Goal: Task Accomplishment & Management: Complete application form

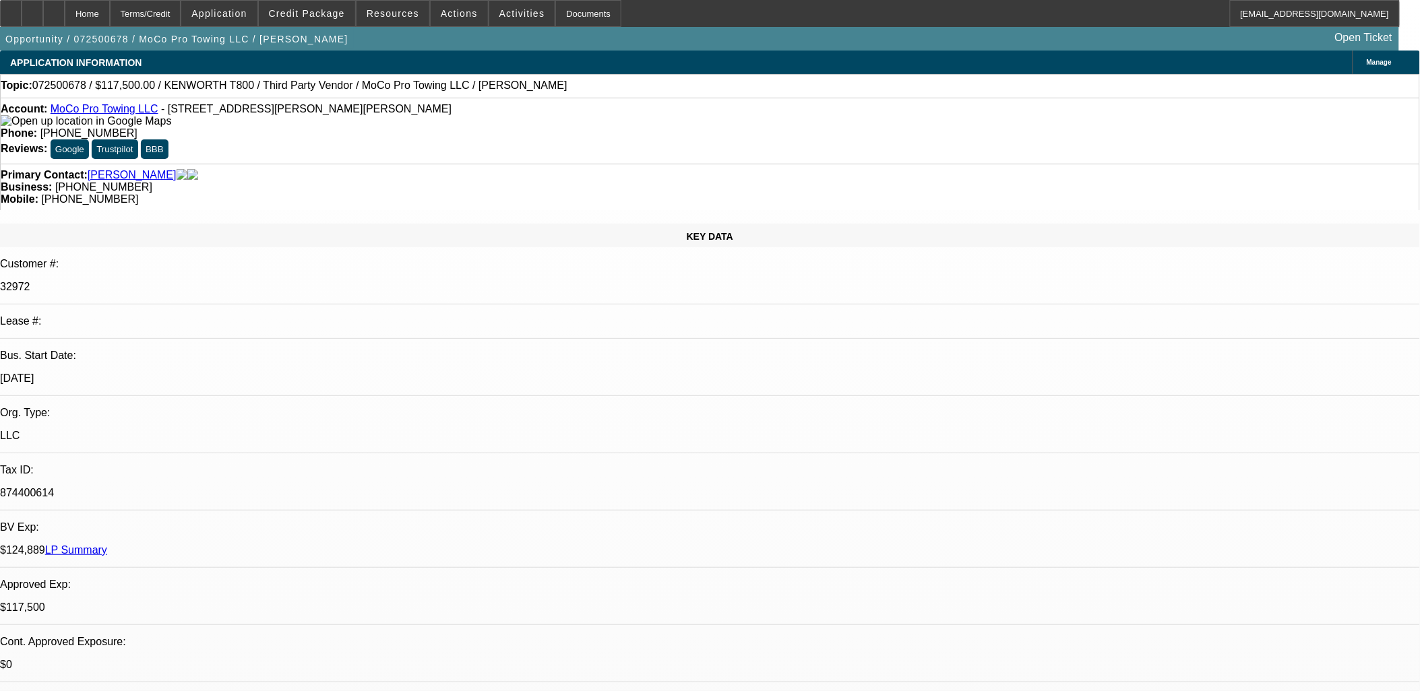
select select "0"
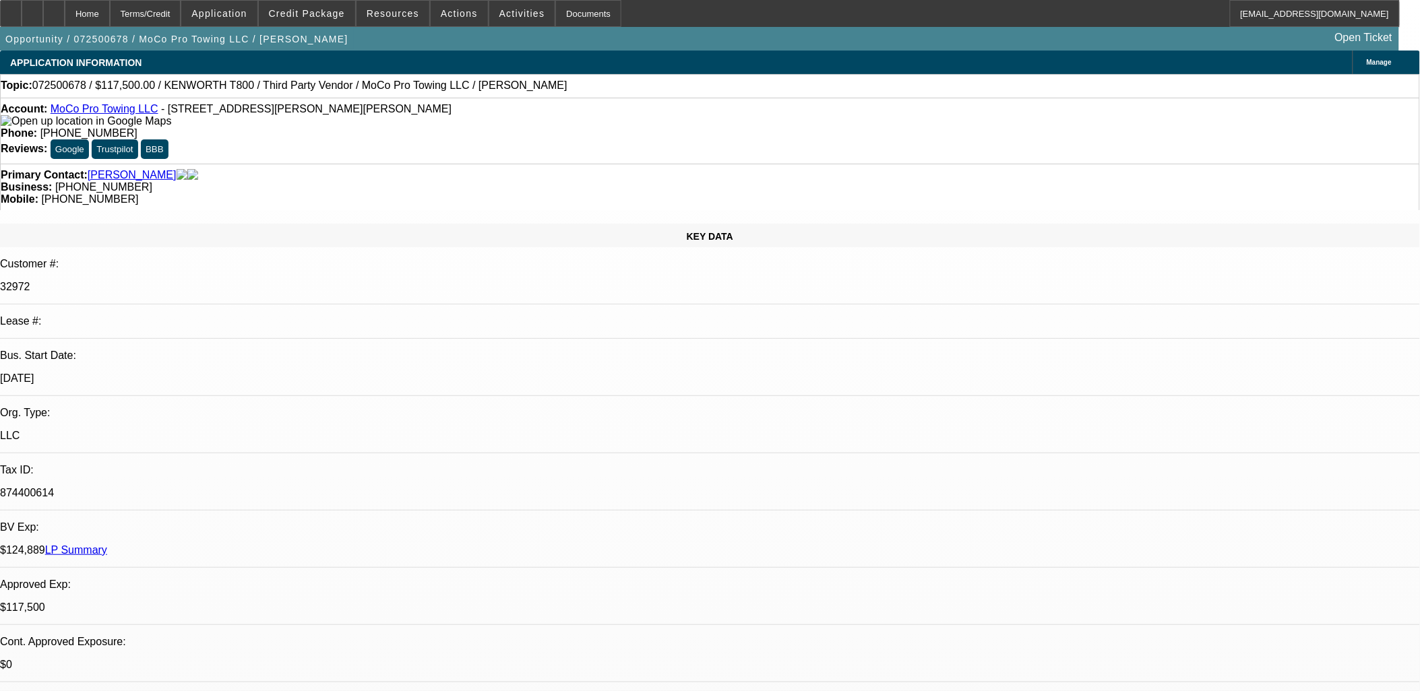
select select "0"
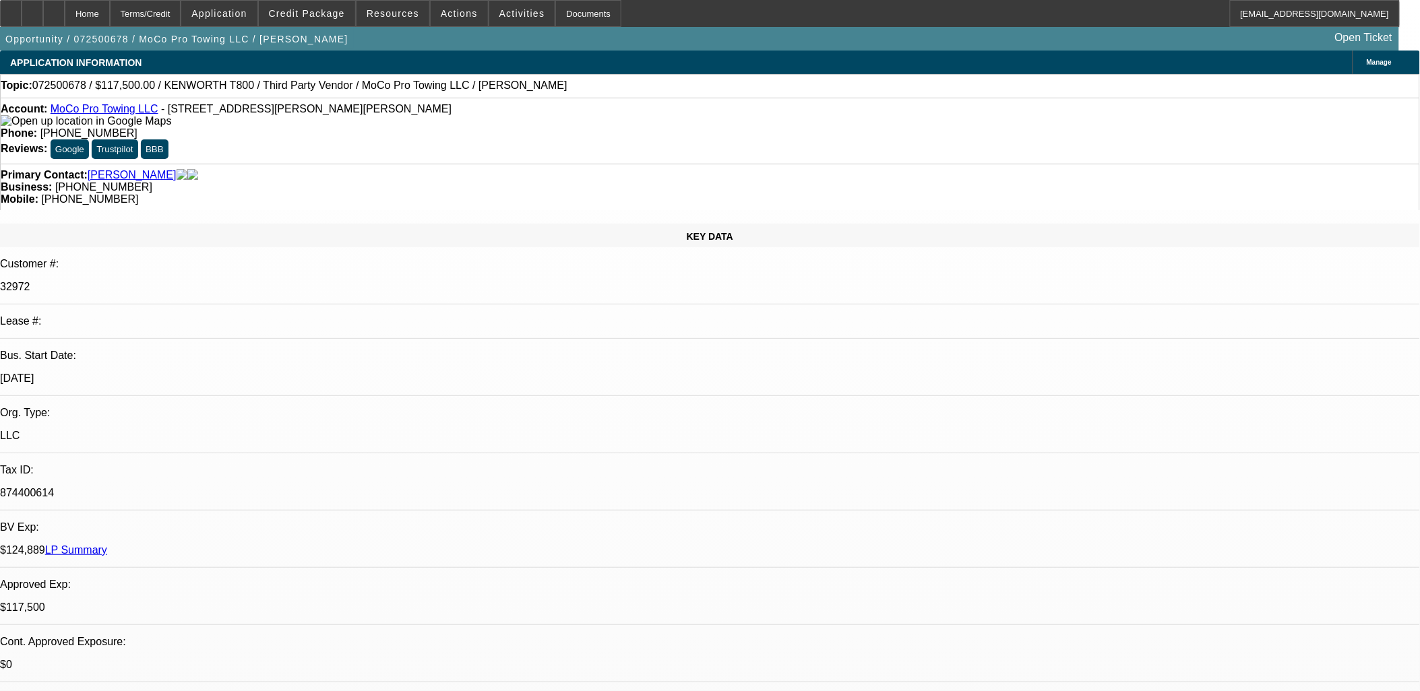
select select "0"
select select "1"
select select "6"
select select "1"
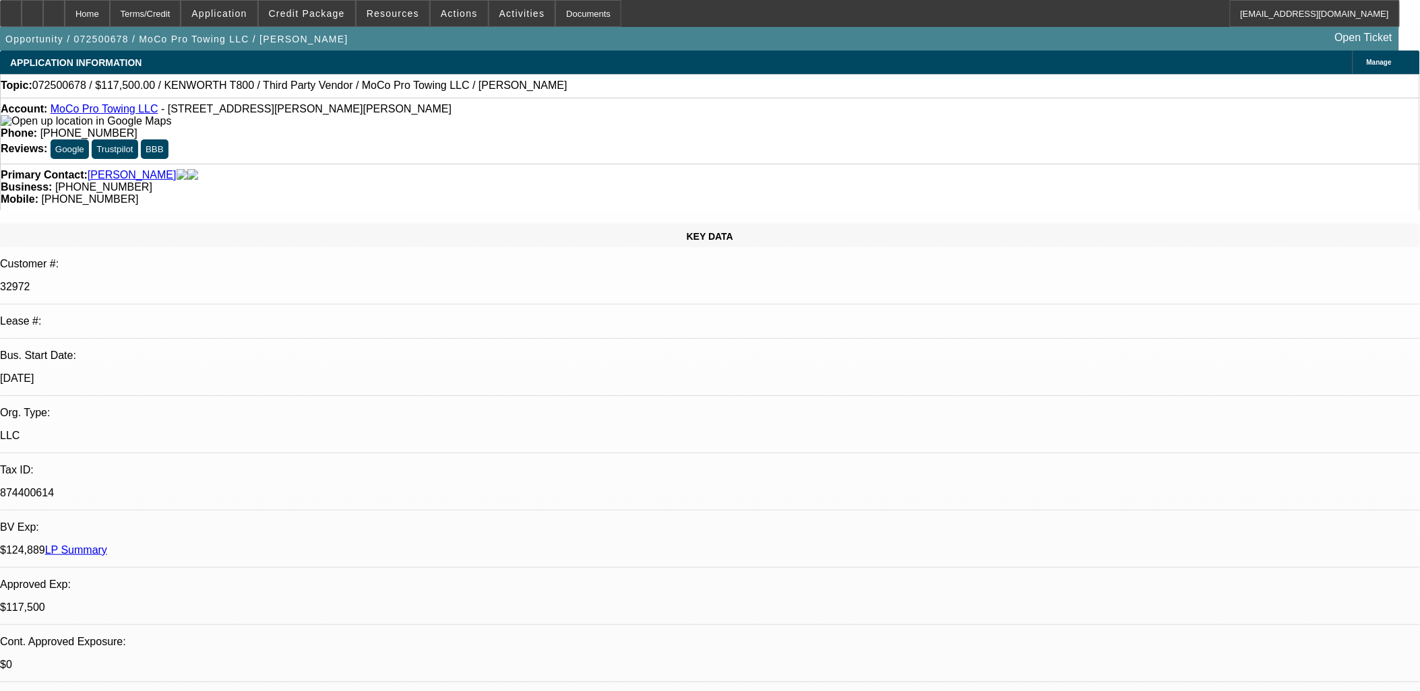
select select "1"
select select "6"
select select "1"
select select "6"
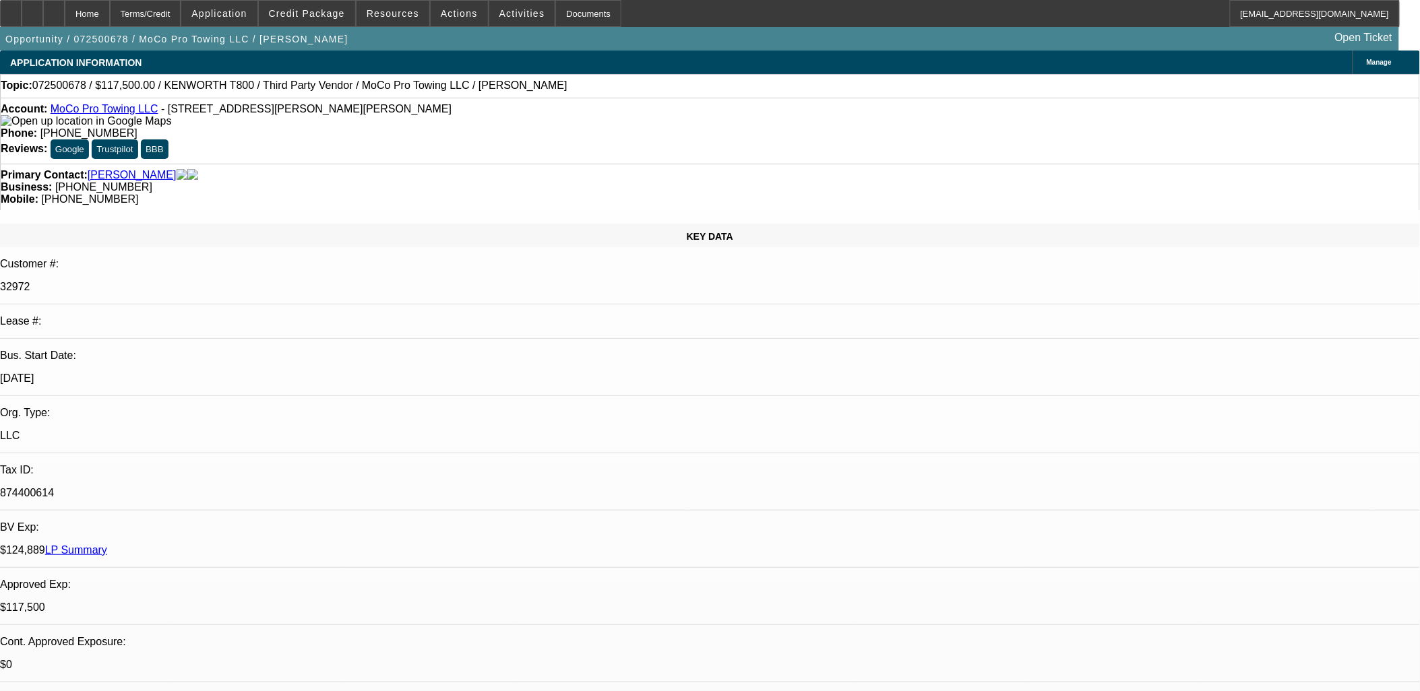
select select "1"
select select "2"
select select "6"
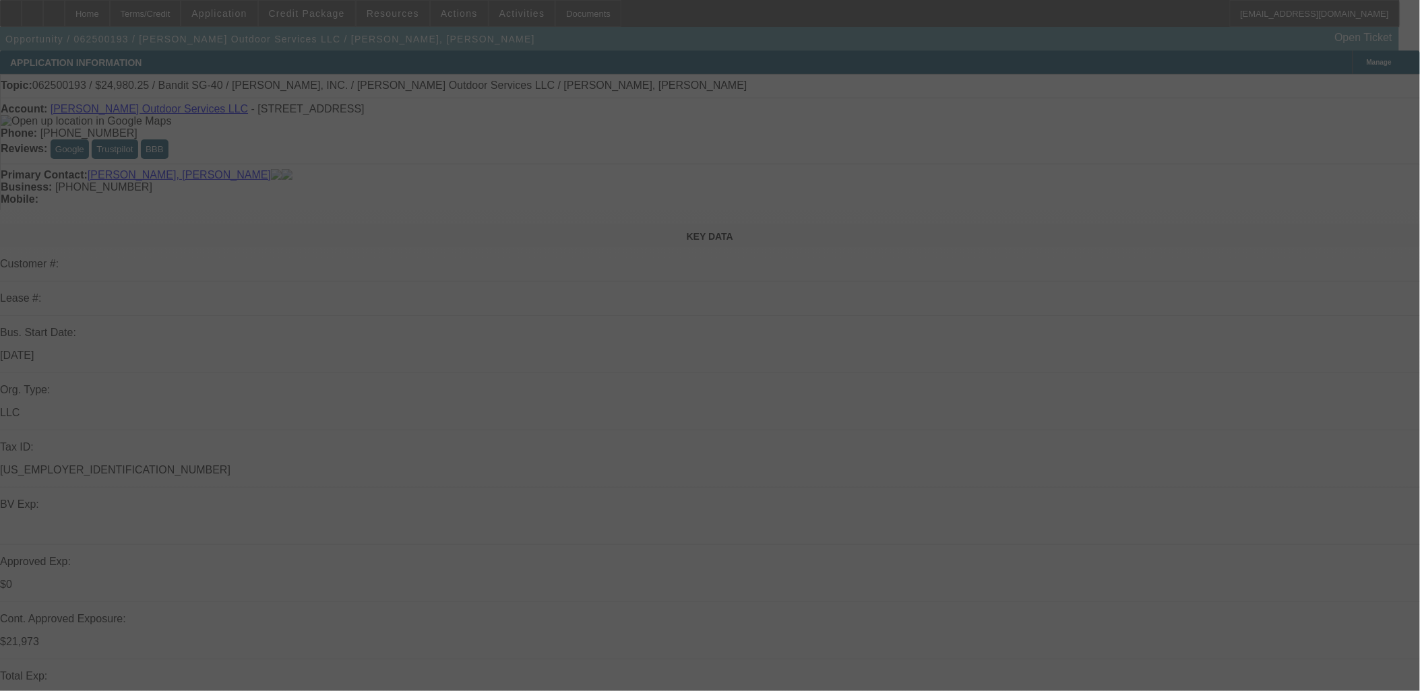
select select "0"
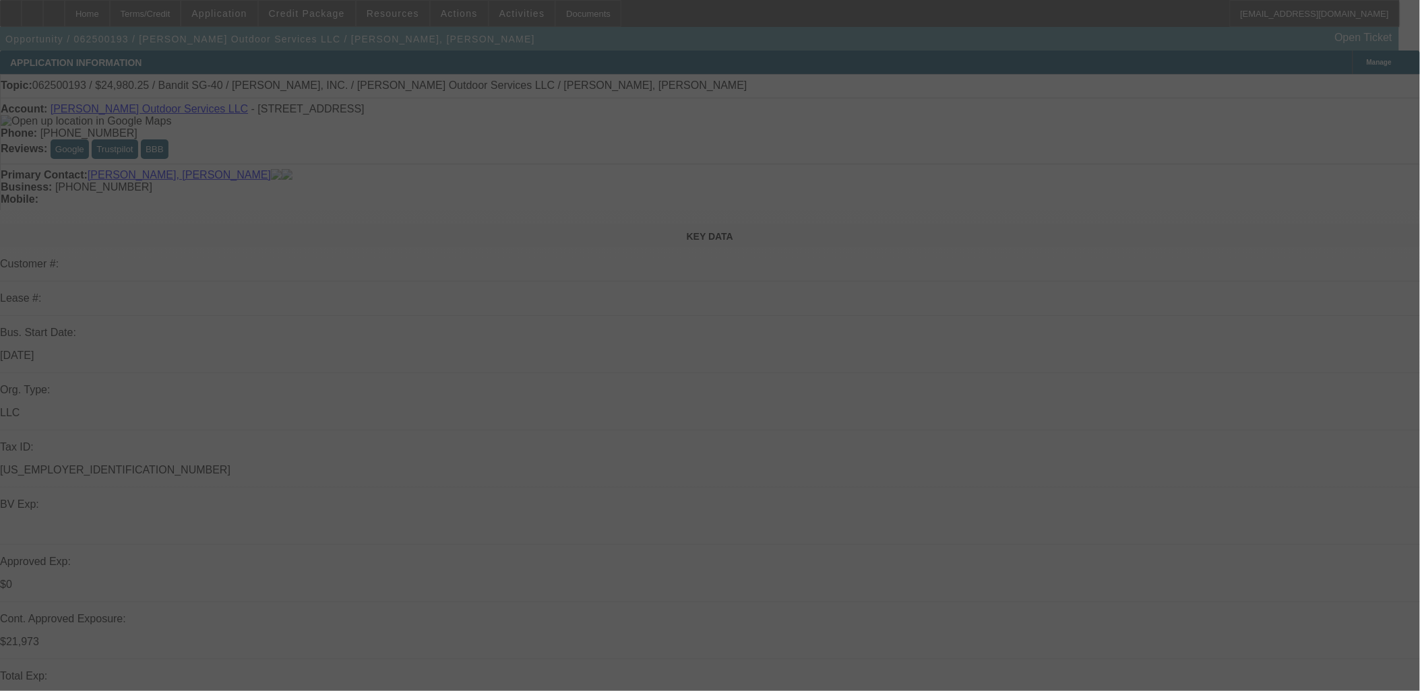
select select "0"
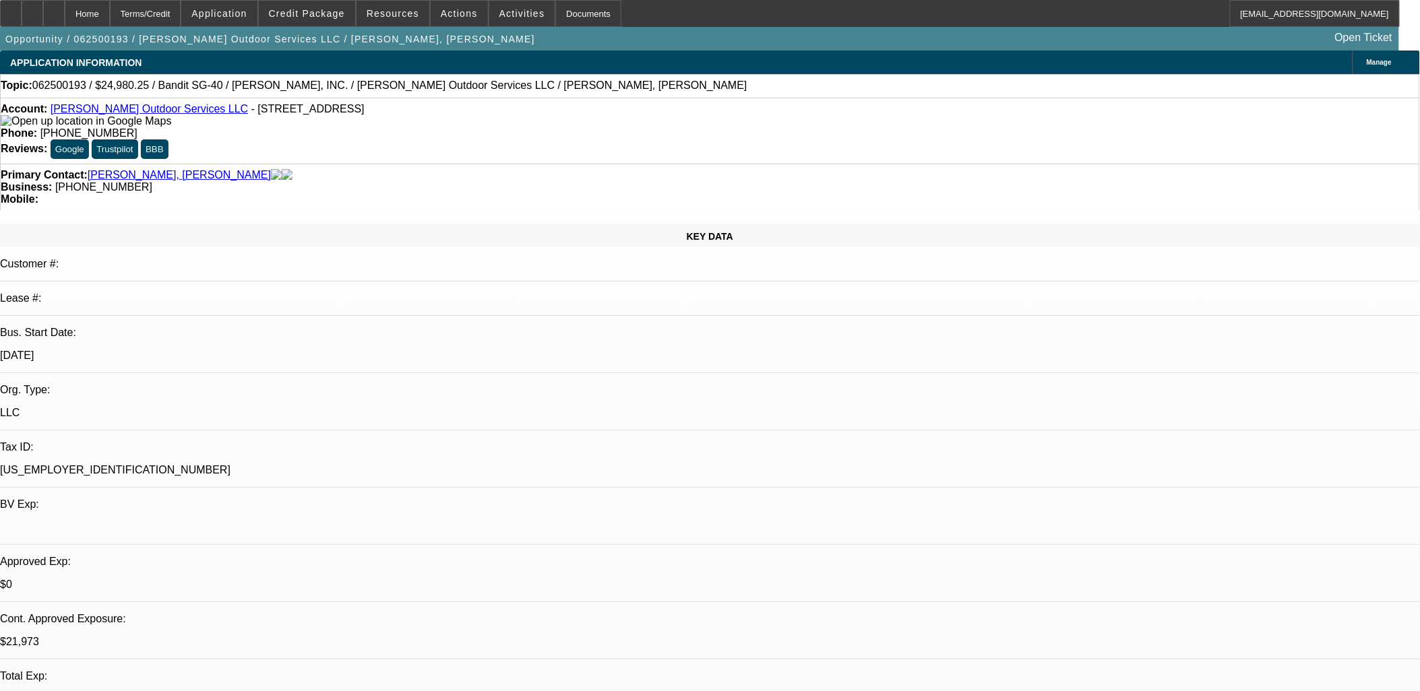
select select "1"
select select "2"
select select "6"
select select "1"
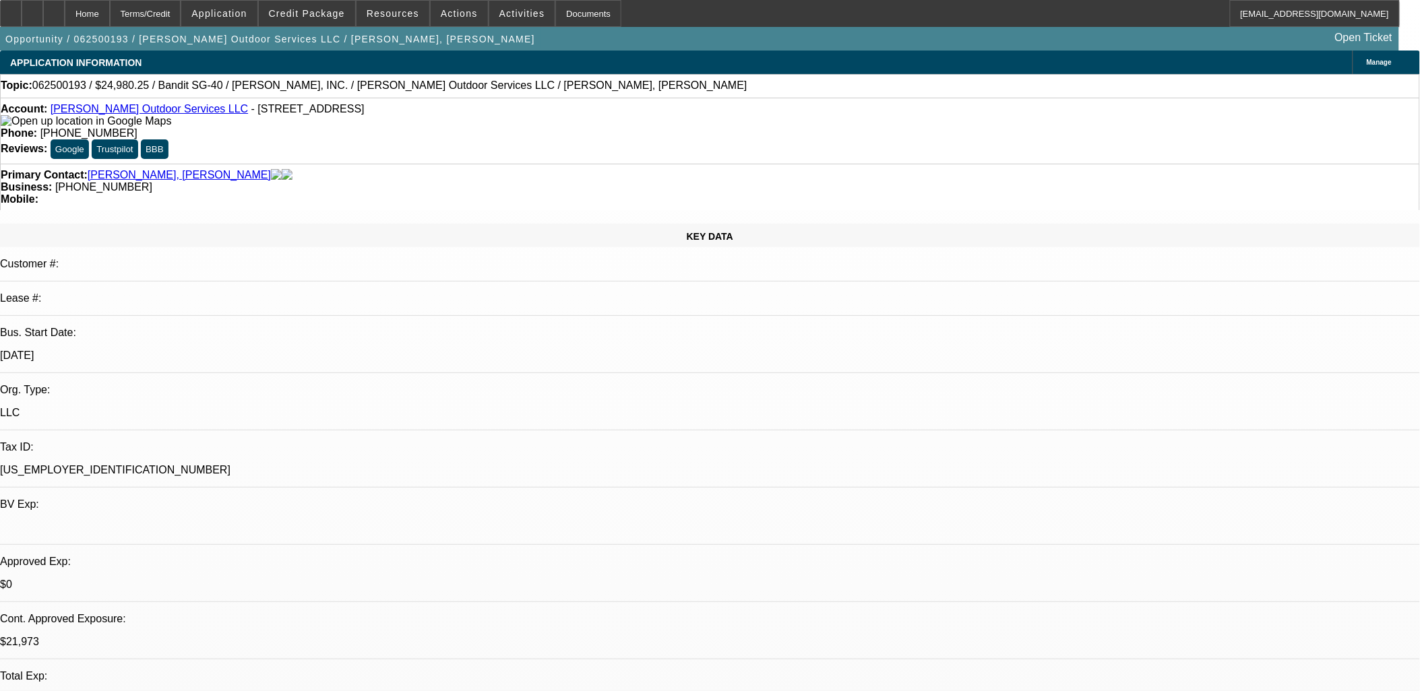
select select "6"
select select "1"
select select "2"
select select "6"
select select "1"
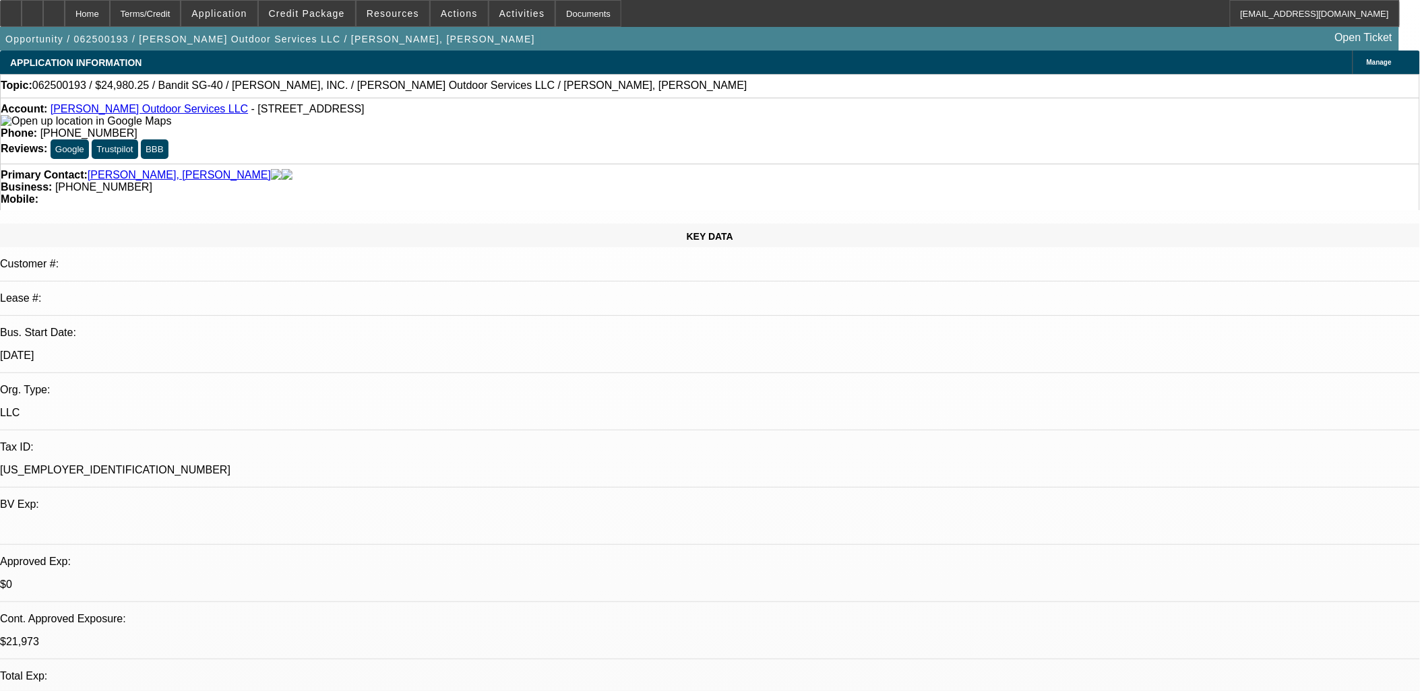
select select "1"
select select "6"
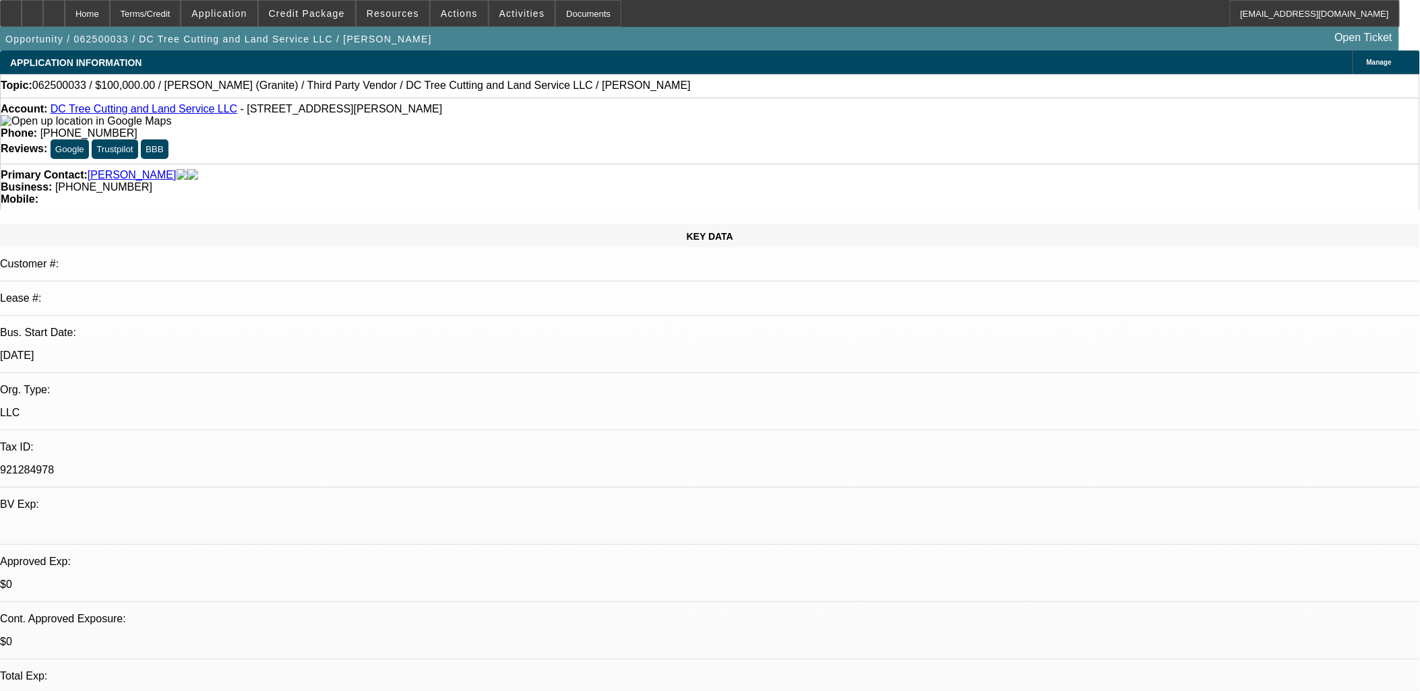
select select "0"
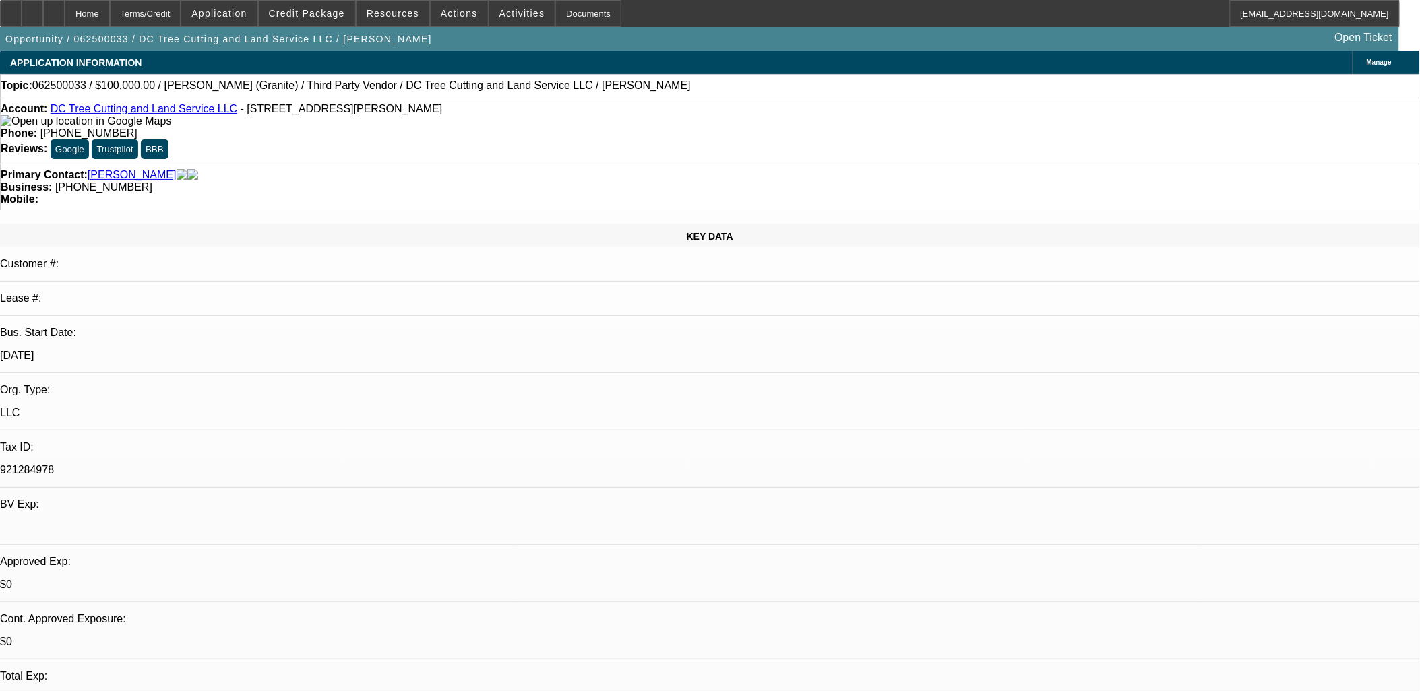
select select "0"
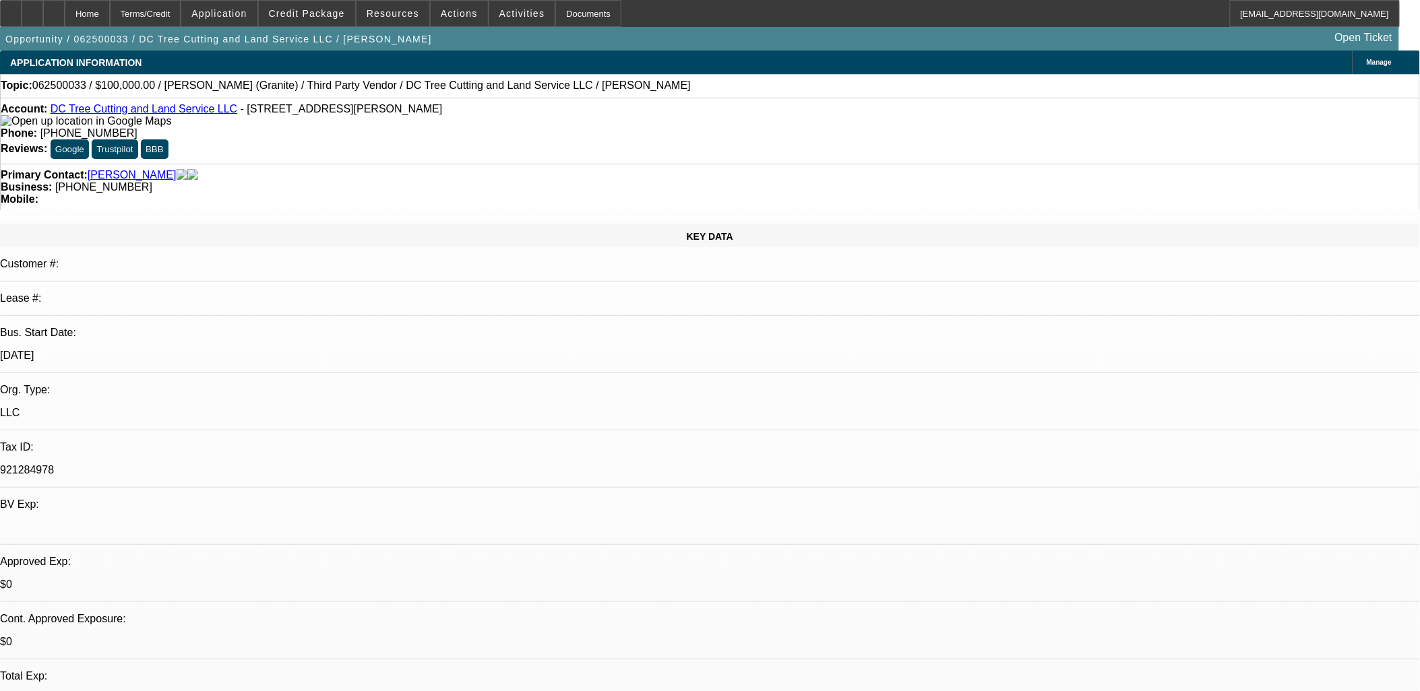
select select "0"
select select "1"
select select "6"
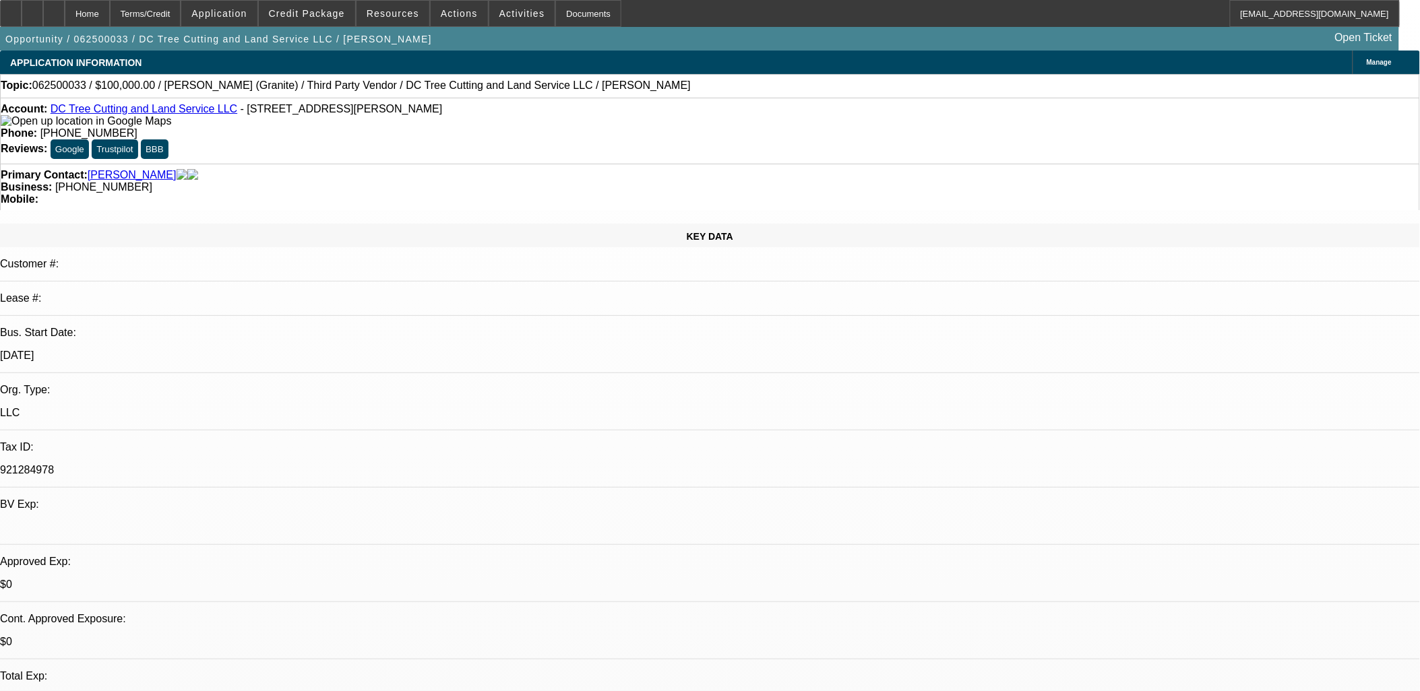
select select "1"
select select "6"
select select "1"
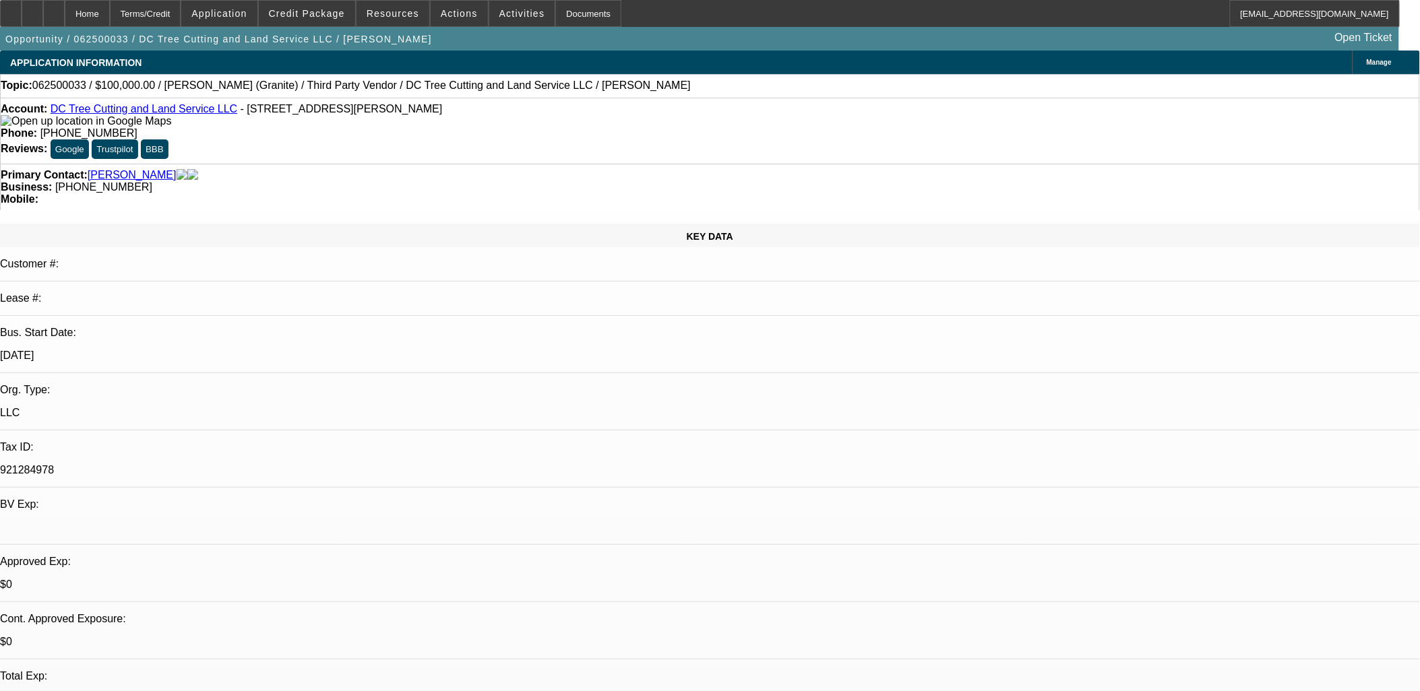
select select "6"
select select "1"
select select "6"
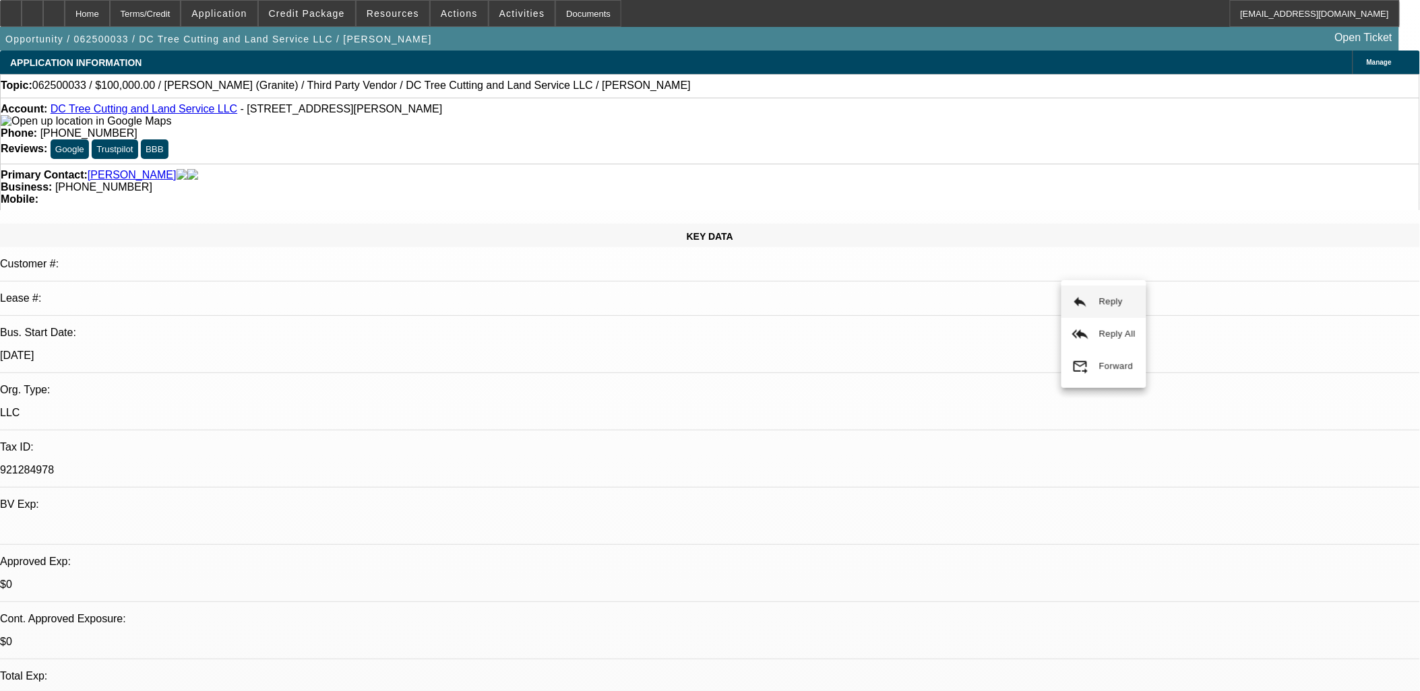
drag, startPoint x: 1061, startPoint y: 247, endPoint x: 1049, endPoint y: 253, distance: 13.6
drag, startPoint x: 629, startPoint y: 352, endPoint x: 721, endPoint y: 252, distance: 135.9
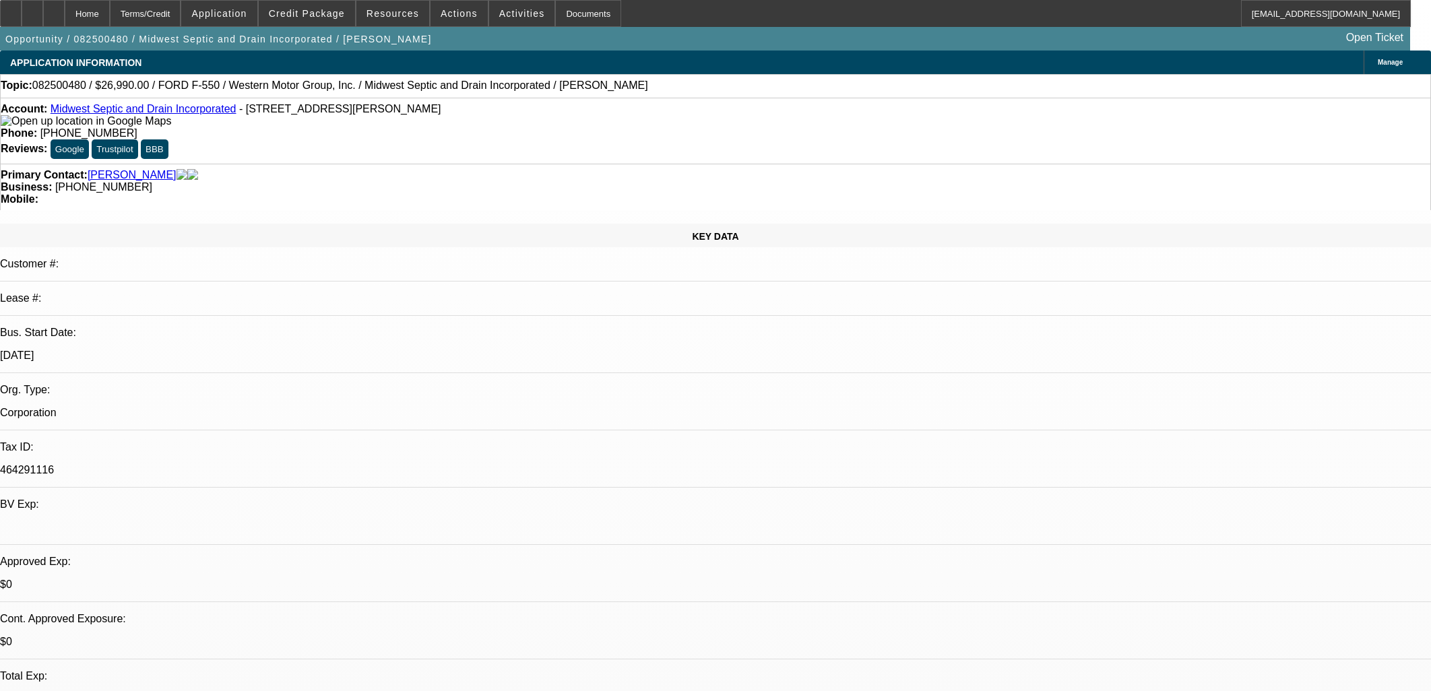
select select "0"
select select "6"
select select "0"
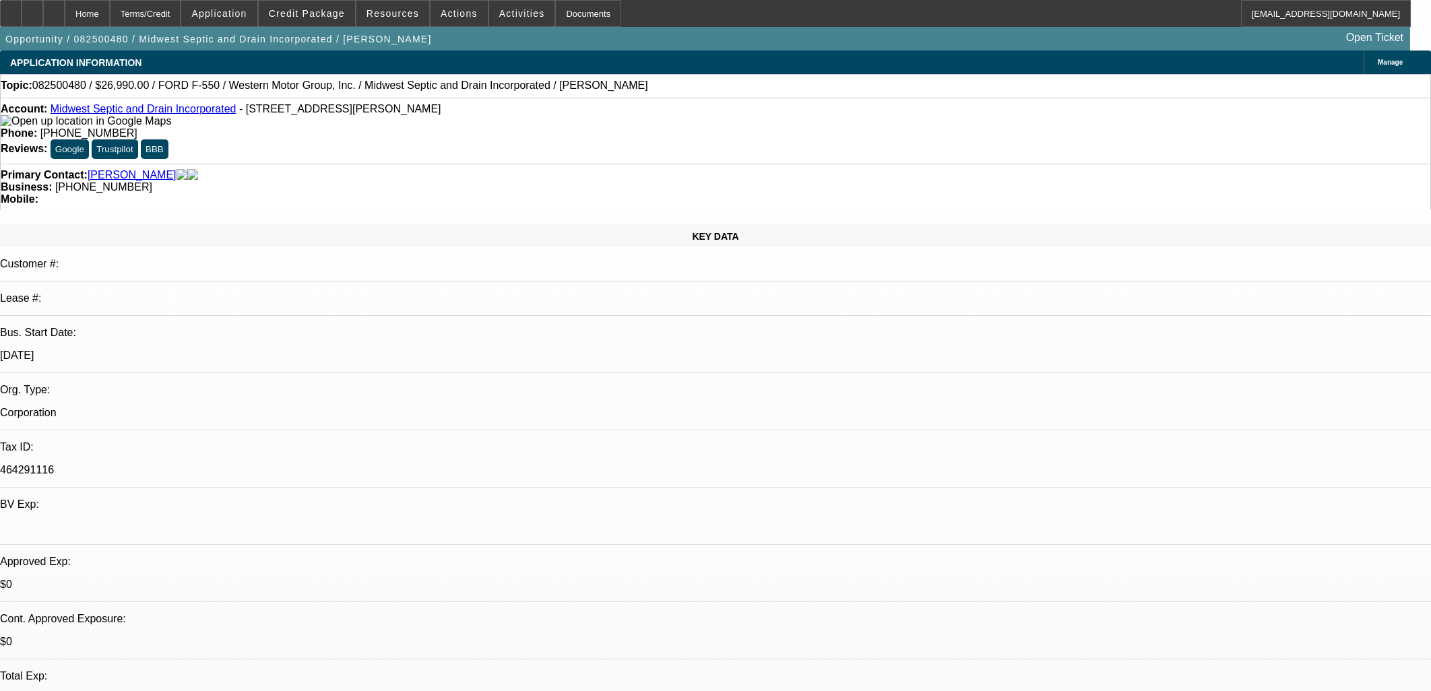
select select "0"
select select "6"
select select "0"
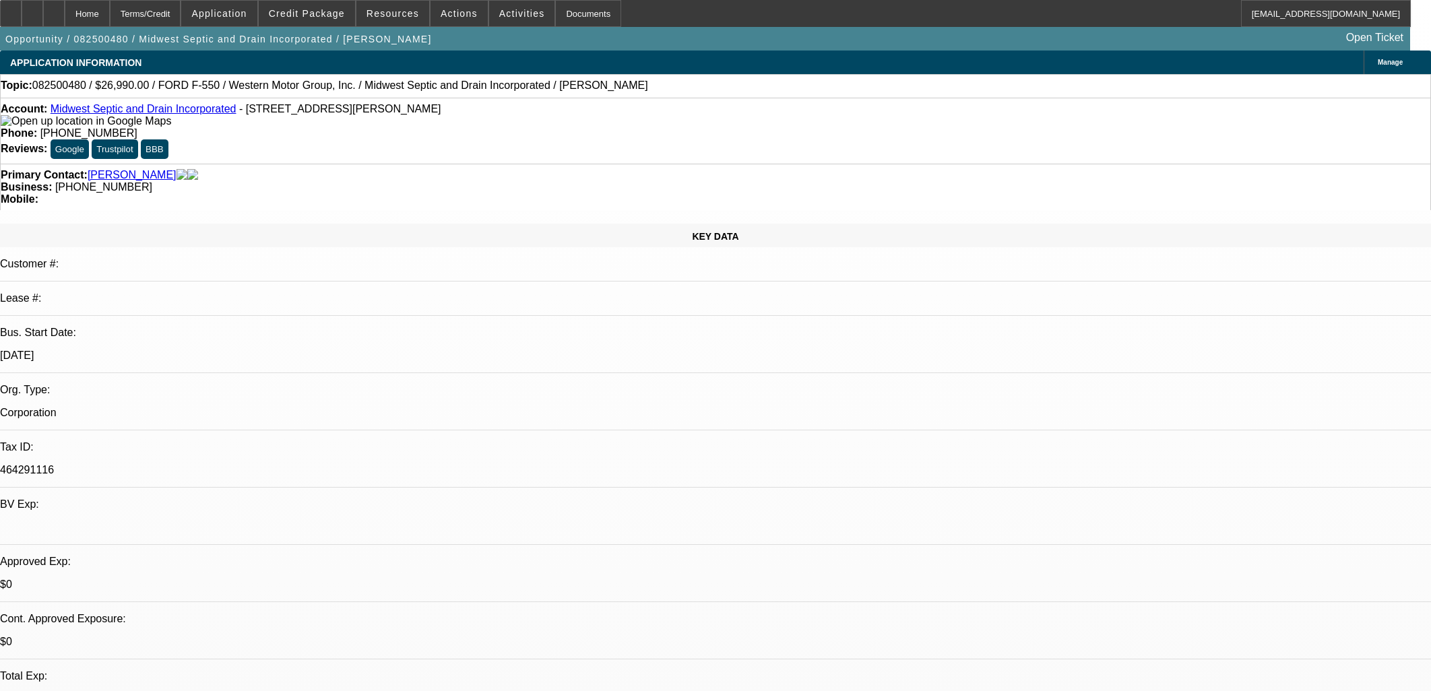
select select "0"
select select "6"
select select "0"
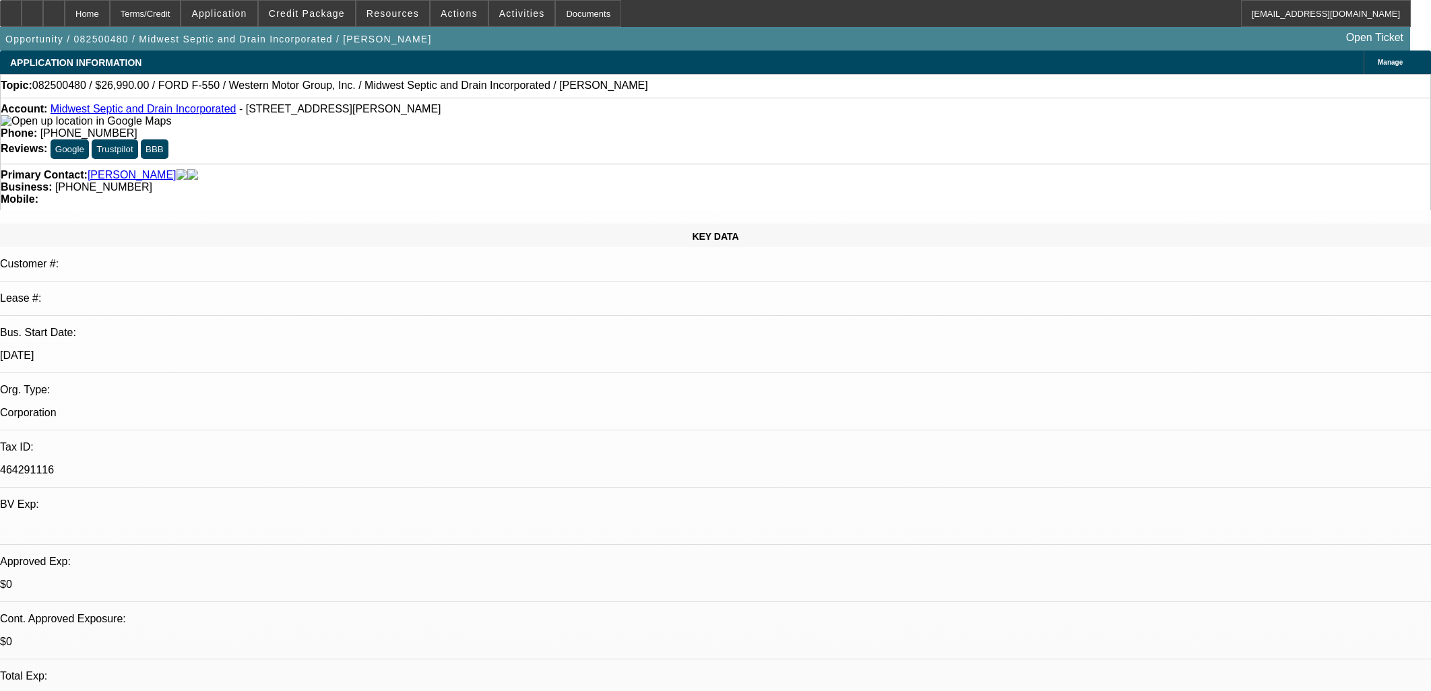
select select "6"
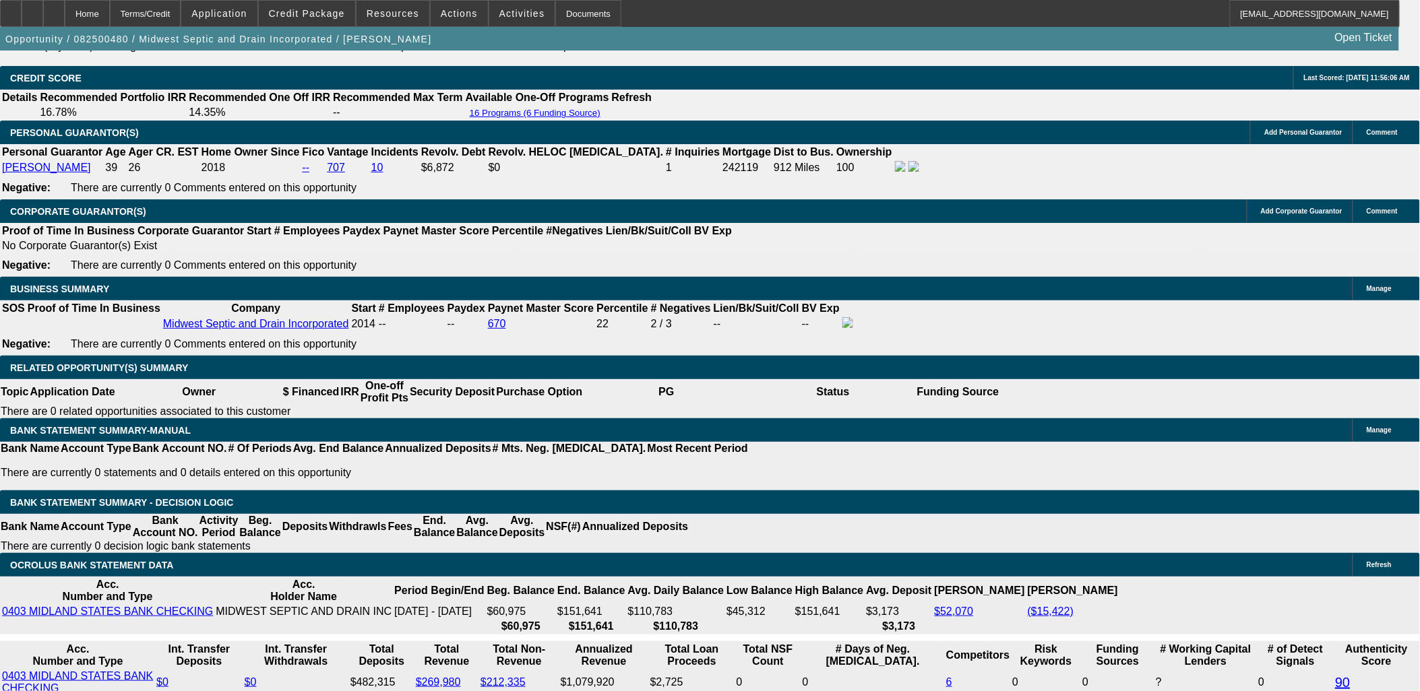
scroll to position [2022, 0]
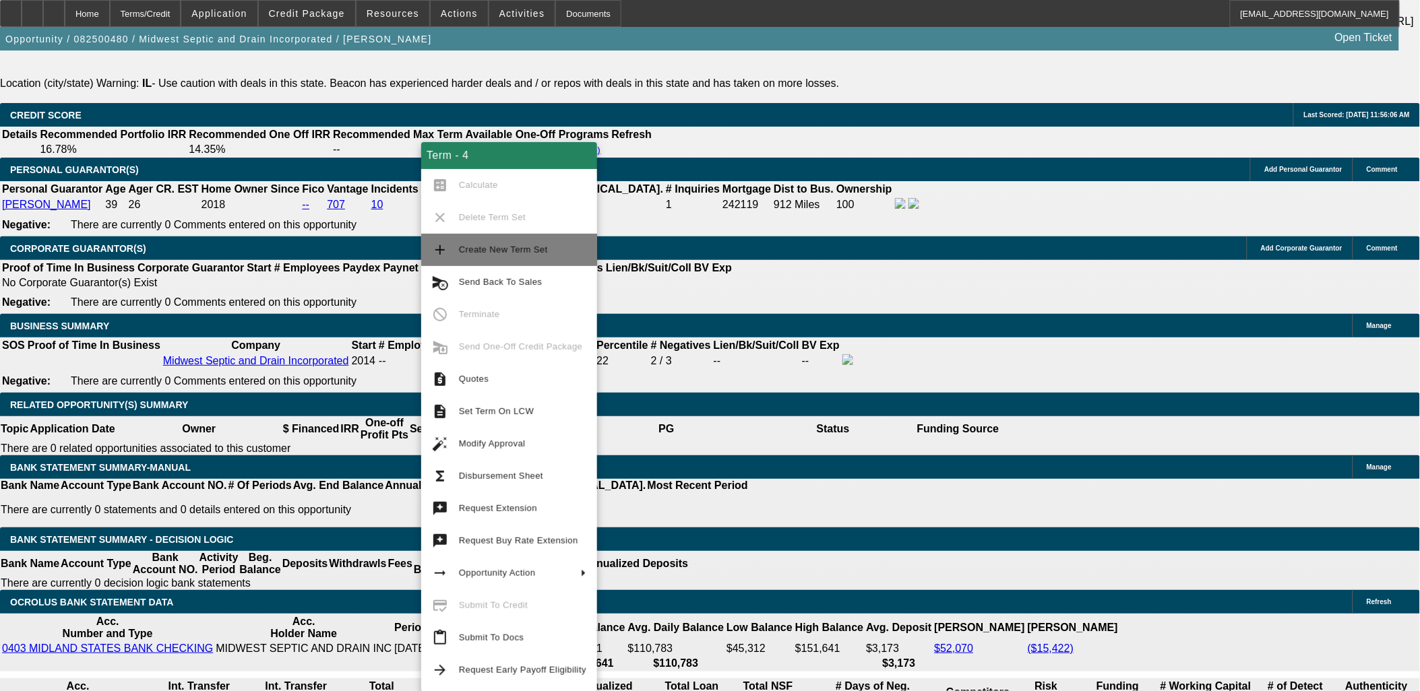
click at [528, 254] on span "Create New Term Set" at bounding box center [522, 250] width 127 height 16
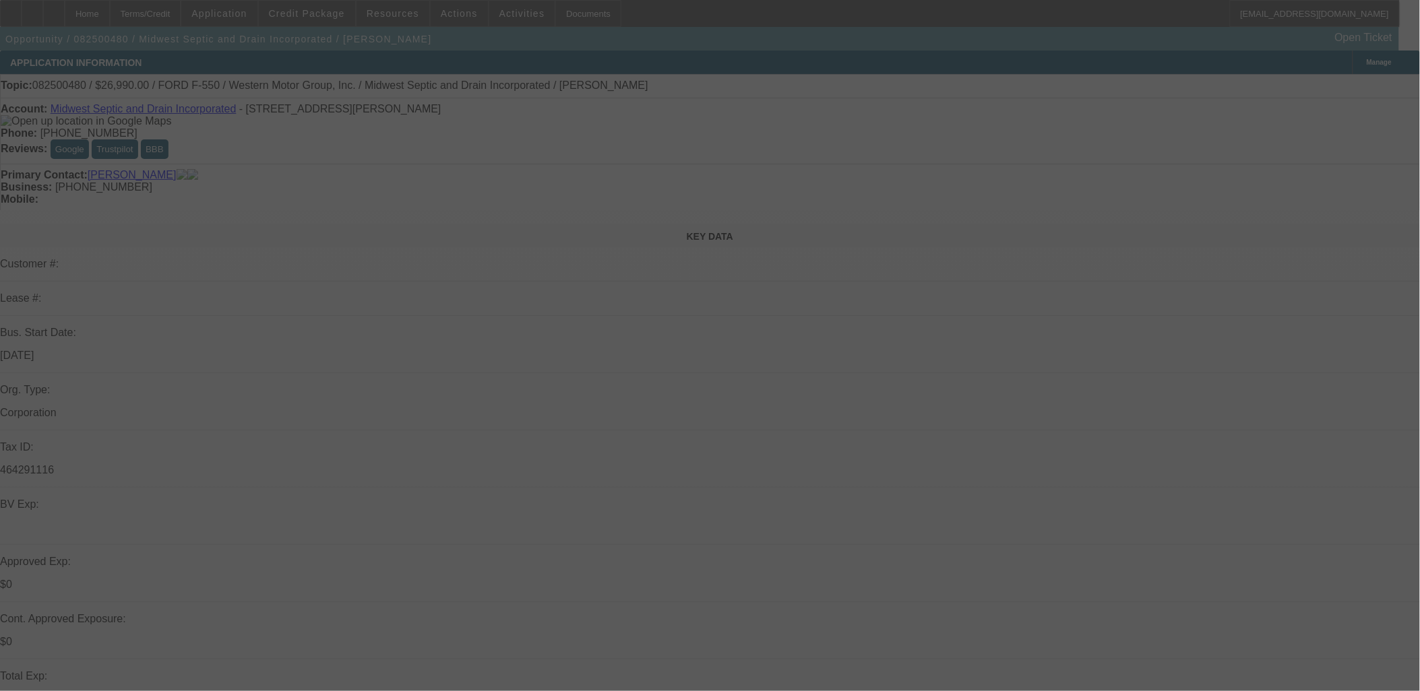
select select "0"
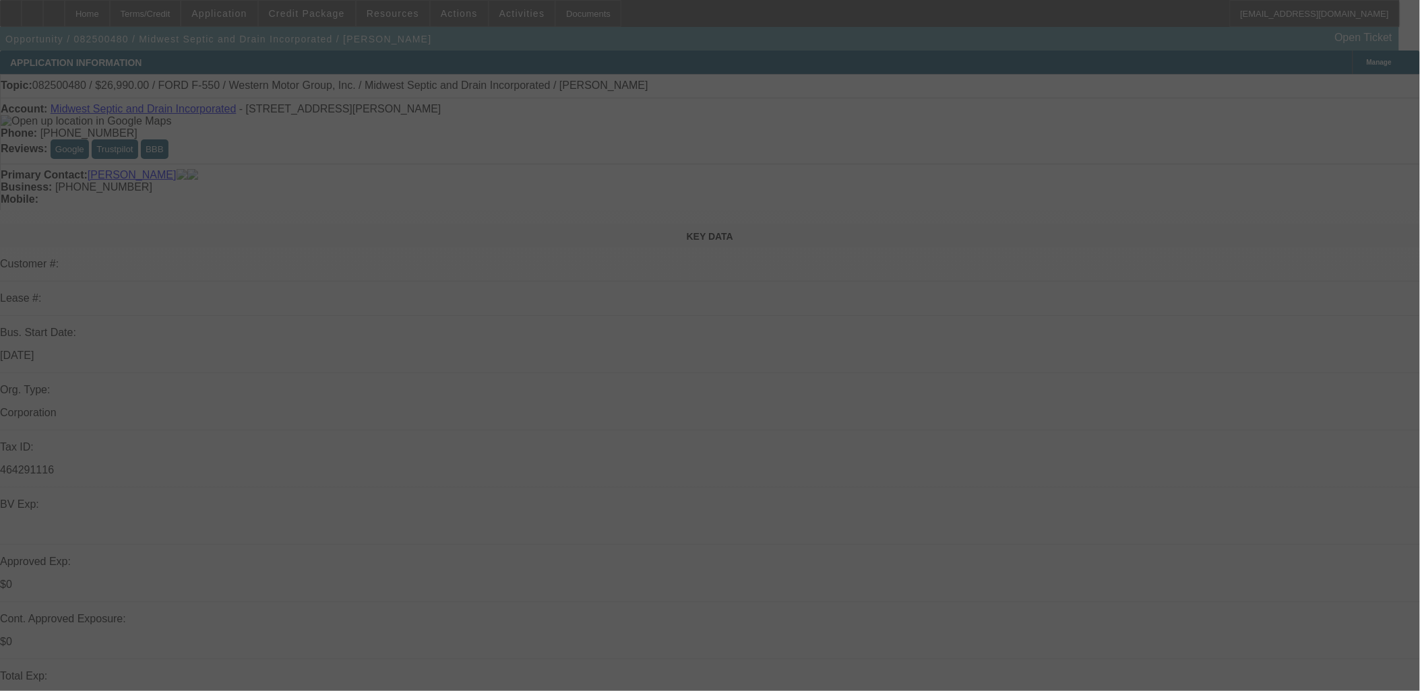
select select "0"
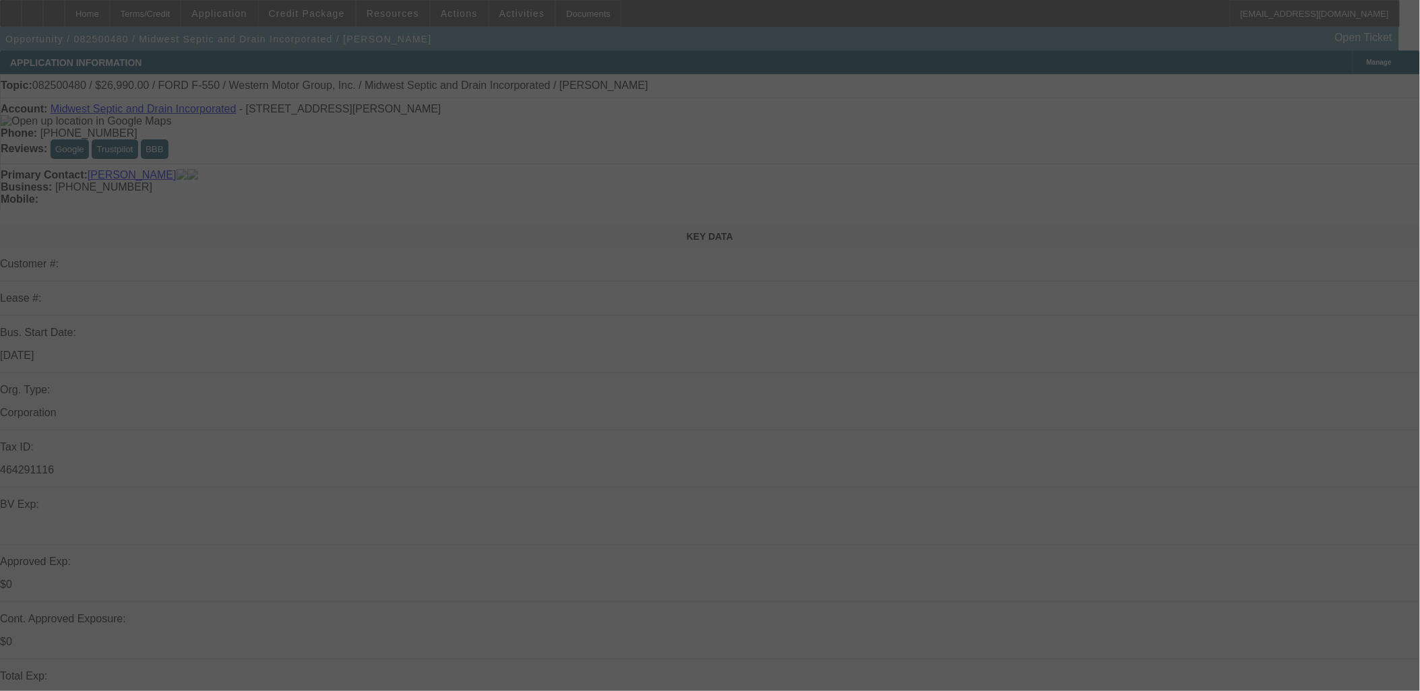
select select "0"
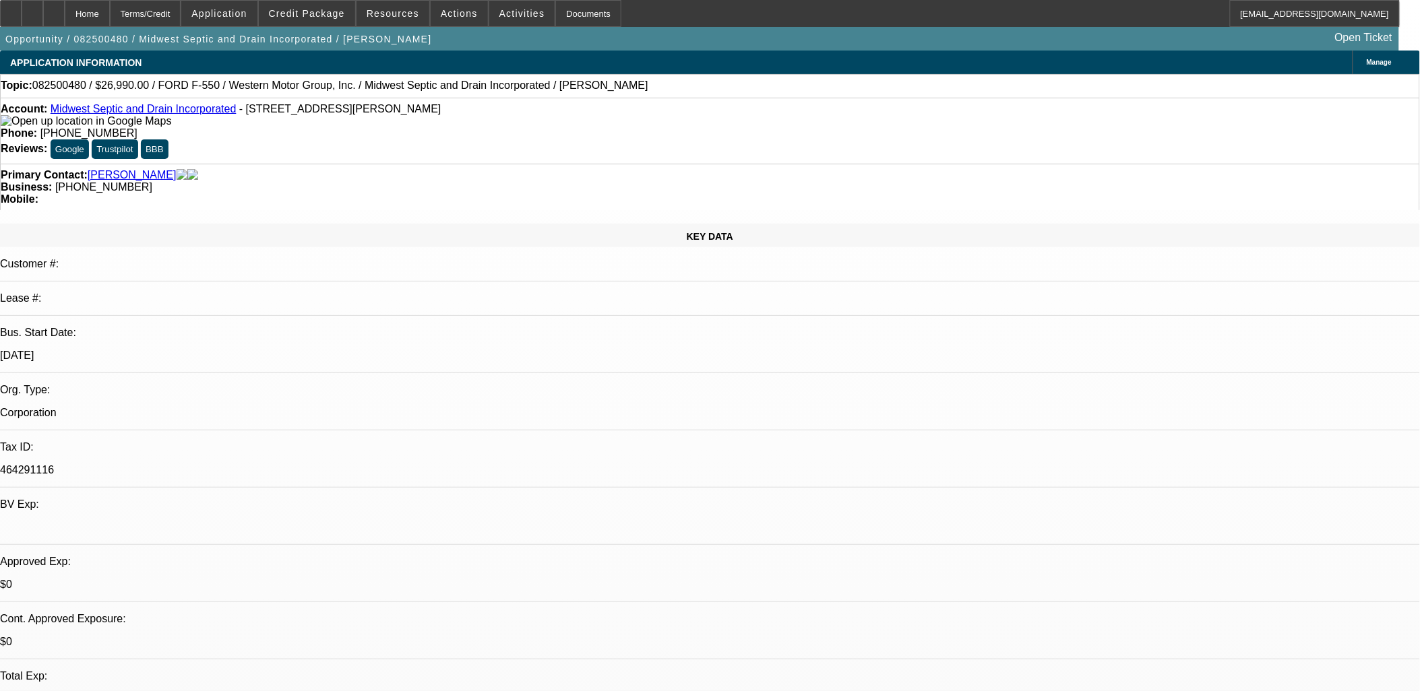
select select "1"
select select "6"
select select "1"
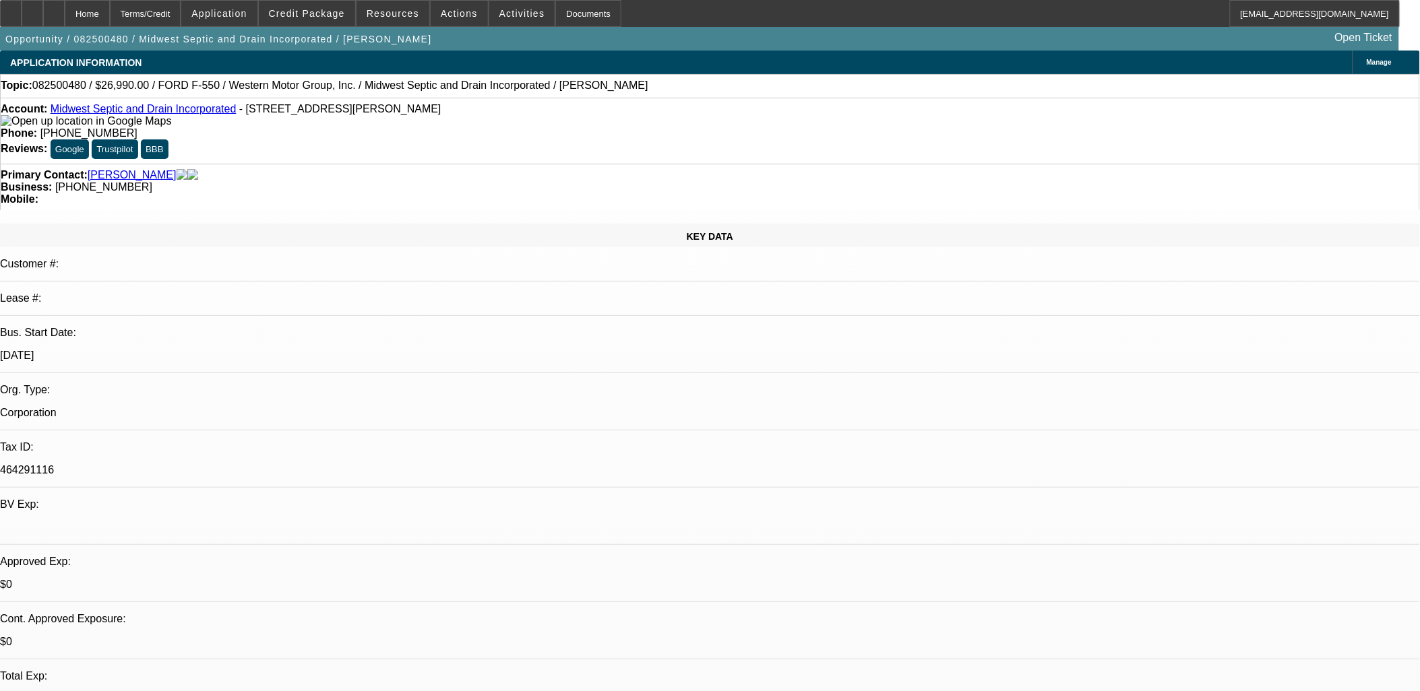
select select "6"
select select "1"
select select "6"
select select "1"
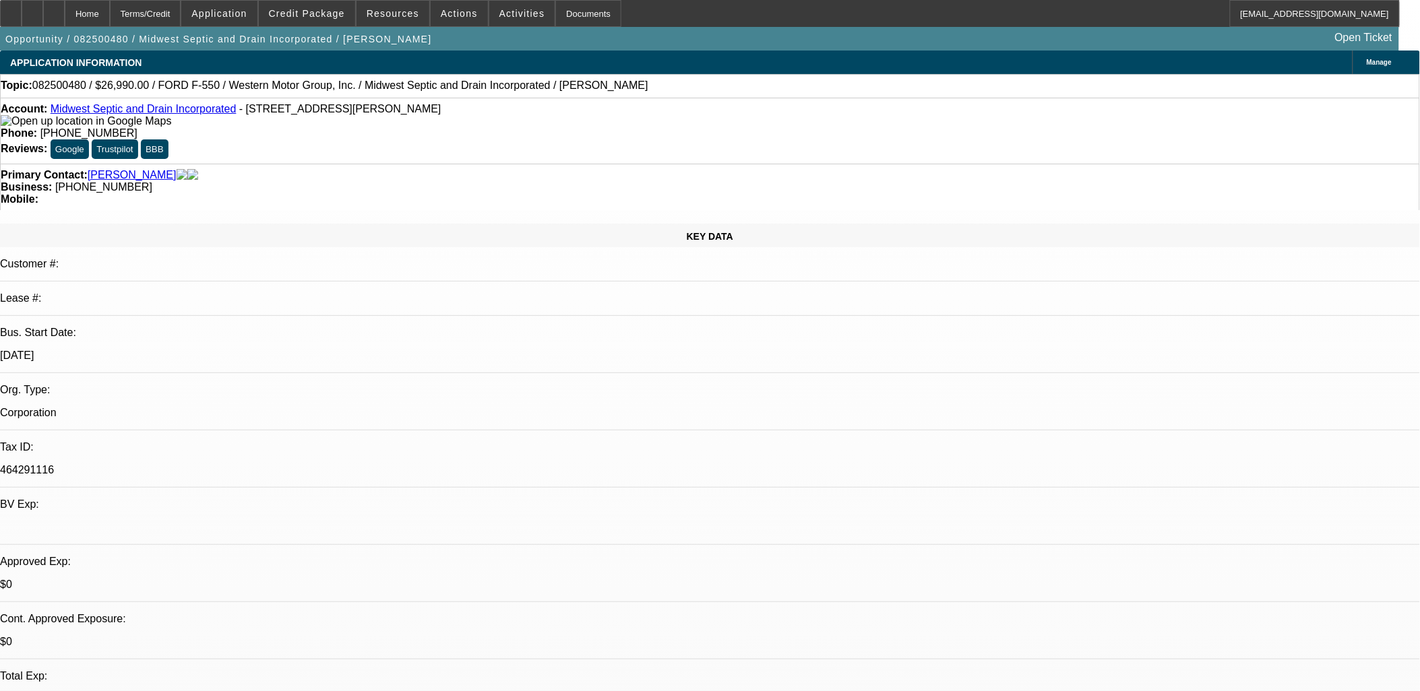
select select "1"
select select "6"
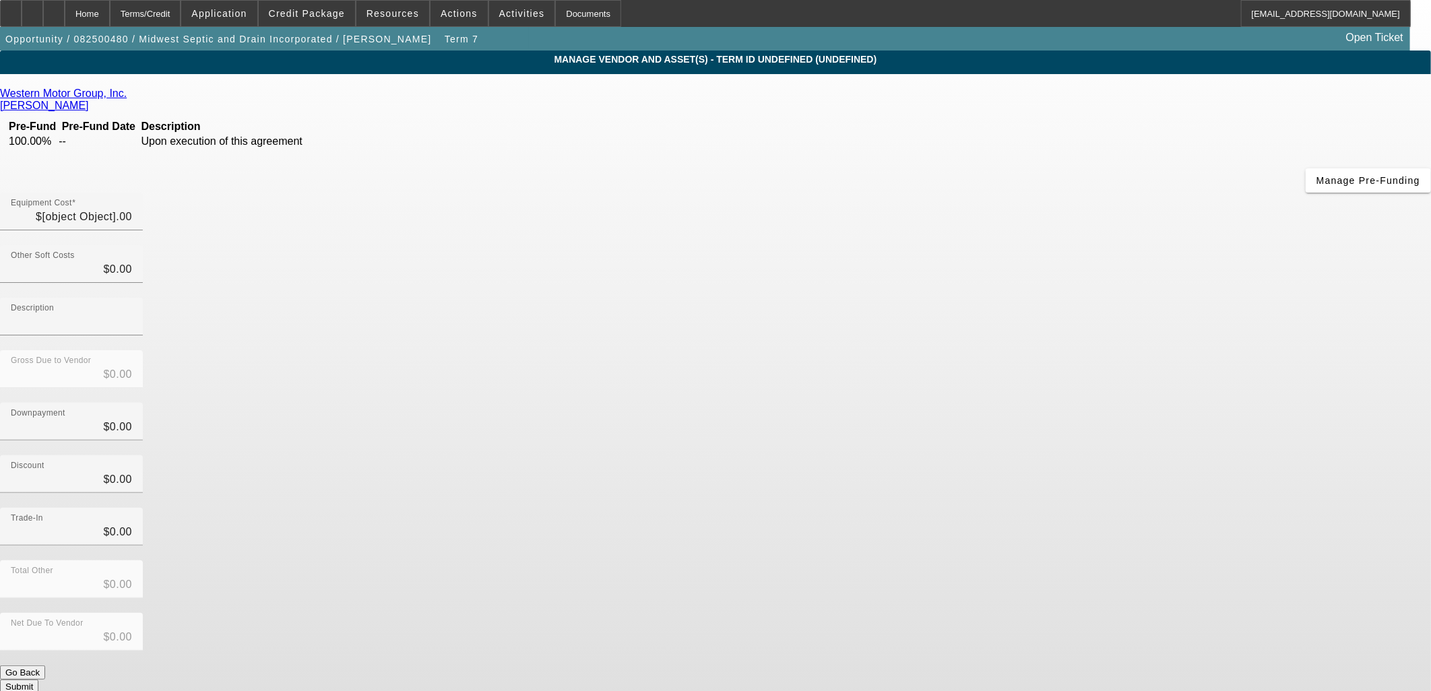
type input "$24,990.00"
type input "$2,000.00"
type input "TT & L"
type input "$26,990.00"
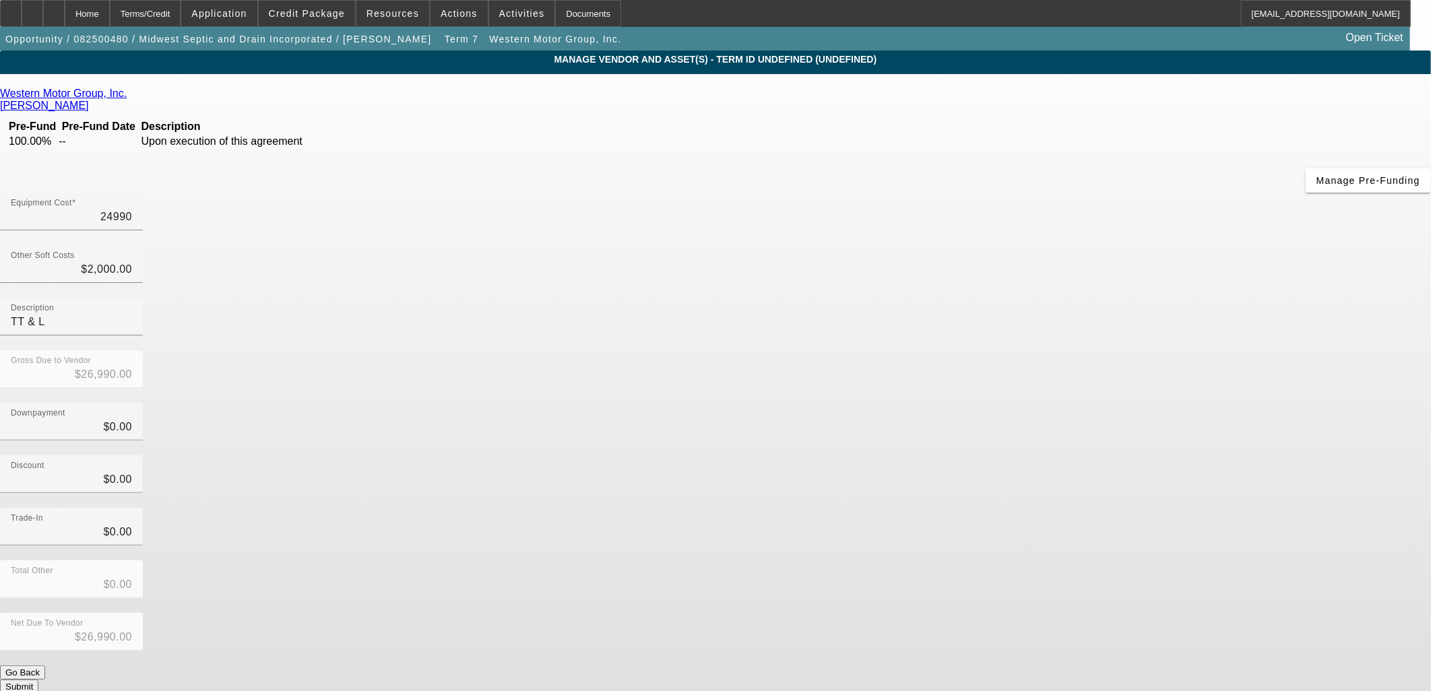
click at [132, 209] on input "24990" at bounding box center [71, 217] width 121 height 16
type input "6"
type input "$2,006.00"
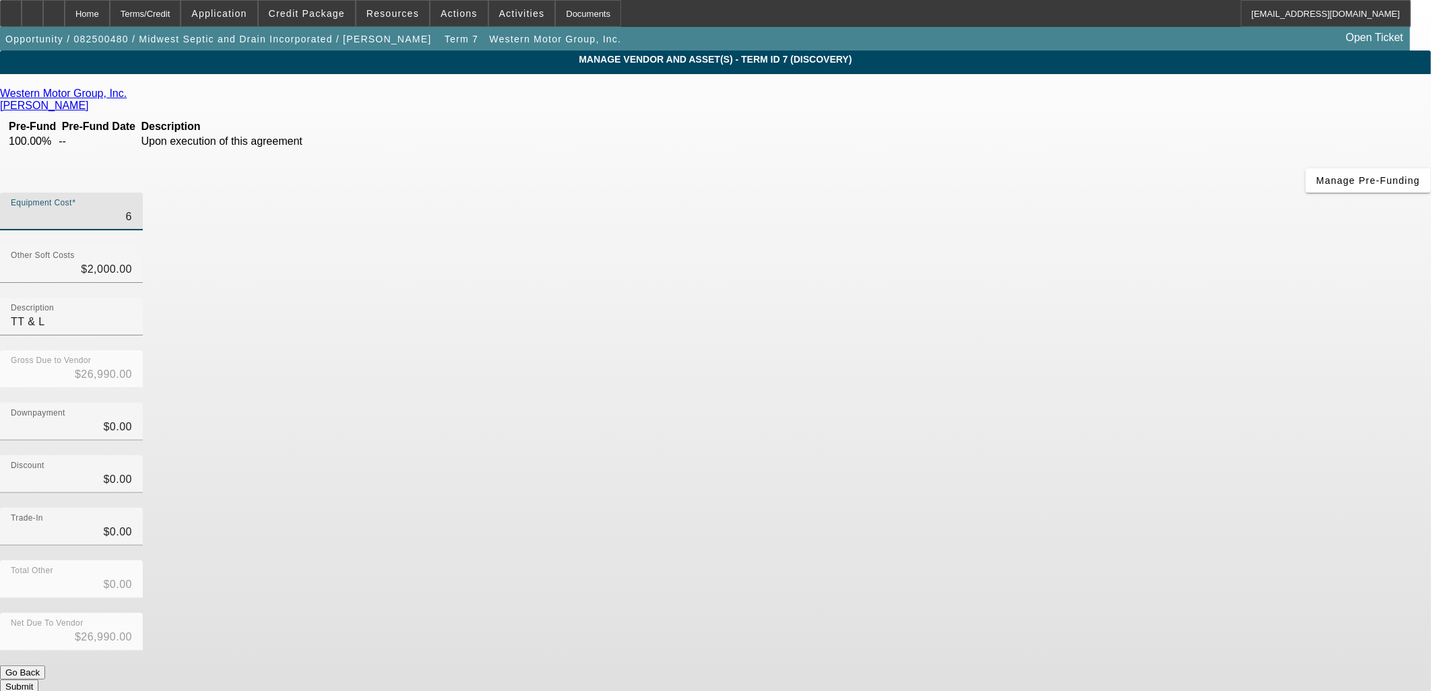
type input "$2,006.00"
type input "62"
type input "$2,062.00"
type input "620"
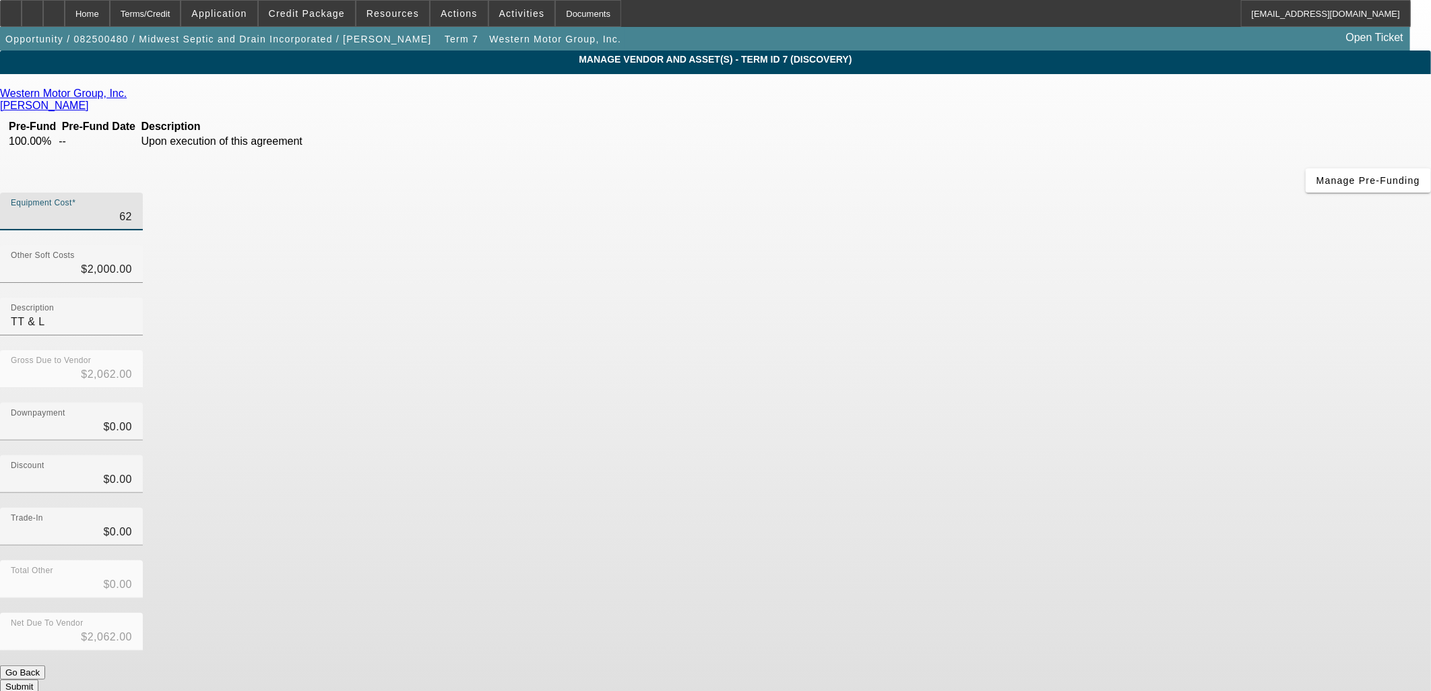
type input "$2,620.00"
type input "6200"
type input "$8,200.00"
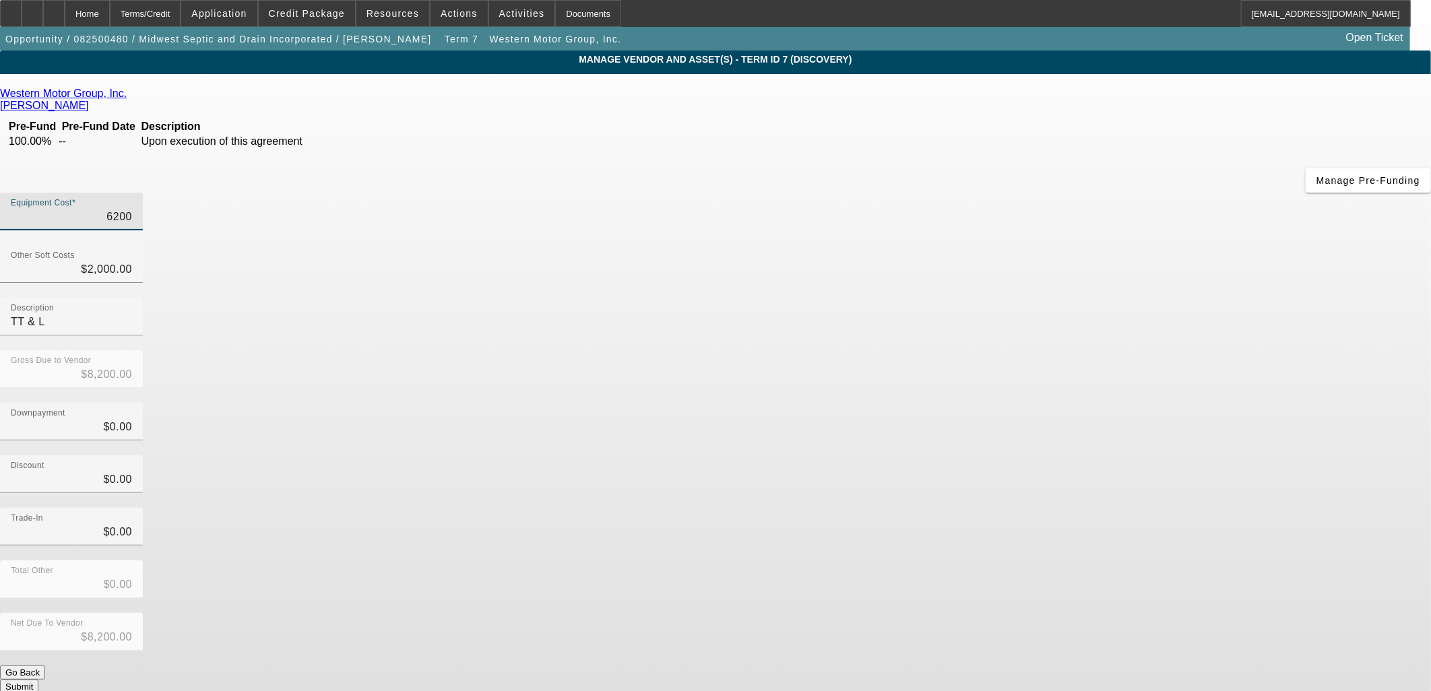
type input "62000"
type input "$64,000.00"
type input "$62,000.00"
click at [1042, 561] on div "Total Other $0.00" at bounding box center [715, 587] width 1431 height 53
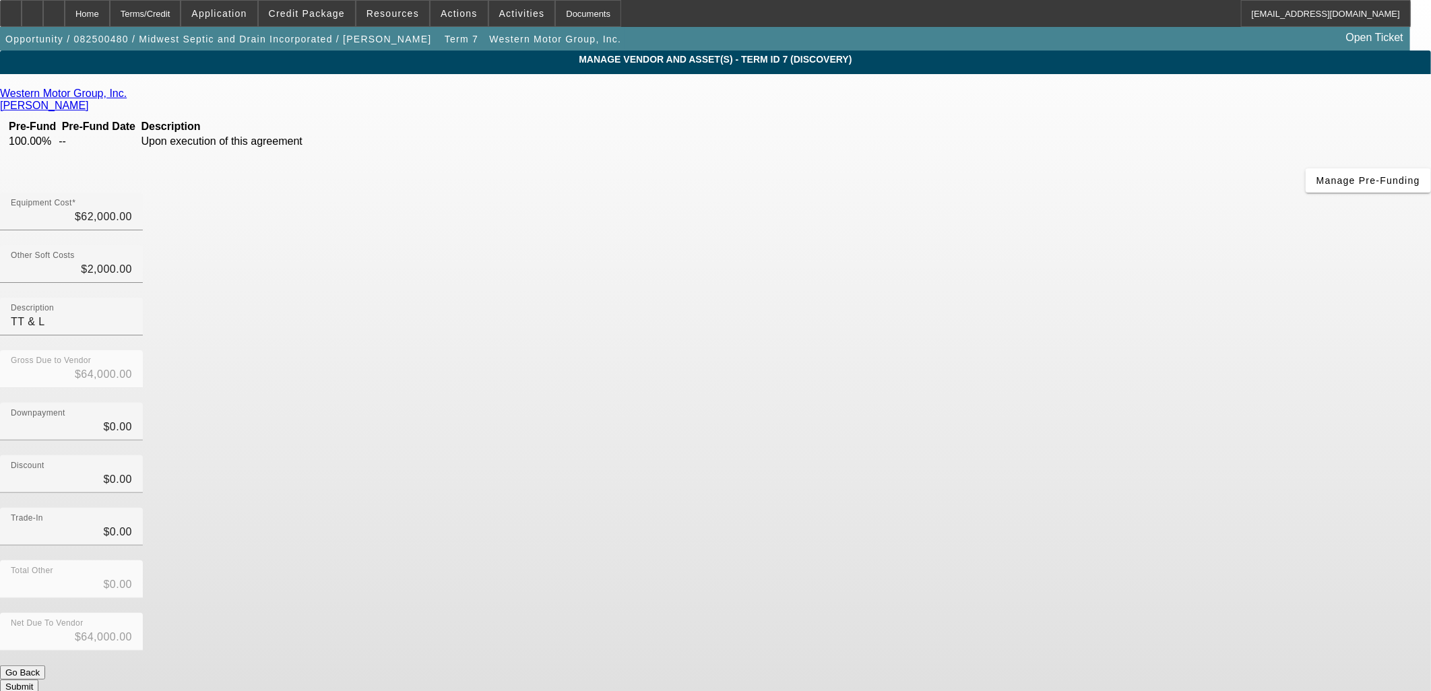
drag, startPoint x: 987, startPoint y: 501, endPoint x: 993, endPoint y: 512, distance: 12.4
click at [987, 613] on div "Net Due To Vendor $64,000.00" at bounding box center [715, 639] width 1431 height 53
click at [38, 680] on button "Submit" at bounding box center [19, 687] width 38 height 14
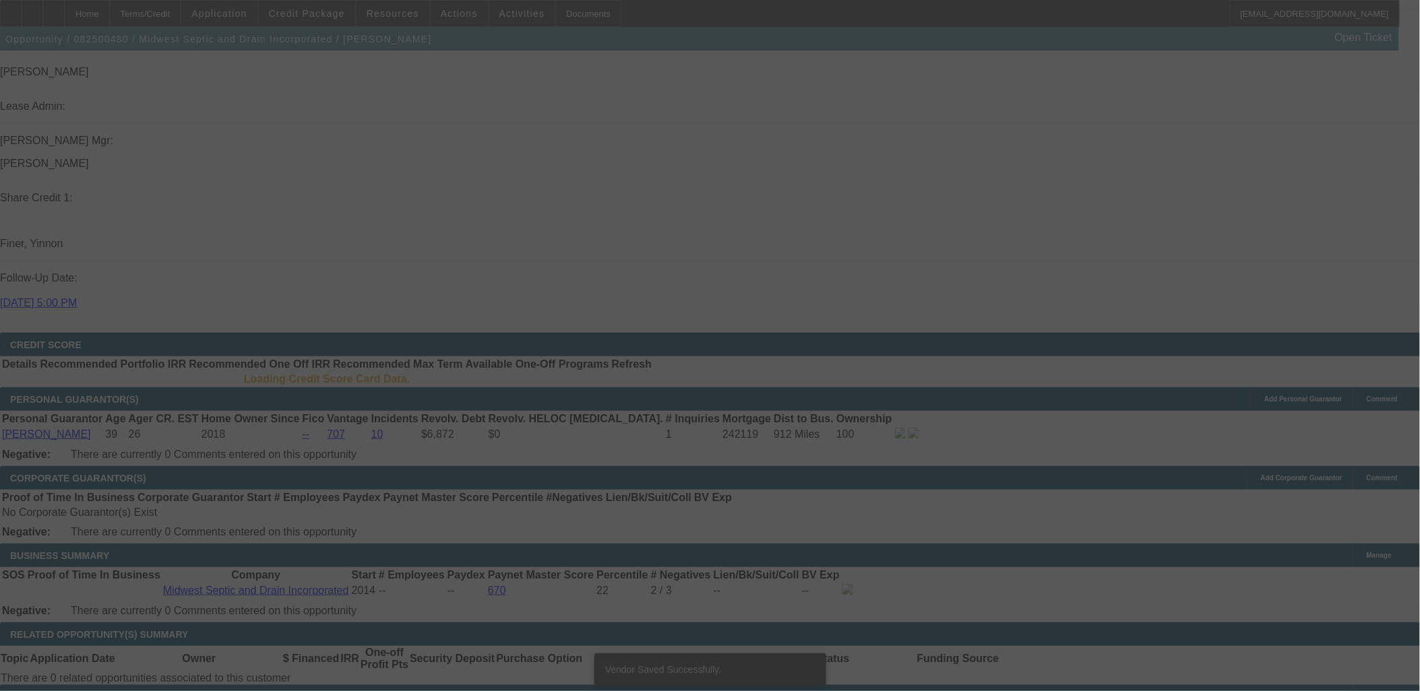
scroll to position [1694, 0]
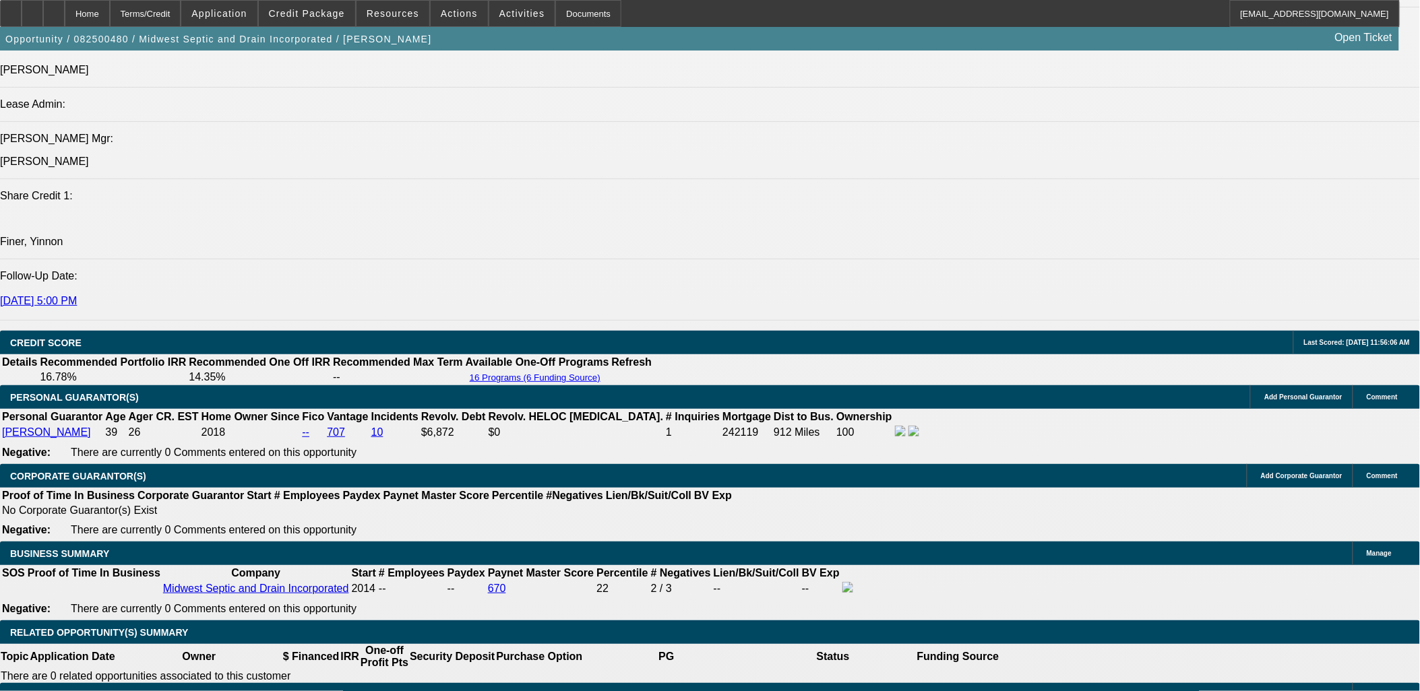
select select "0"
select select "6"
select select "0"
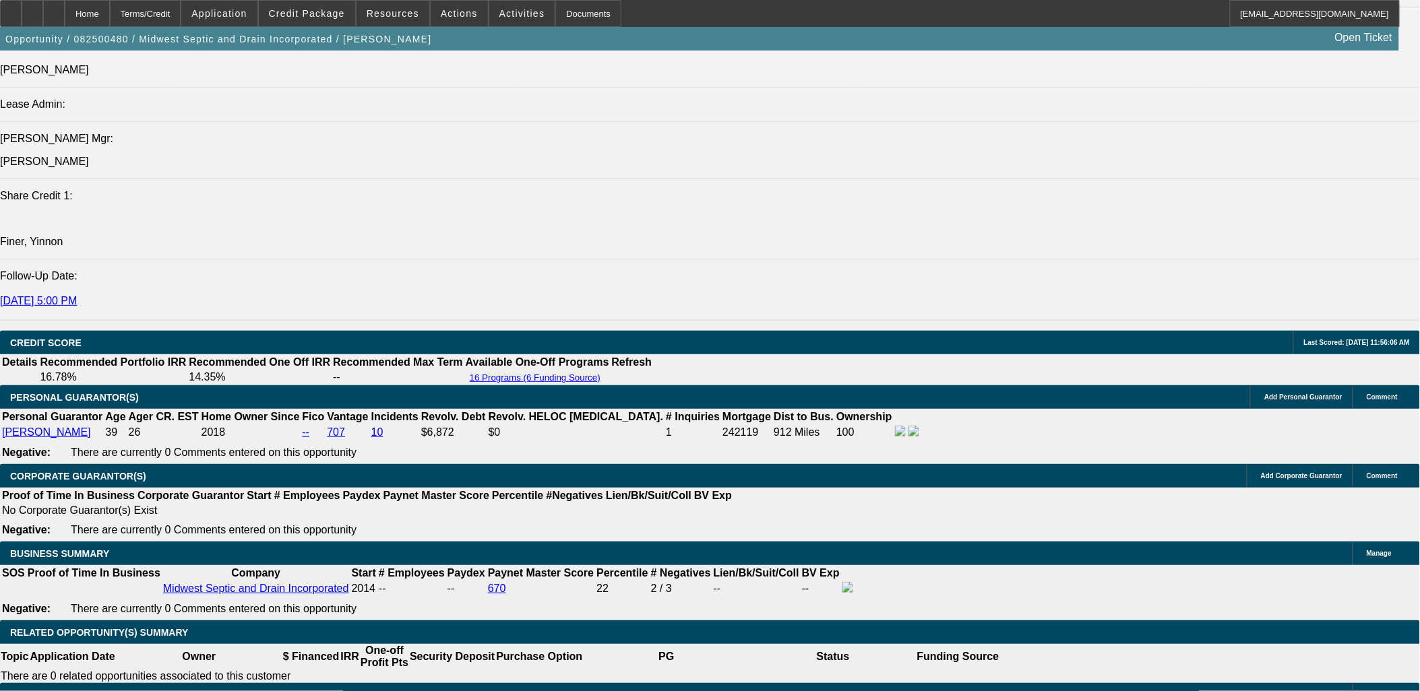
select select "0"
select select "6"
select select "0"
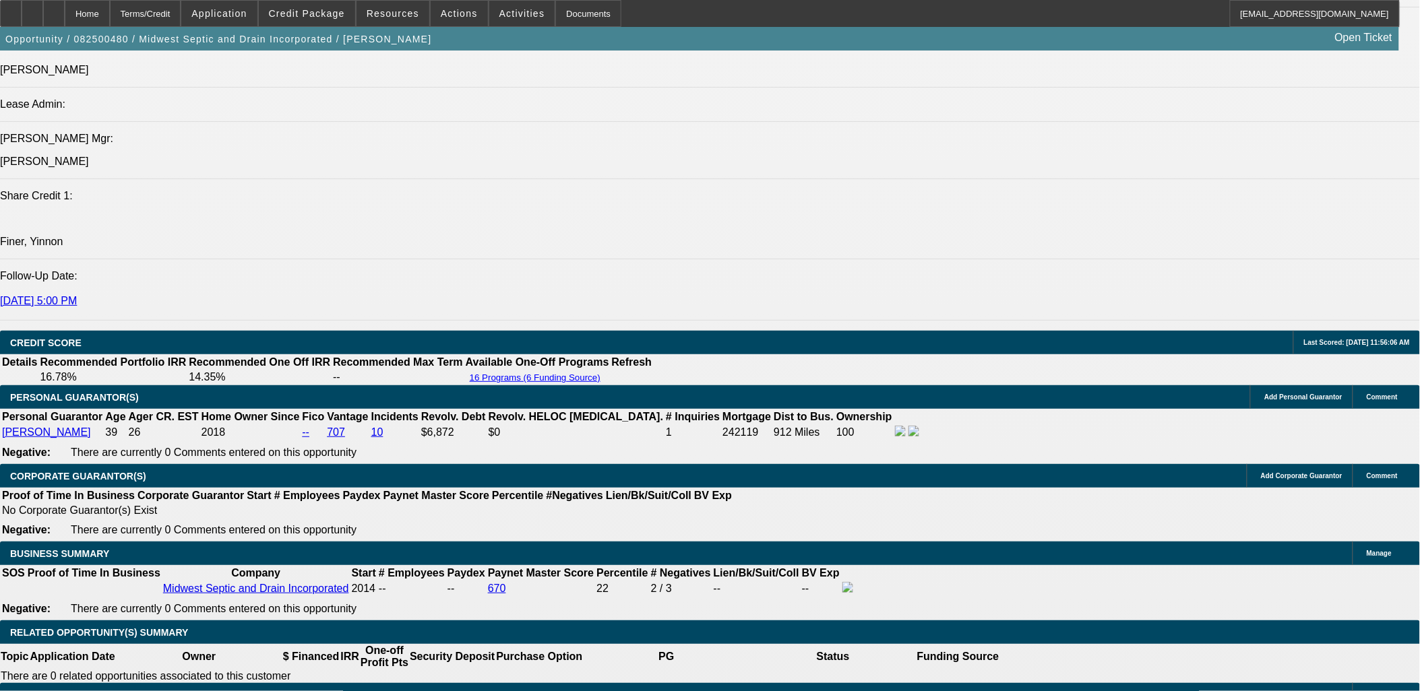
select select "0"
select select "6"
select select "0"
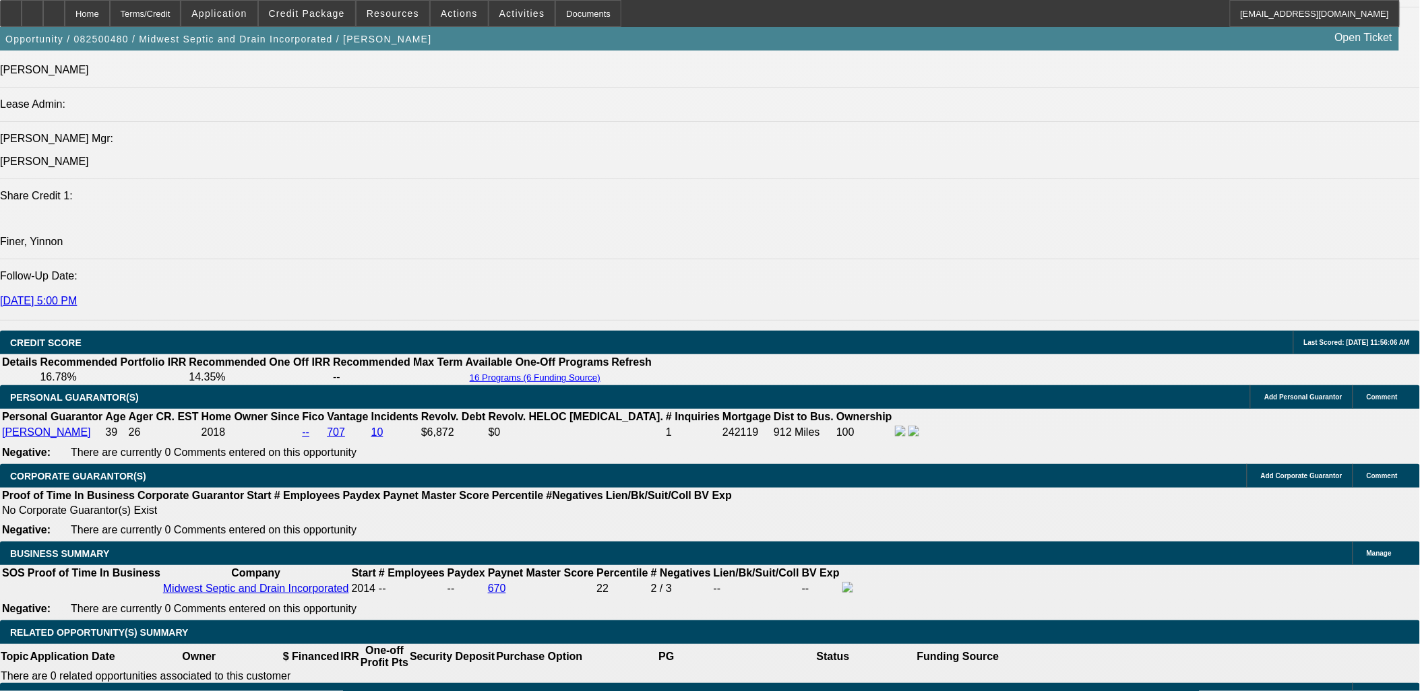
select select "6"
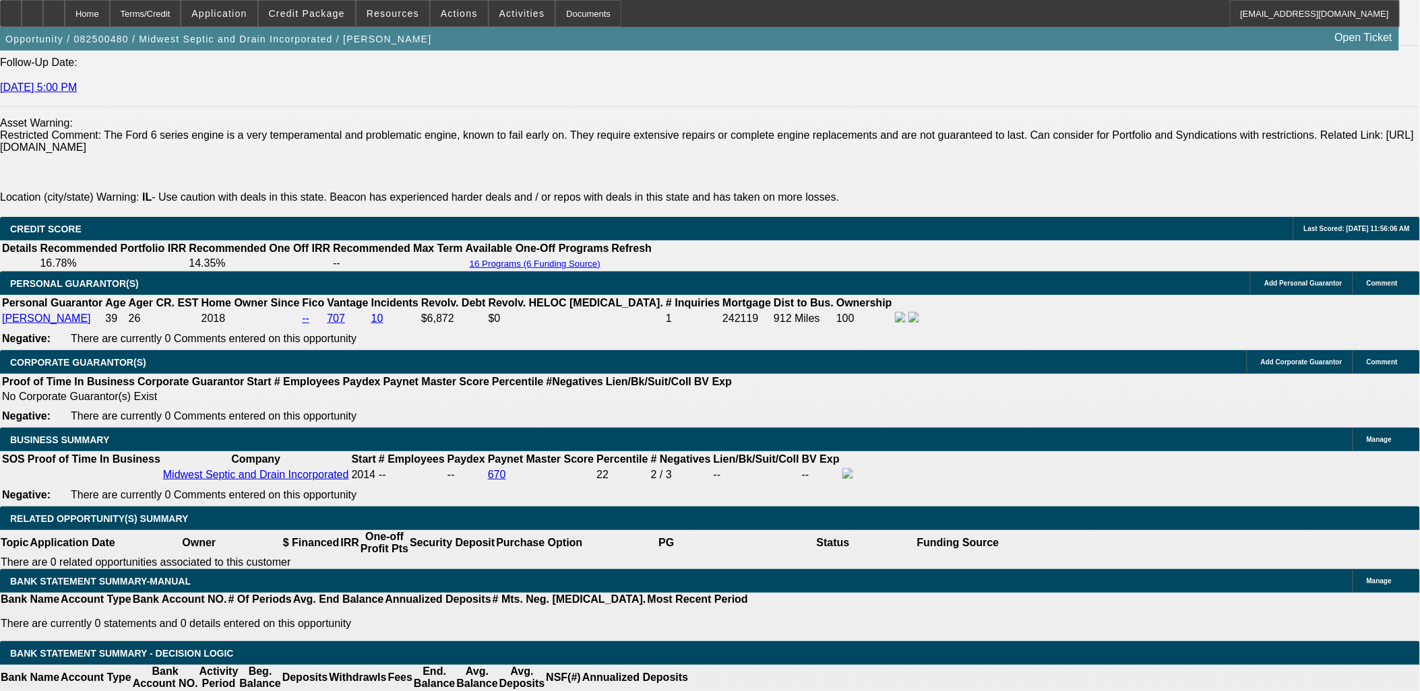
scroll to position [1982, 0]
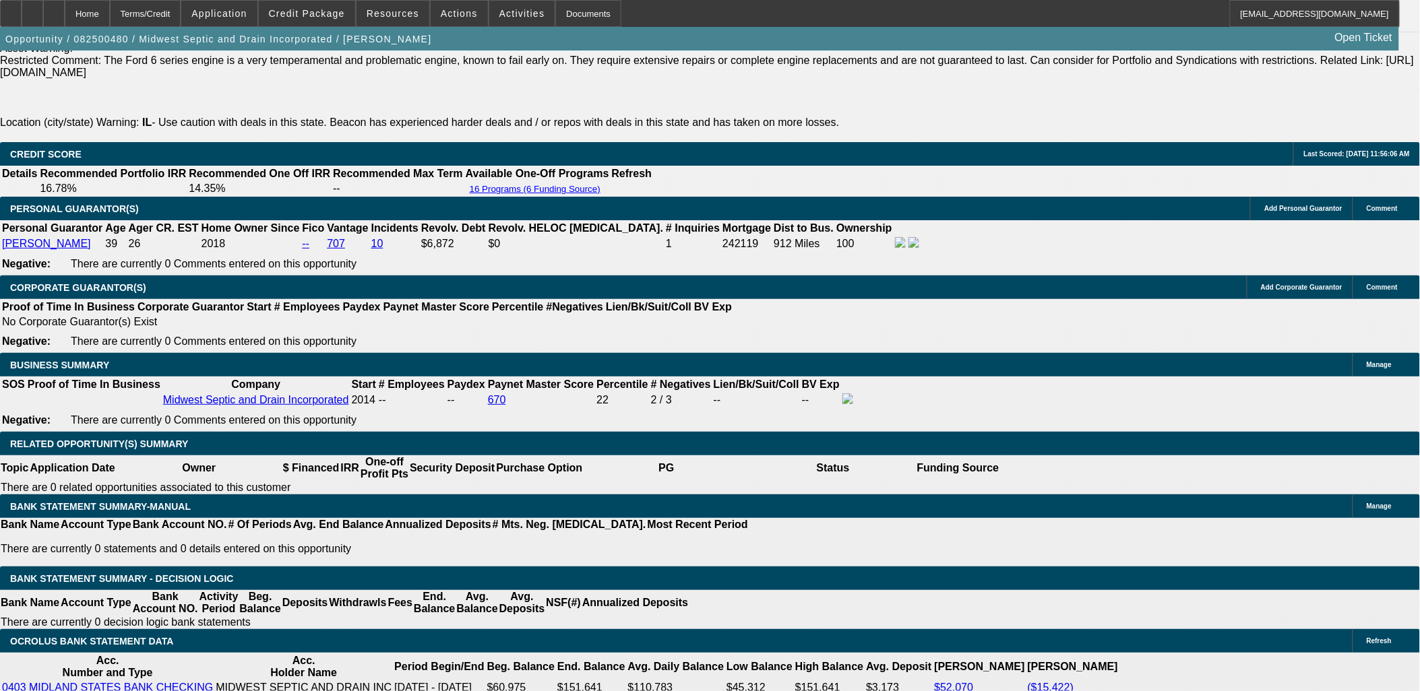
drag, startPoint x: 284, startPoint y: 443, endPoint x: 368, endPoint y: 450, distance: 83.9
type input "UNKNOWN"
type input "60"
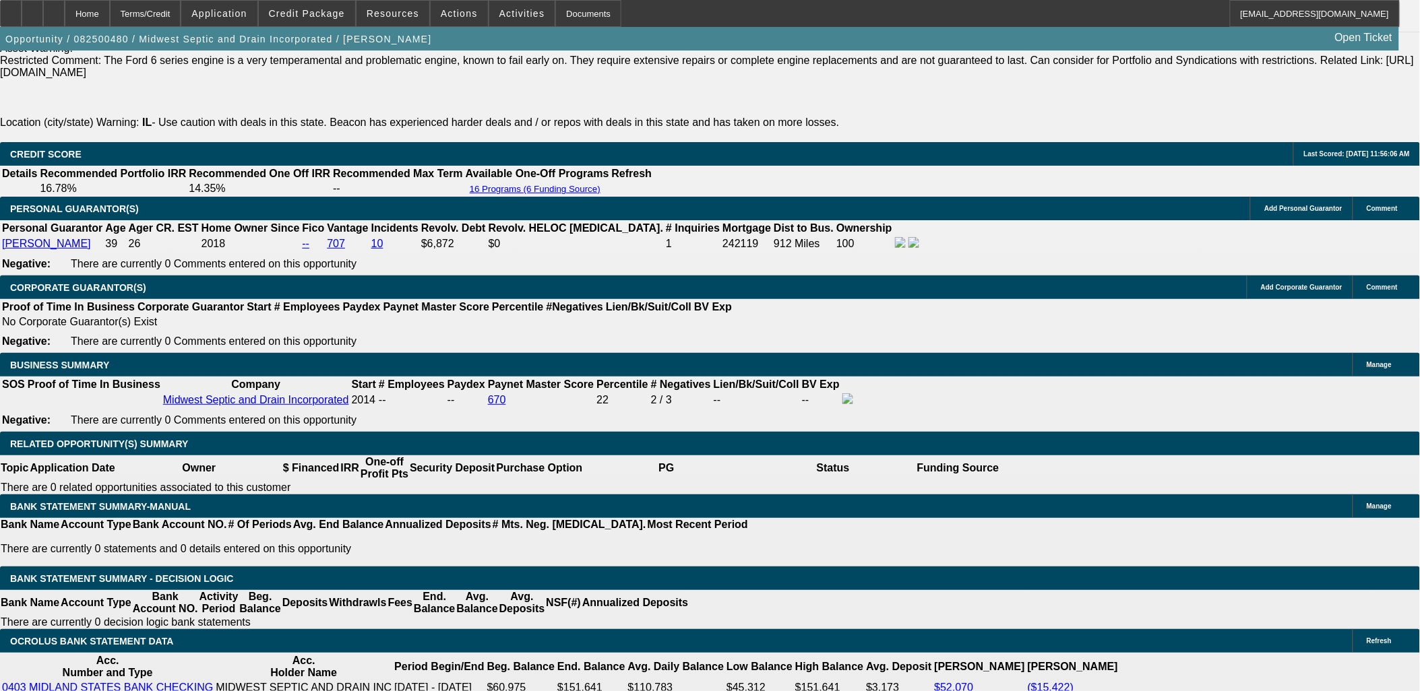
type input "10981.06"
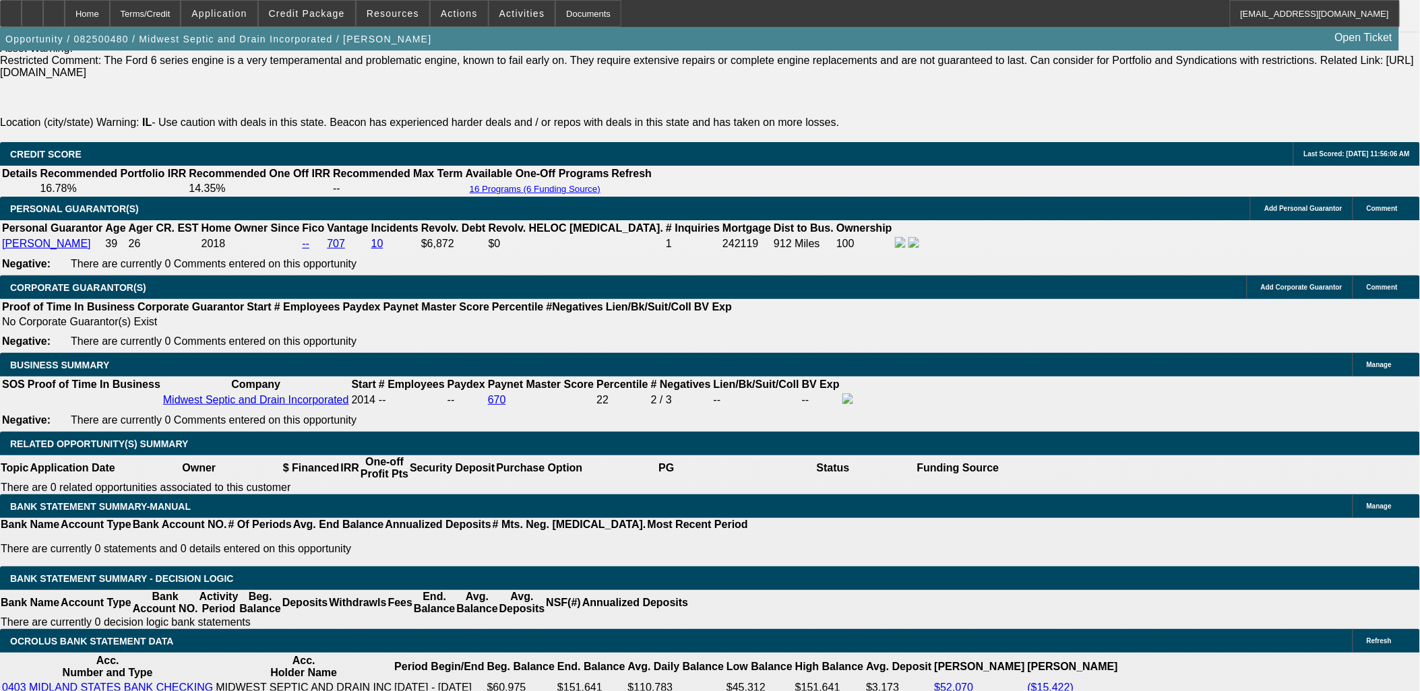
type input "$1,360.94"
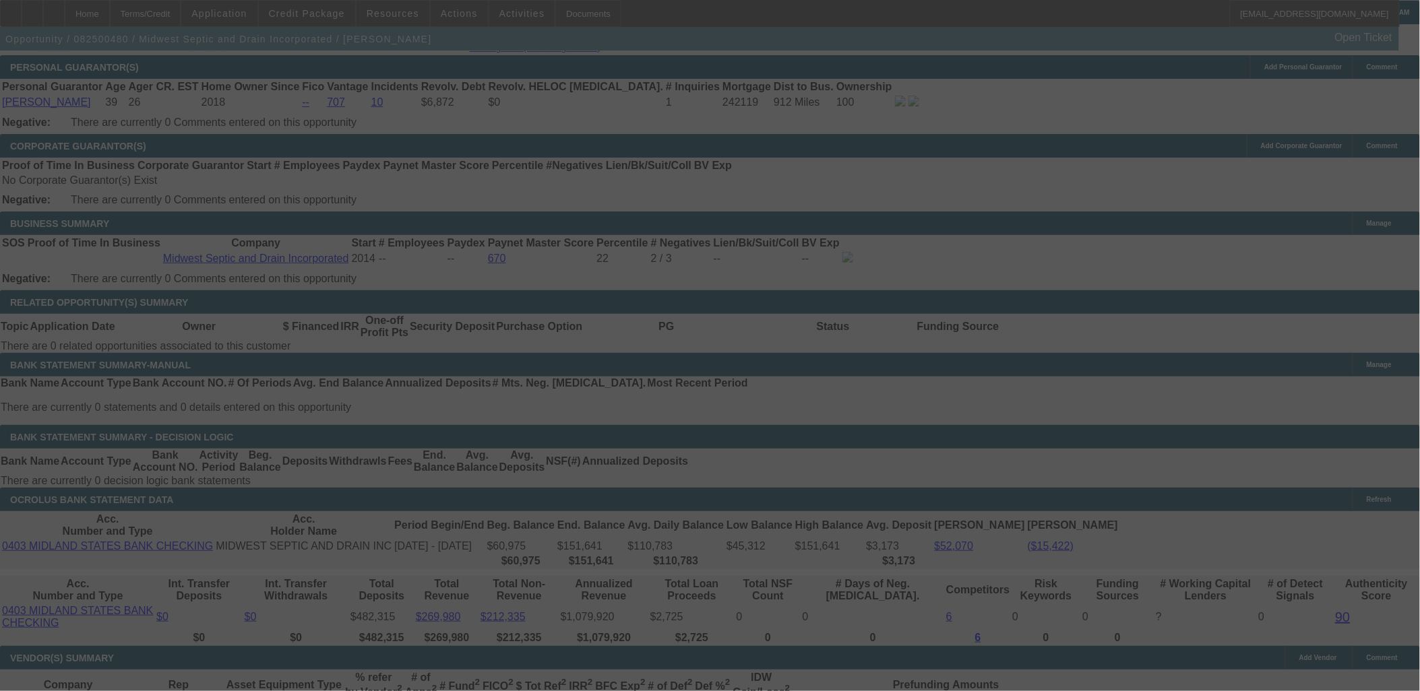
scroll to position [2132, 0]
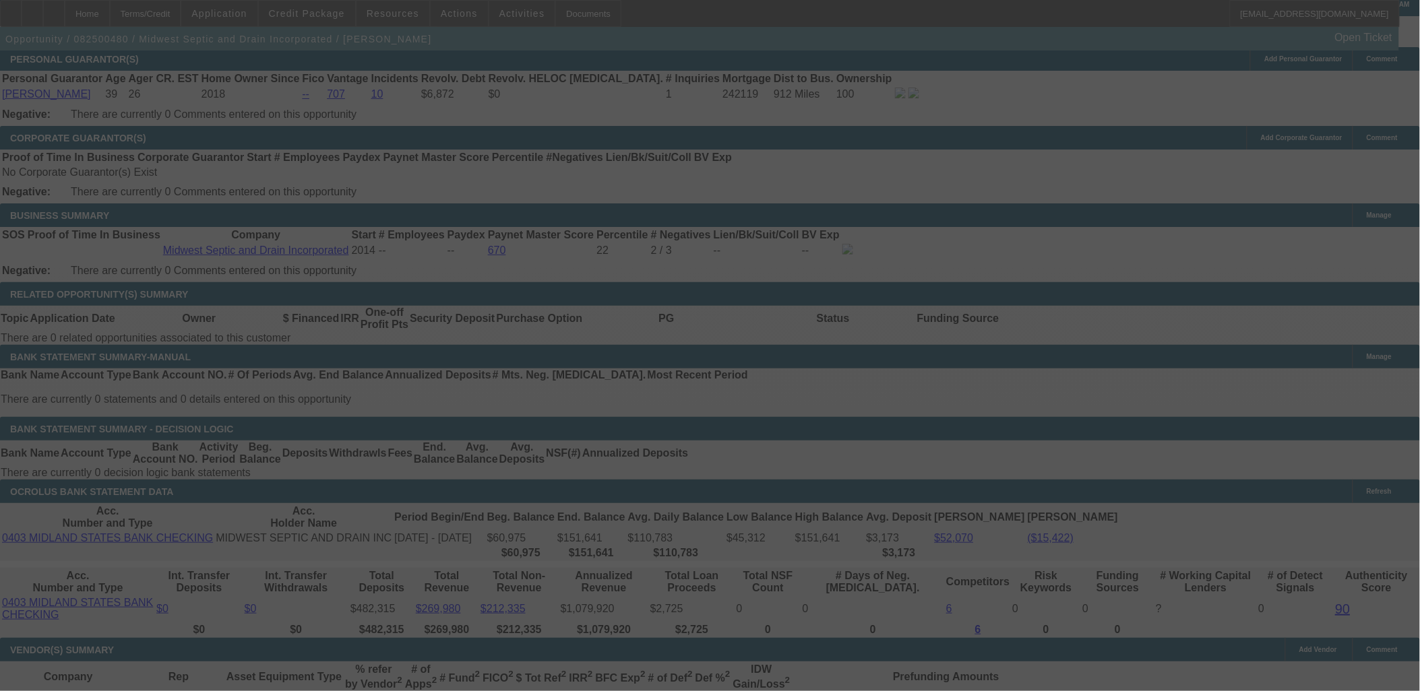
select select "0"
select select "6"
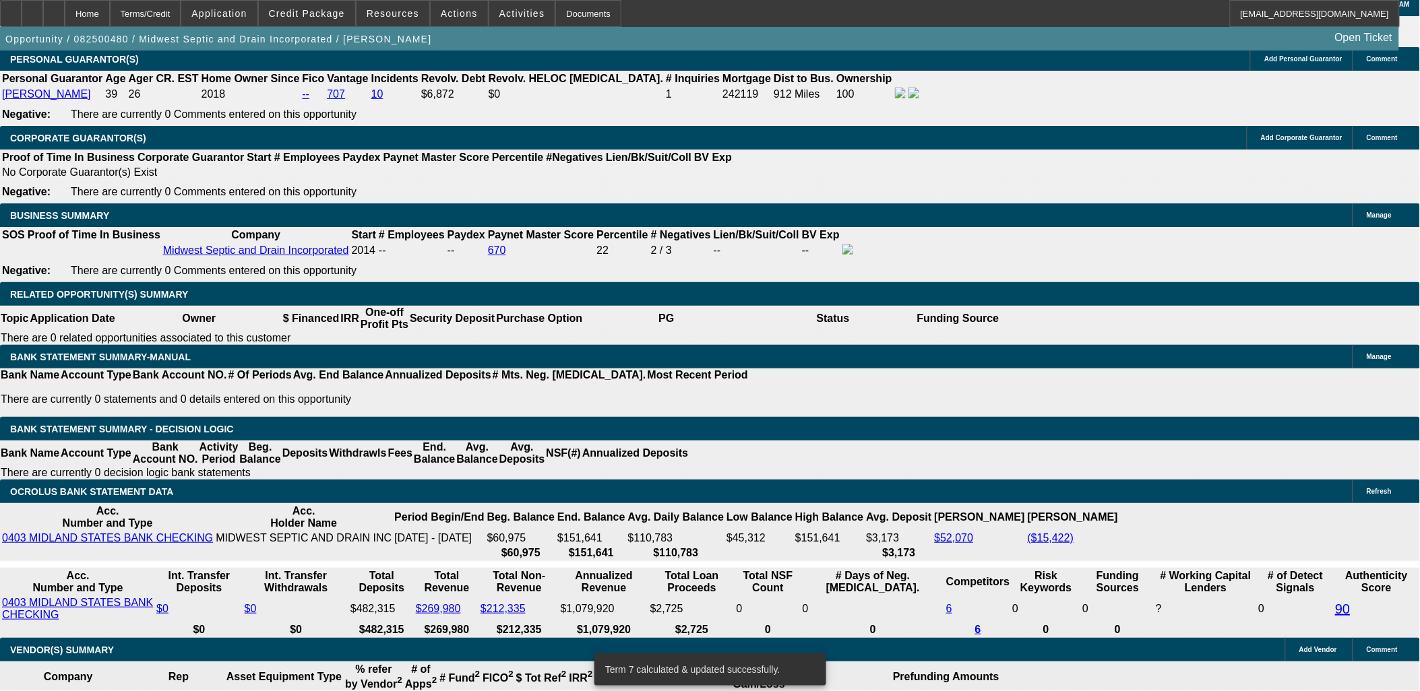
drag, startPoint x: 320, startPoint y: 297, endPoint x: 332, endPoint y: 299, distance: 11.6
type input "UNKNOWN"
type input "11."
type input "$1,391.52"
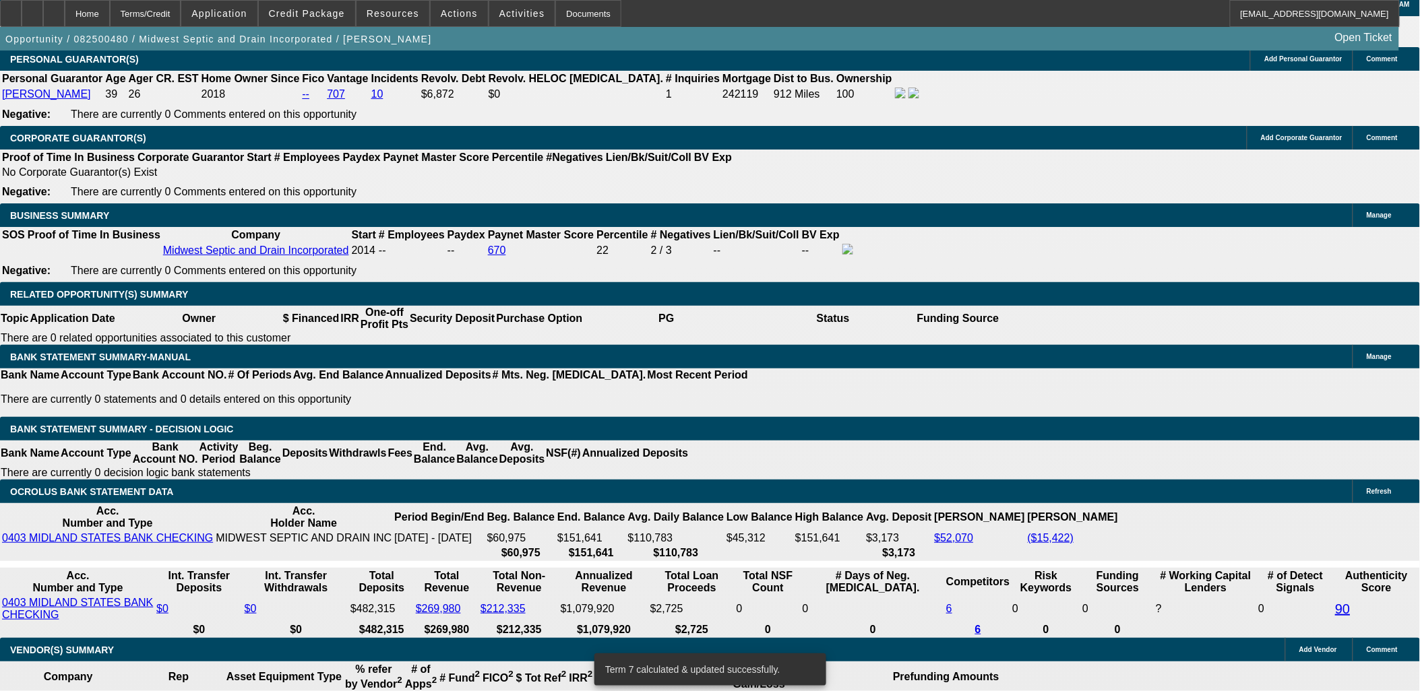
type input "11.5"
type input "$1,407.53"
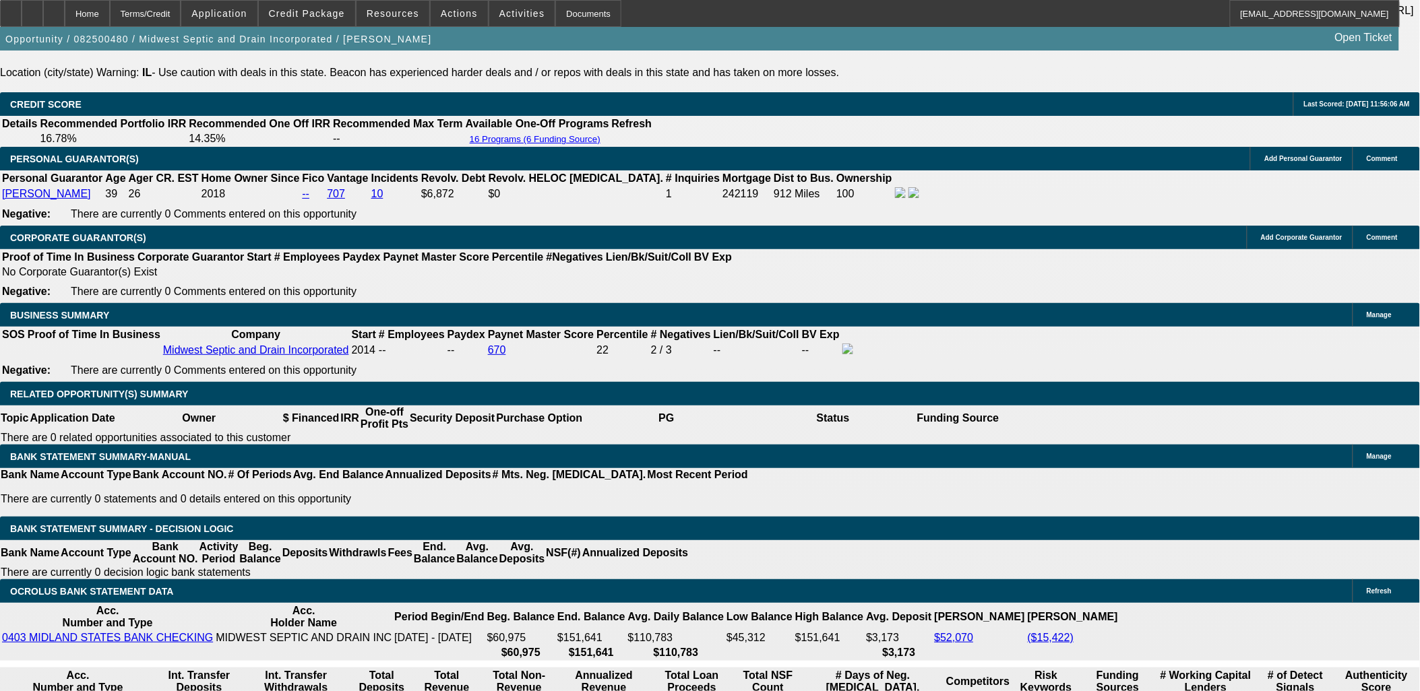
scroll to position [1908, 0]
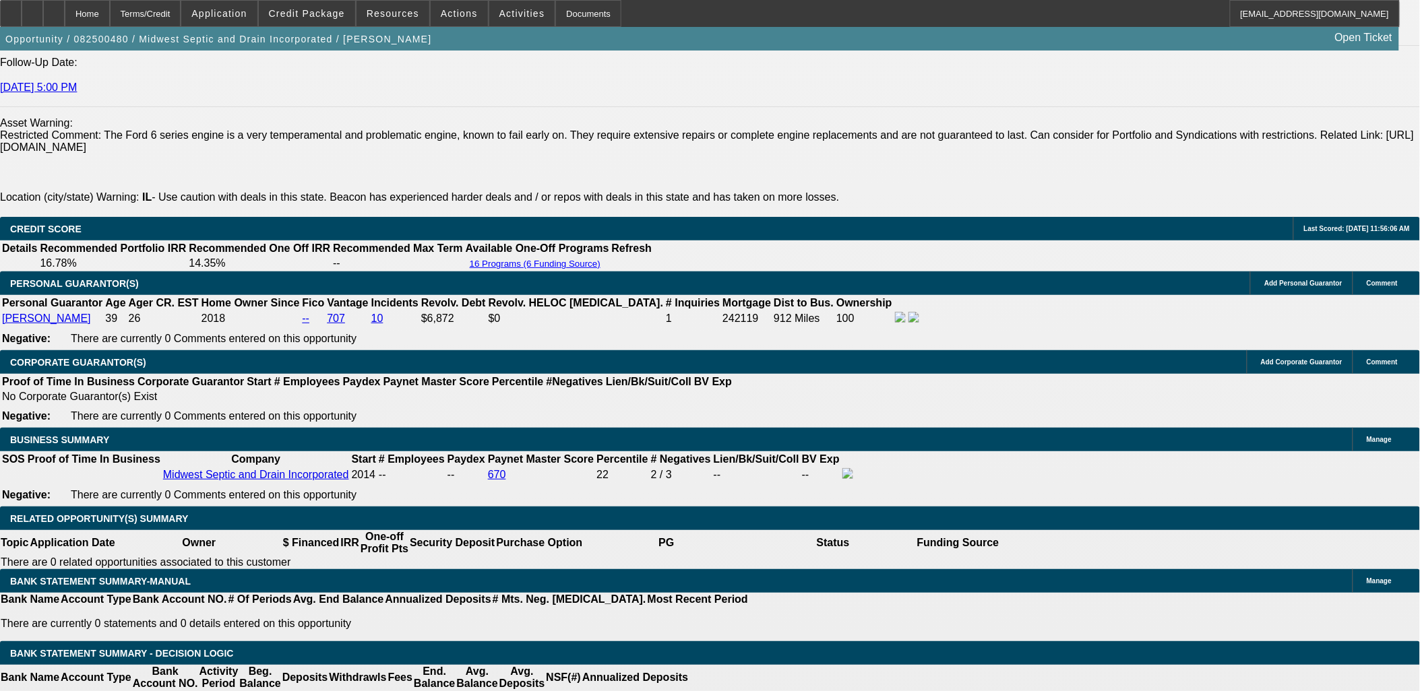
type input "11.5"
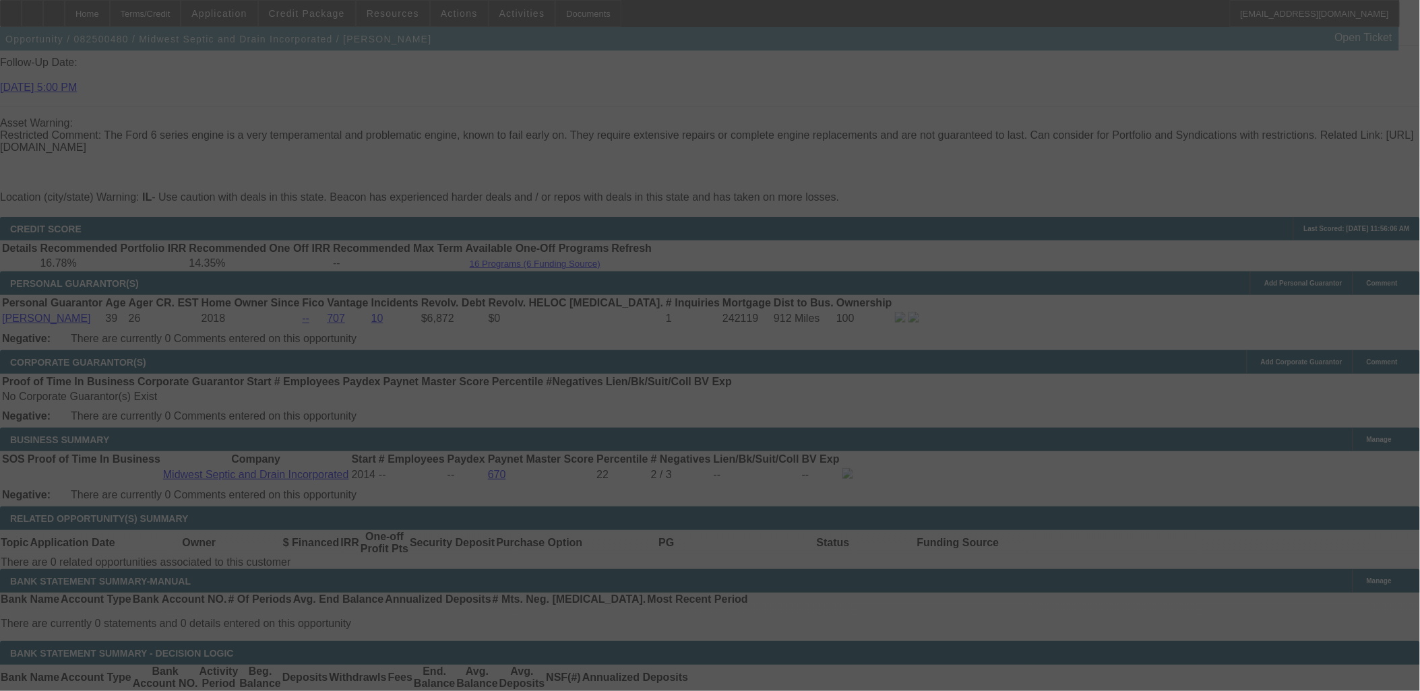
scroll to position [2132, 0]
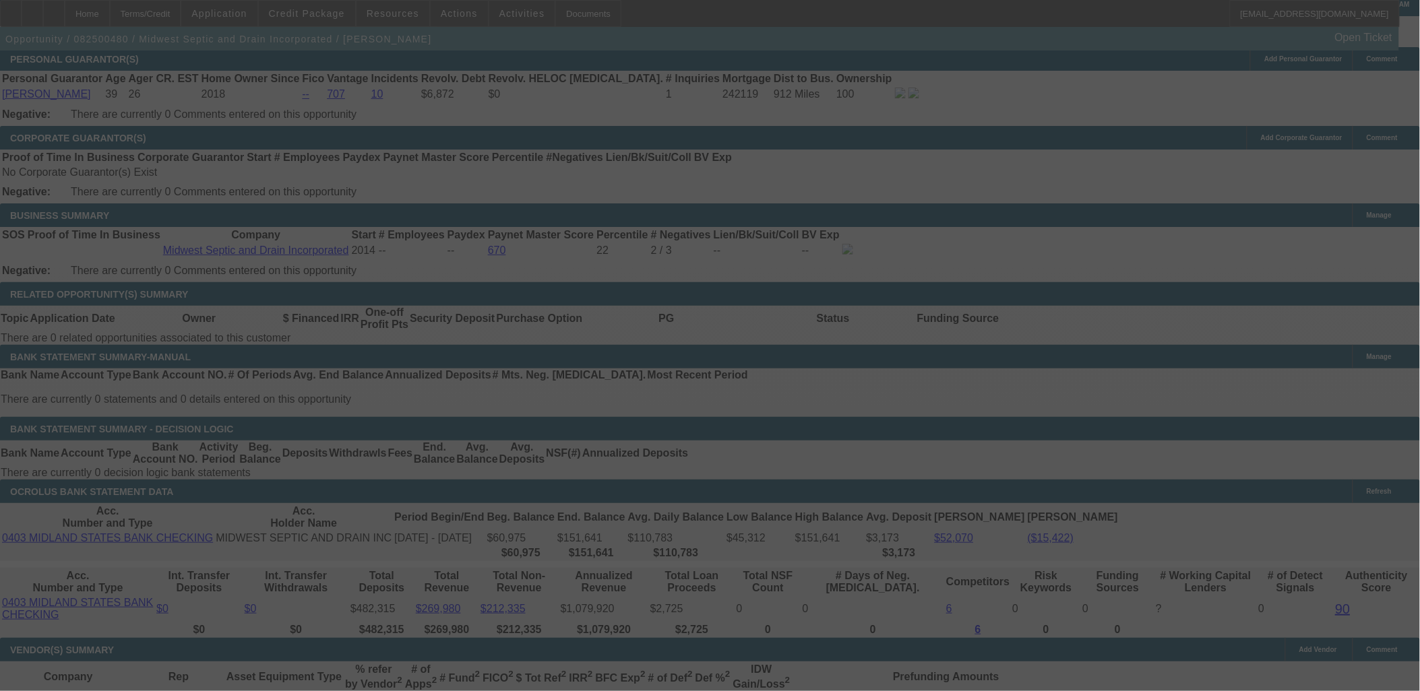
select select "0"
select select "6"
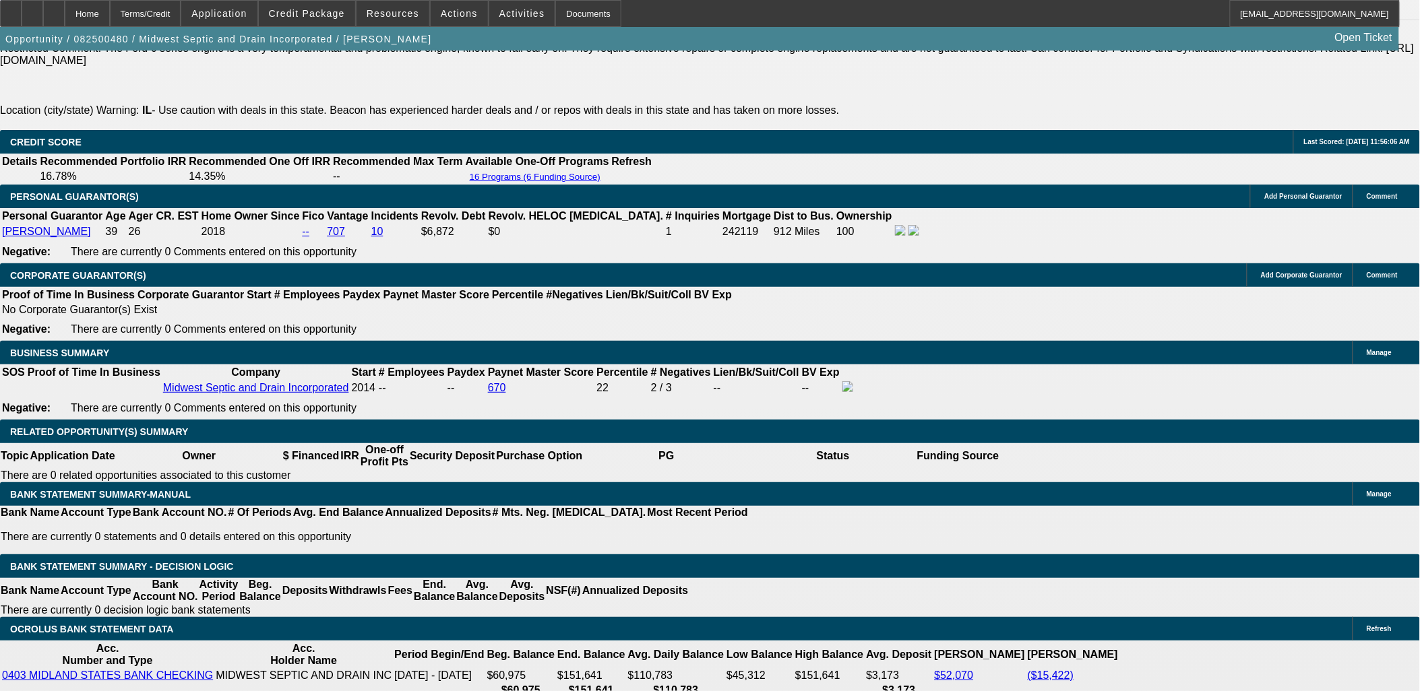
scroll to position [2057, 0]
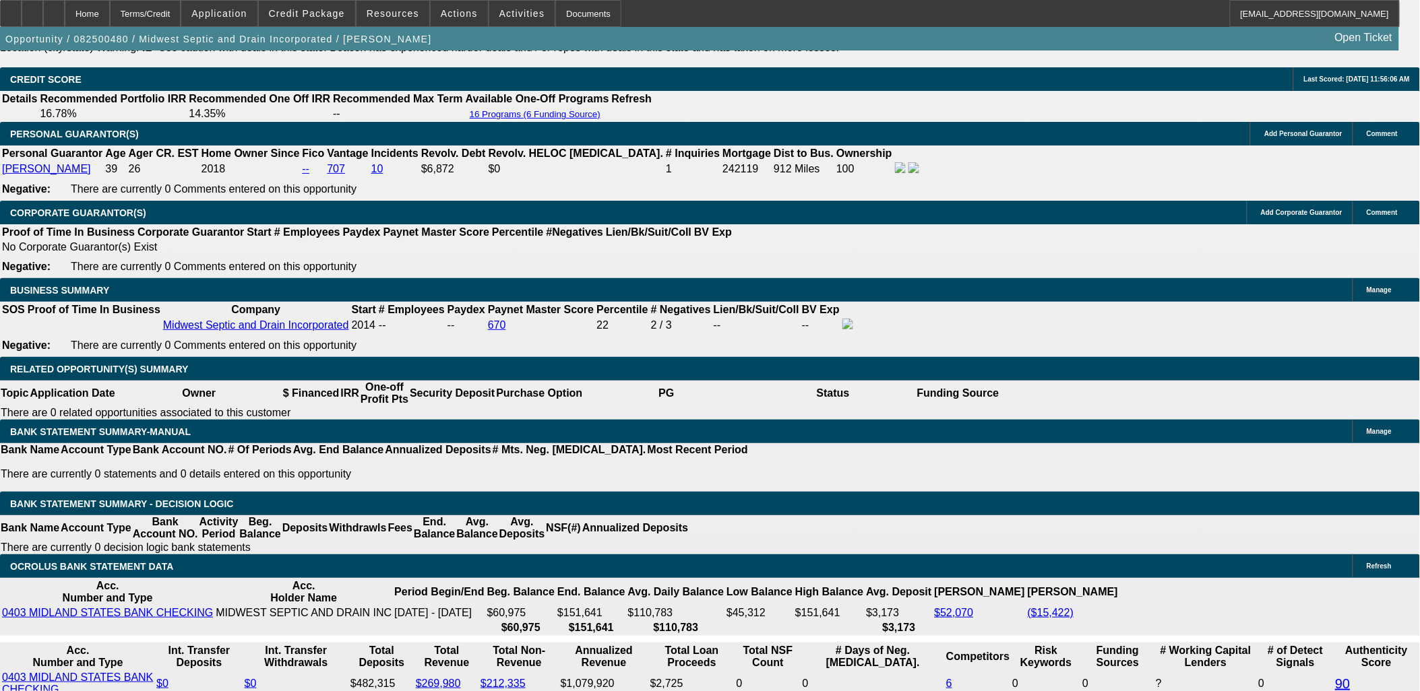
drag, startPoint x: 284, startPoint y: 375, endPoint x: 338, endPoint y: 372, distance: 54.0
type input "UNKNOWN"
type input "72"
type input "$9,496.68"
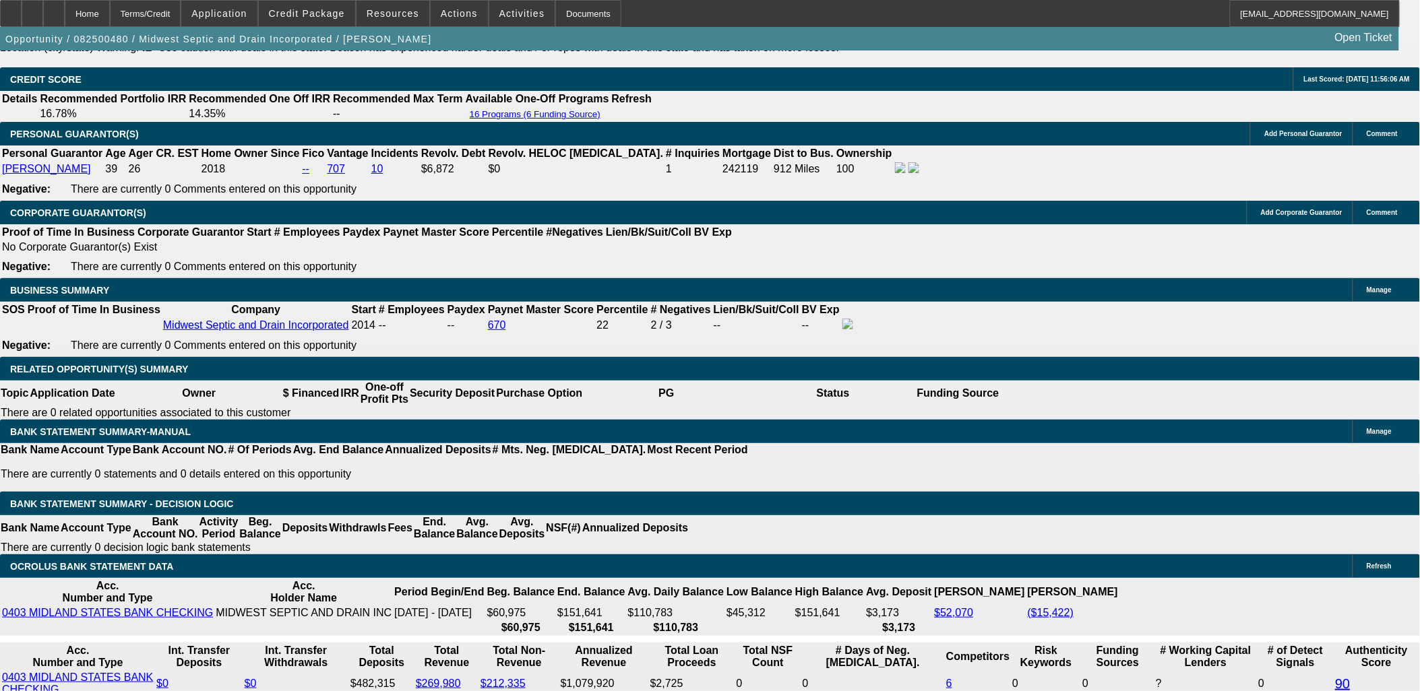
type input "72"
type input "$1,234.63"
drag, startPoint x: 314, startPoint y: 375, endPoint x: 334, endPoint y: 375, distance: 19.5
type input "10"
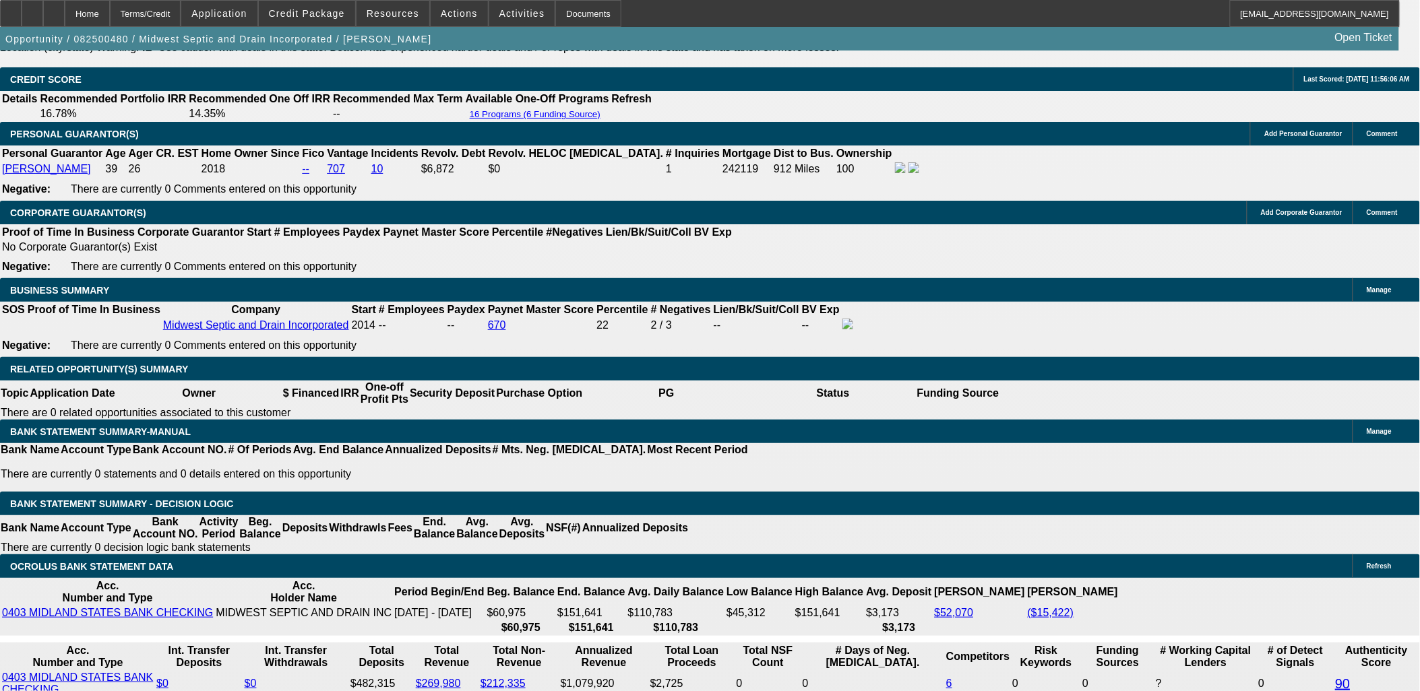
type input "$916.19"
type input "10"
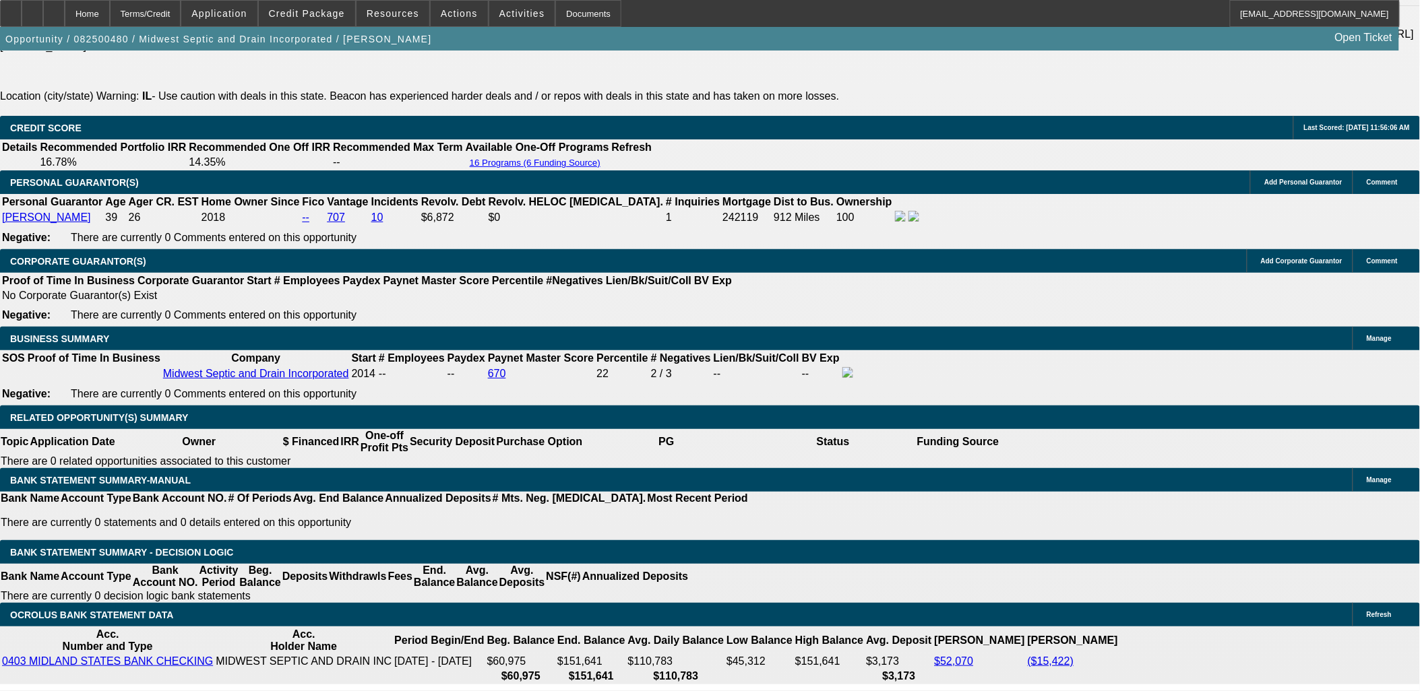
scroll to position [1982, 0]
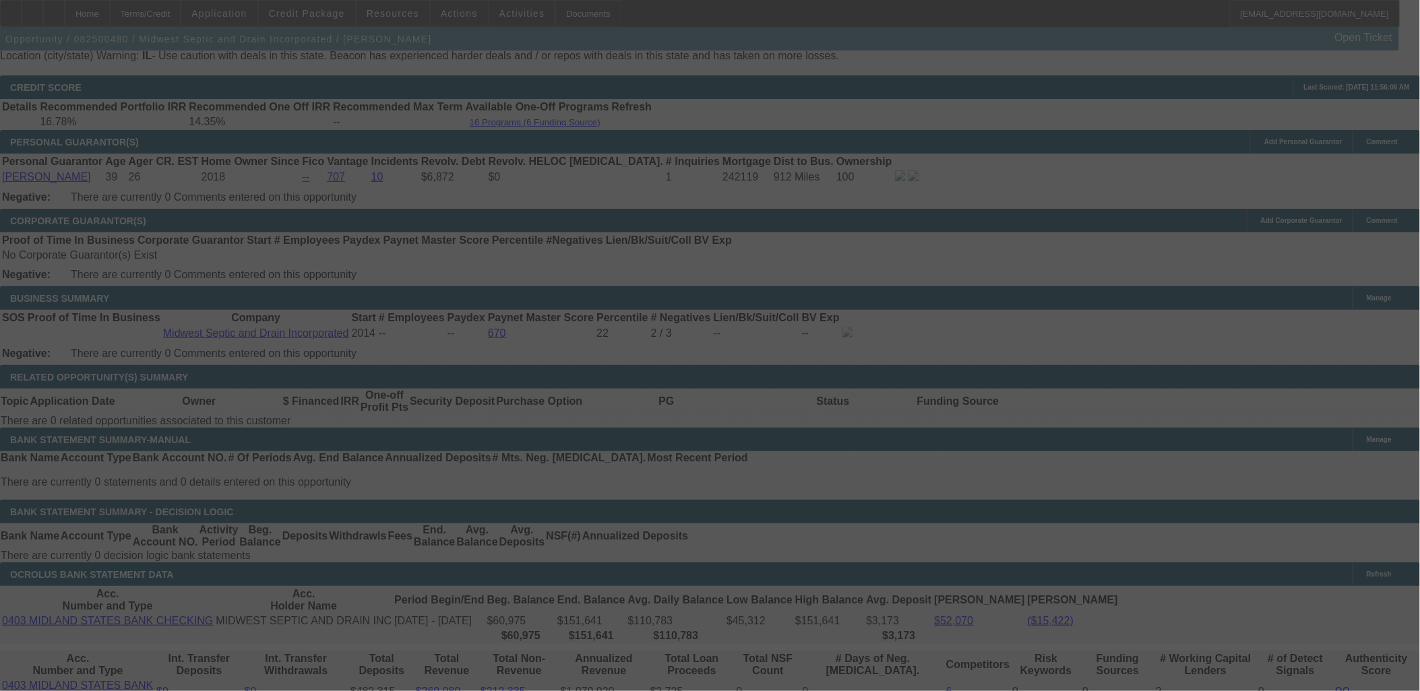
scroll to position [2057, 0]
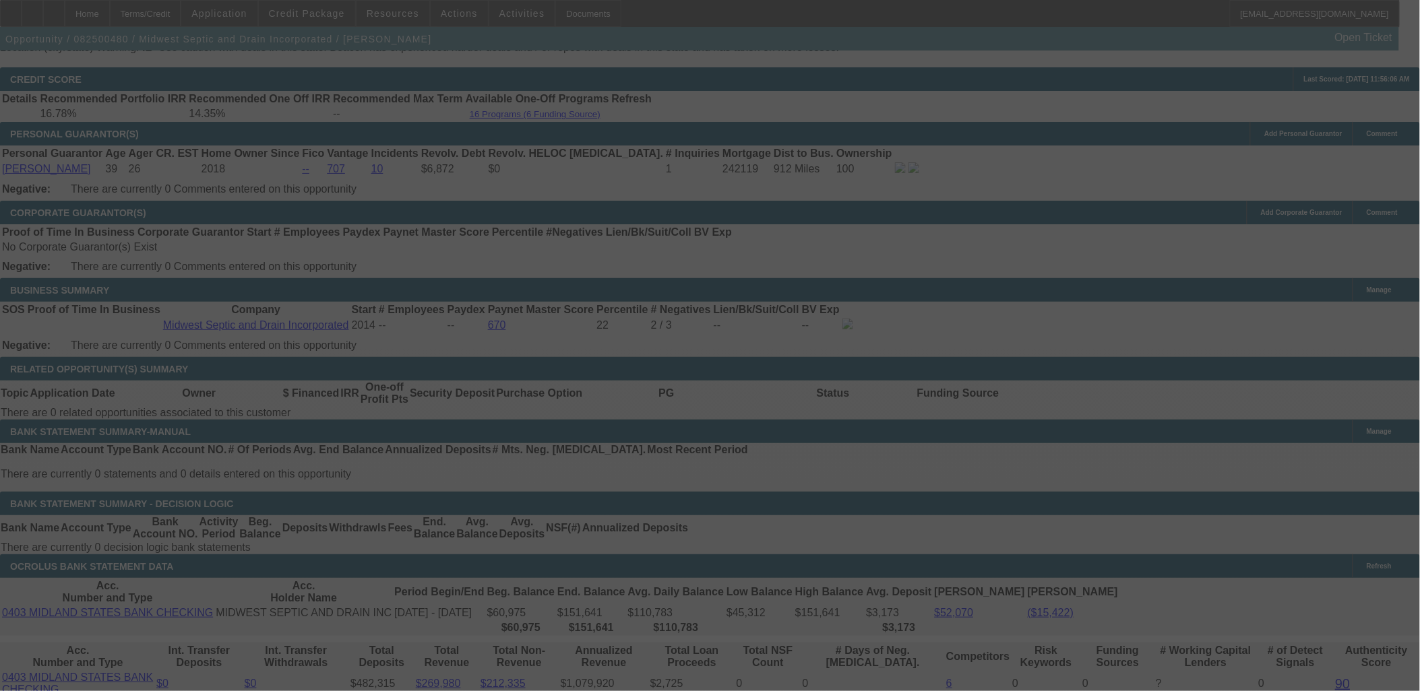
select select "0"
select select "6"
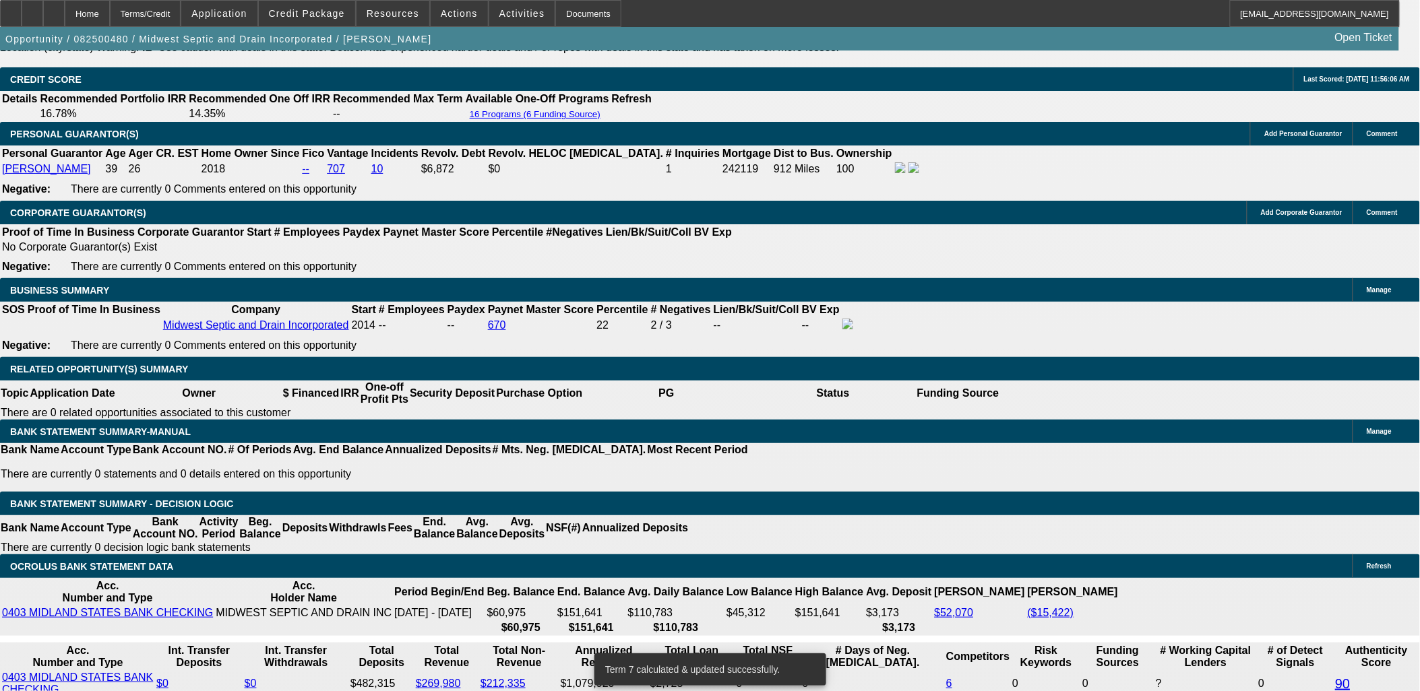
type input "UNKNOWN"
type input "10"
type input "$1,185.65"
type input "10"
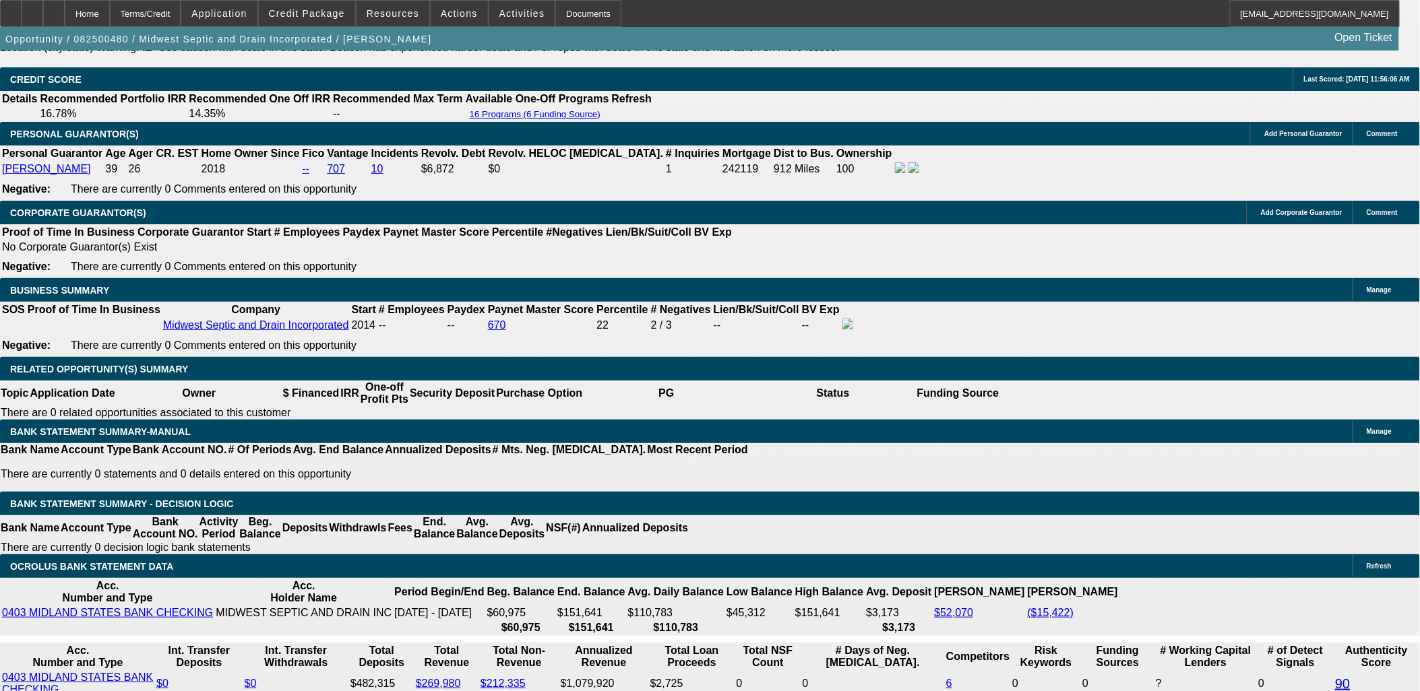
type input "$1,185.65"
drag, startPoint x: 311, startPoint y: 369, endPoint x: 346, endPoint y: 379, distance: 37.1
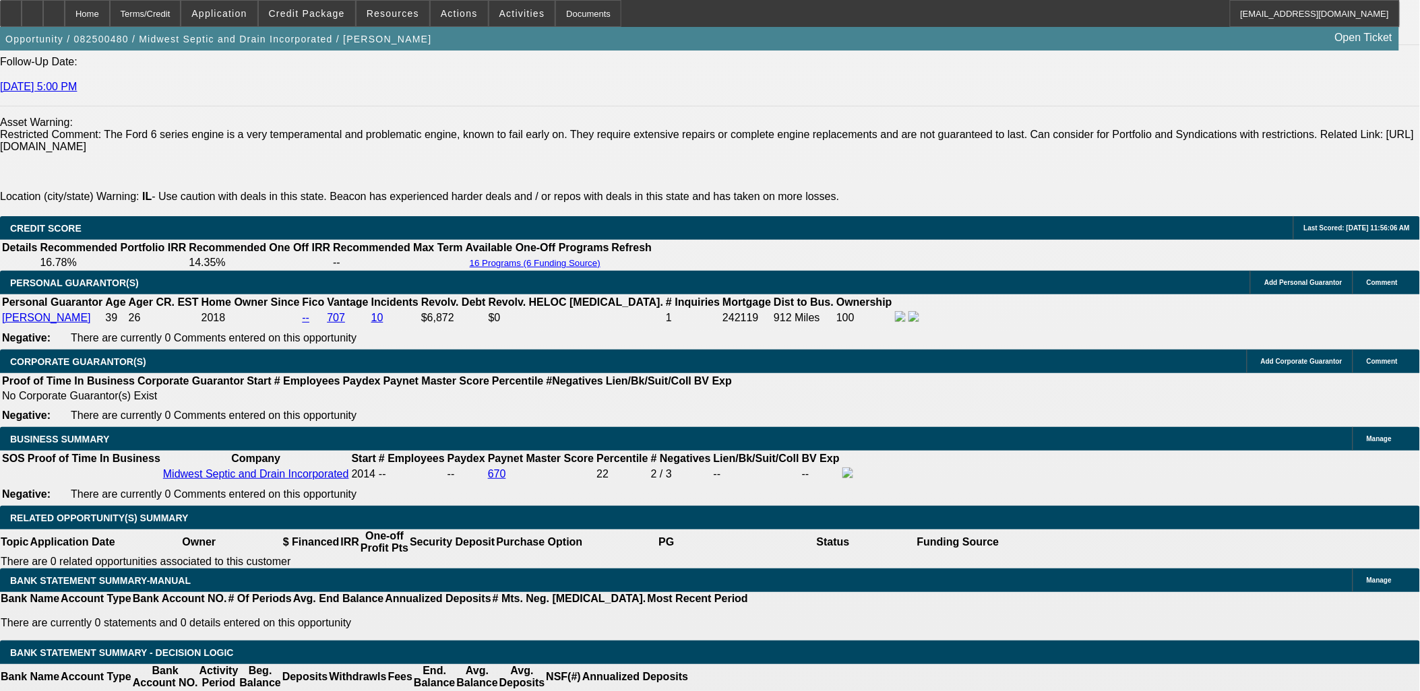
scroll to position [1908, 0]
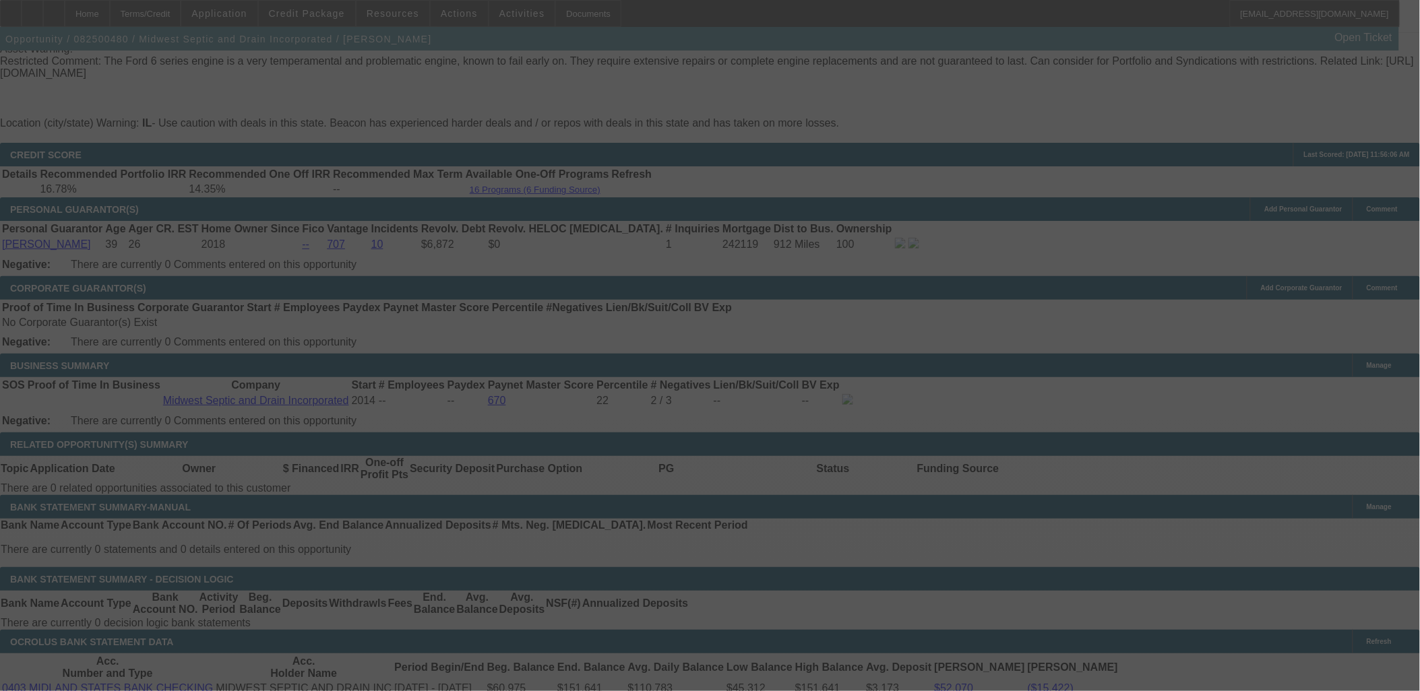
scroll to position [1982, 0]
select select "0"
select select "6"
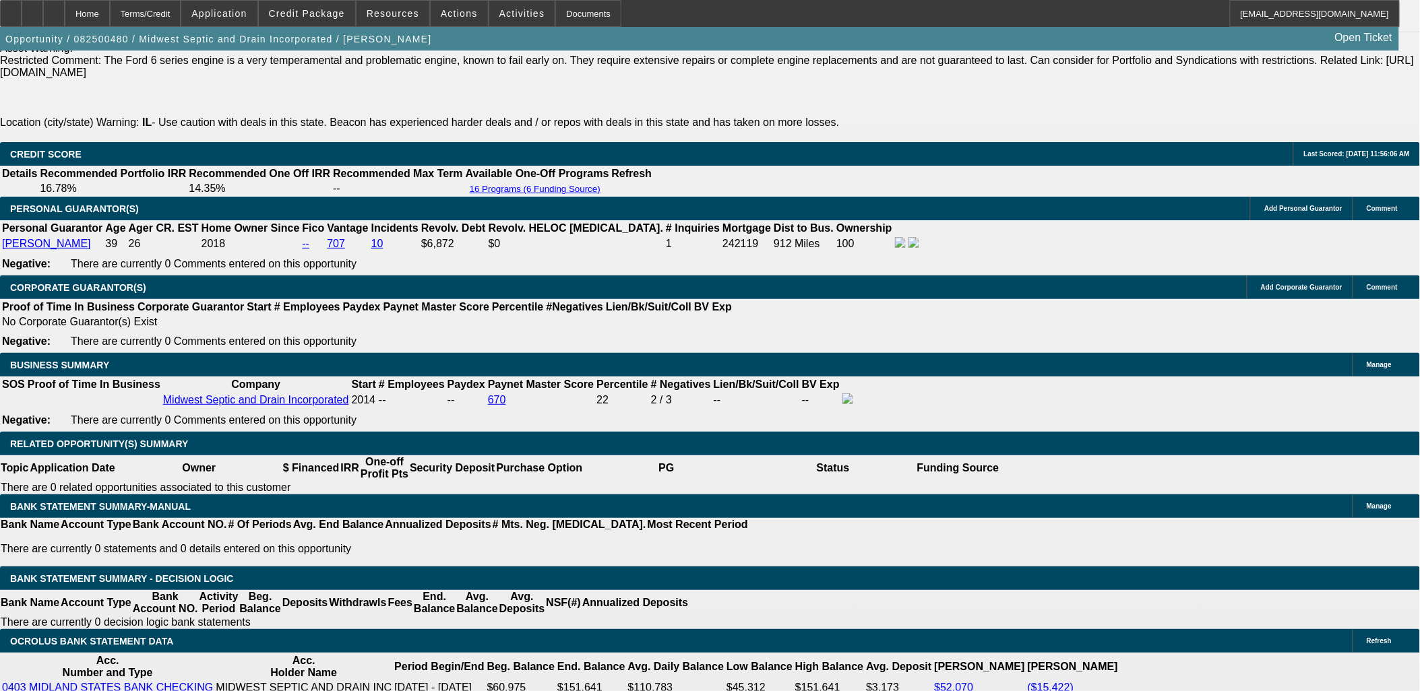
drag, startPoint x: 152, startPoint y: 197, endPoint x: 92, endPoint y: 220, distance: 64.4
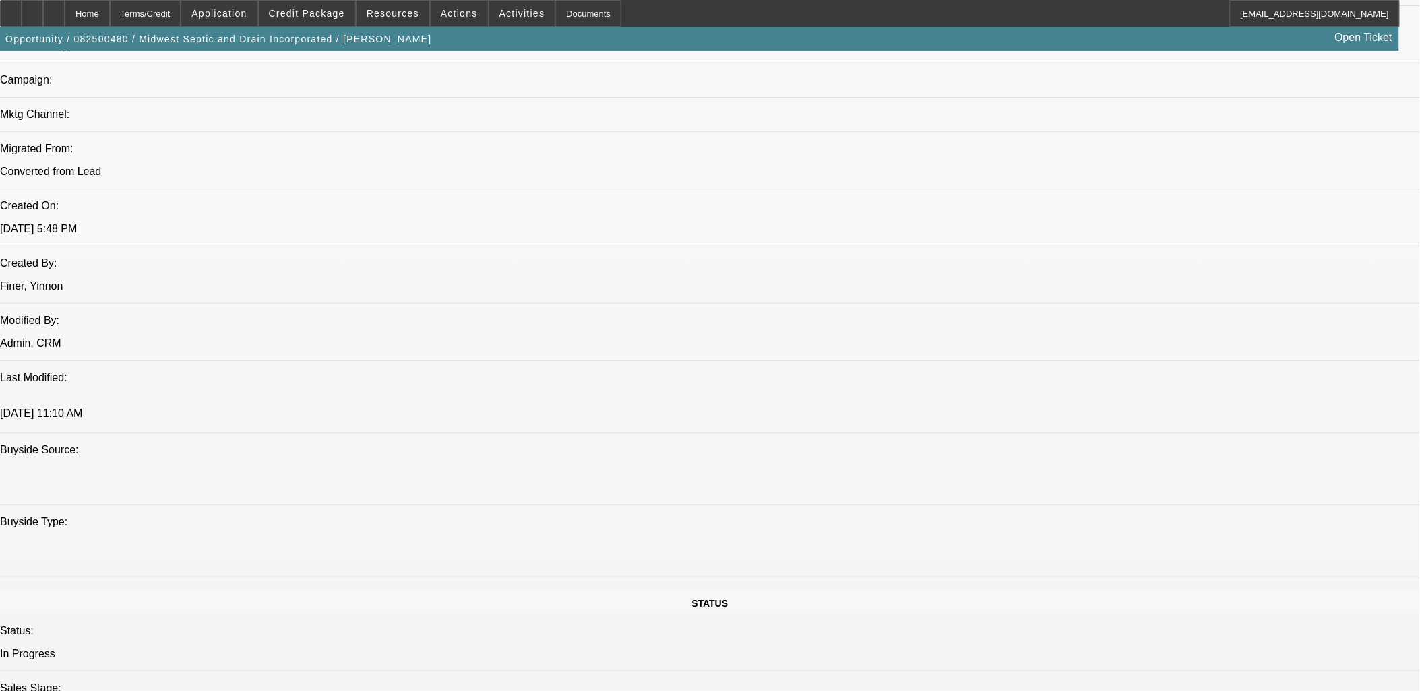
scroll to position [674, 0]
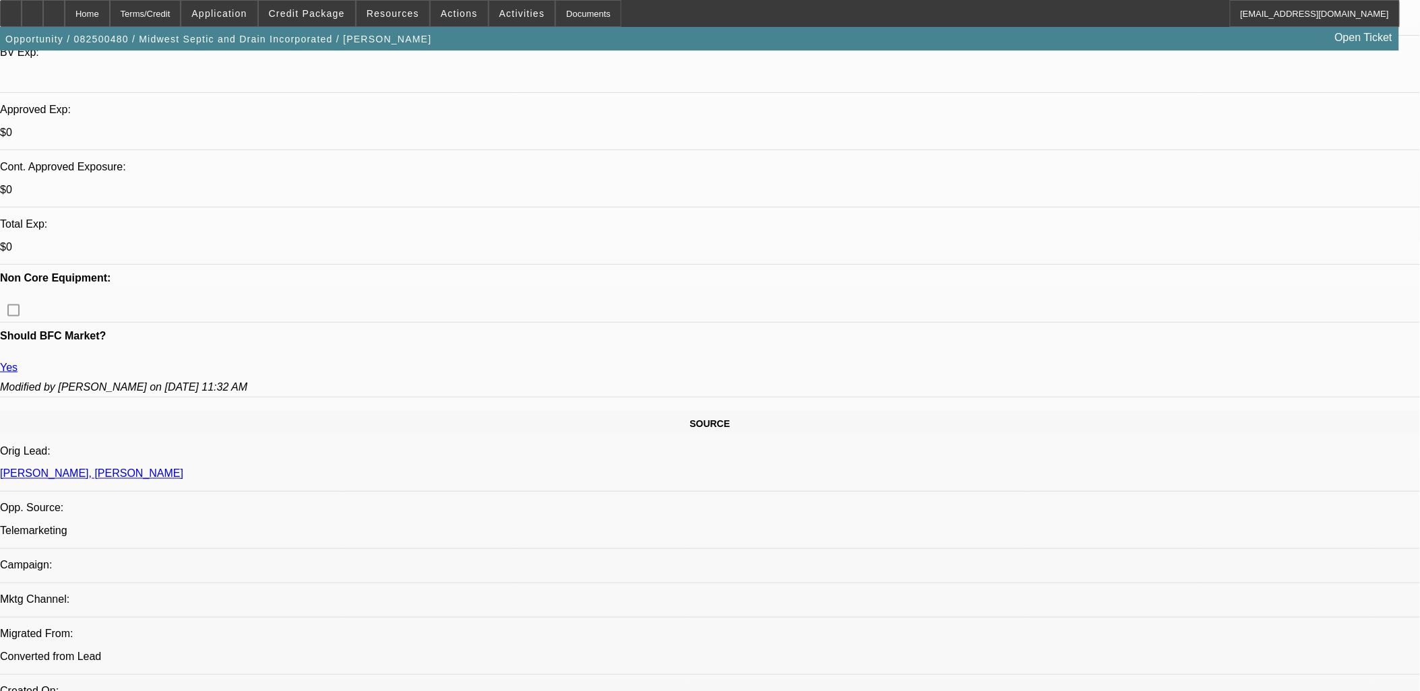
scroll to position [449, 0]
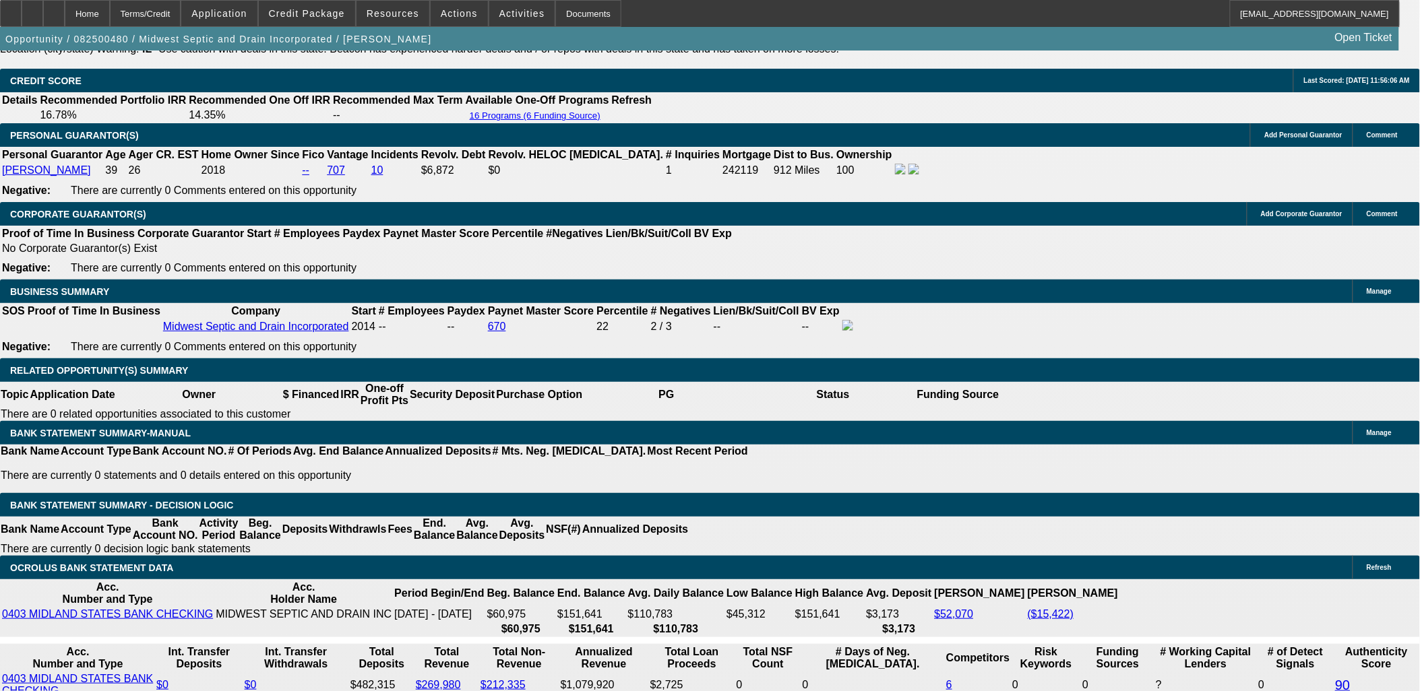
scroll to position [2022, 0]
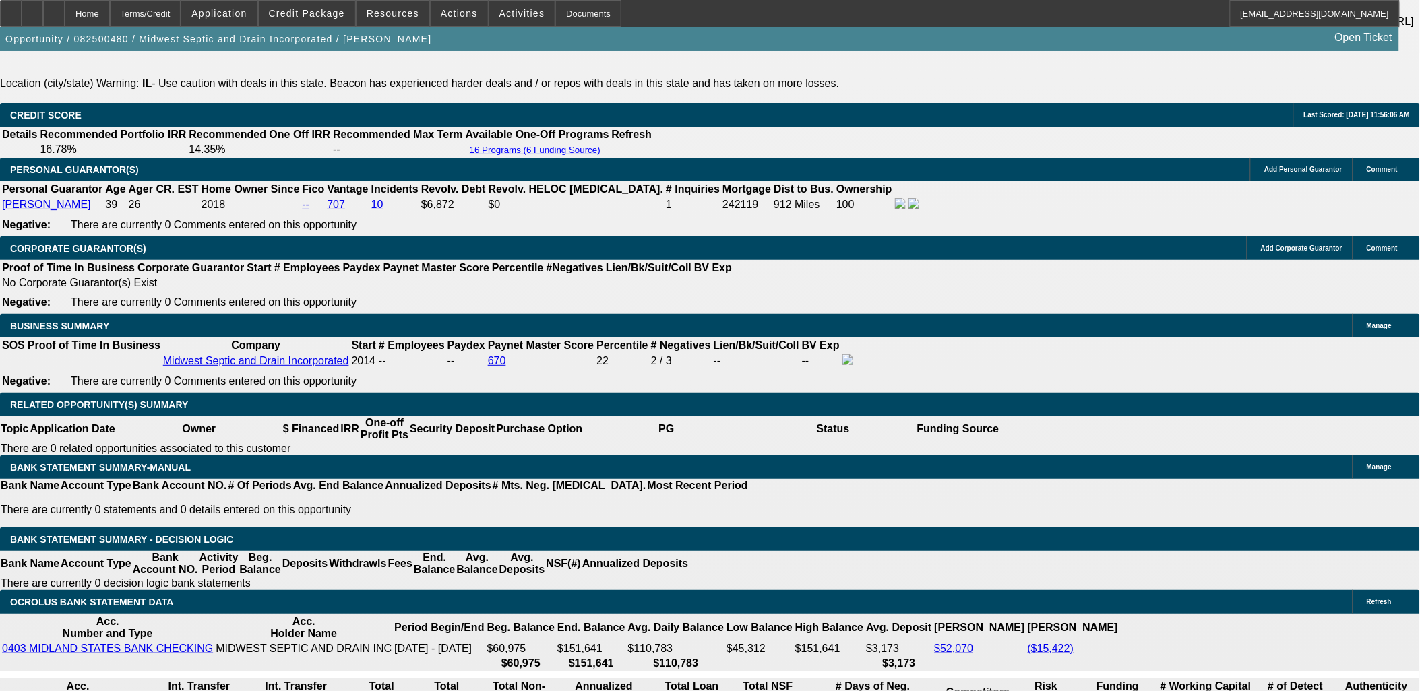
drag, startPoint x: 1267, startPoint y: 567, endPoint x: 939, endPoint y: 405, distance: 365.8
click at [939, 406] on div "APPLICATION INFORMATION Manage Topic: 082500480 / $26,990.00 / FORD F-550 / Wes…" at bounding box center [710, 624] width 1420 height 5191
drag, startPoint x: 939, startPoint y: 405, endPoint x: 1004, endPoint y: 483, distance: 101.9
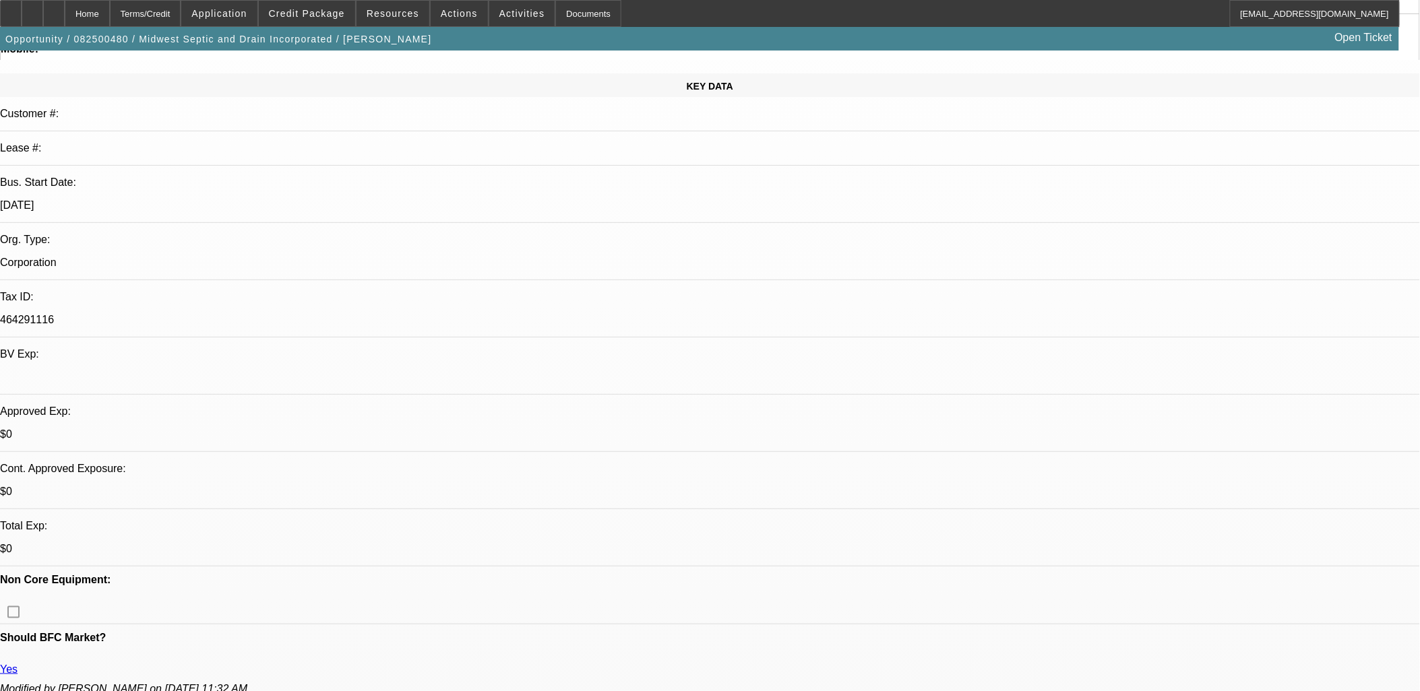
scroll to position [150, 0]
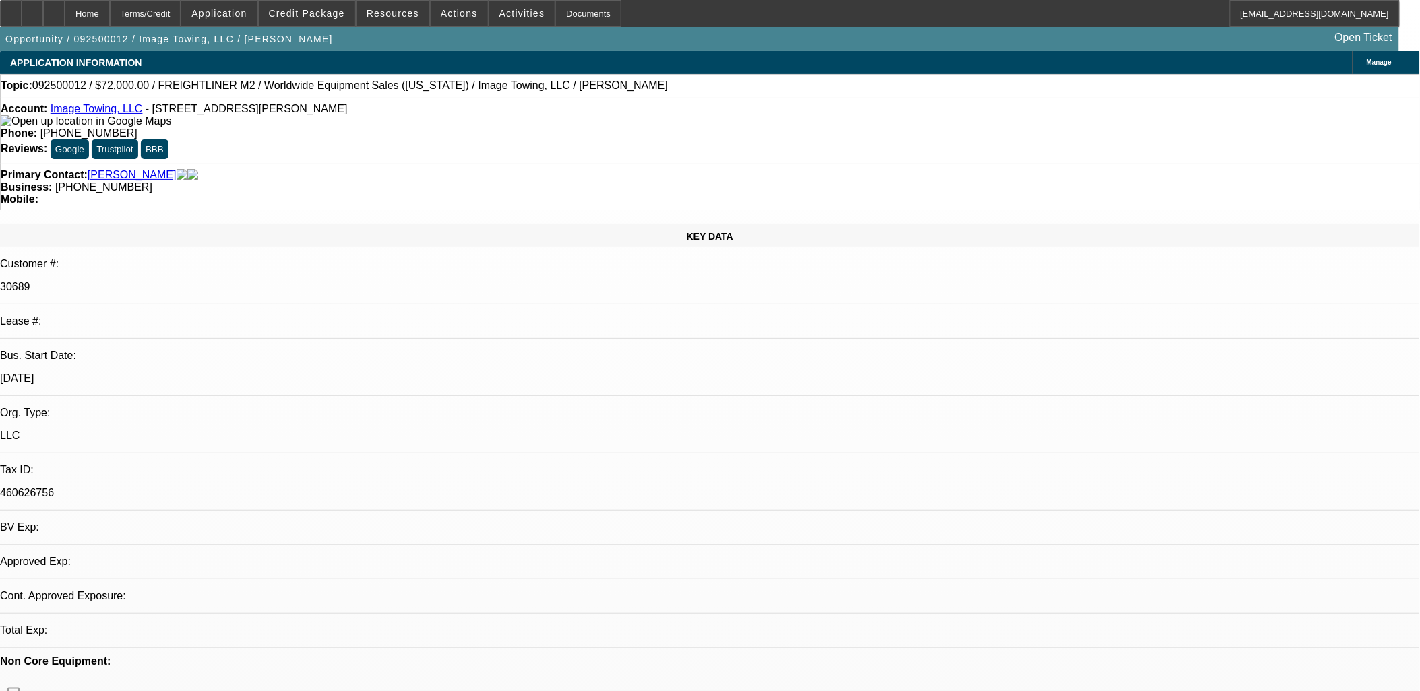
select select "0"
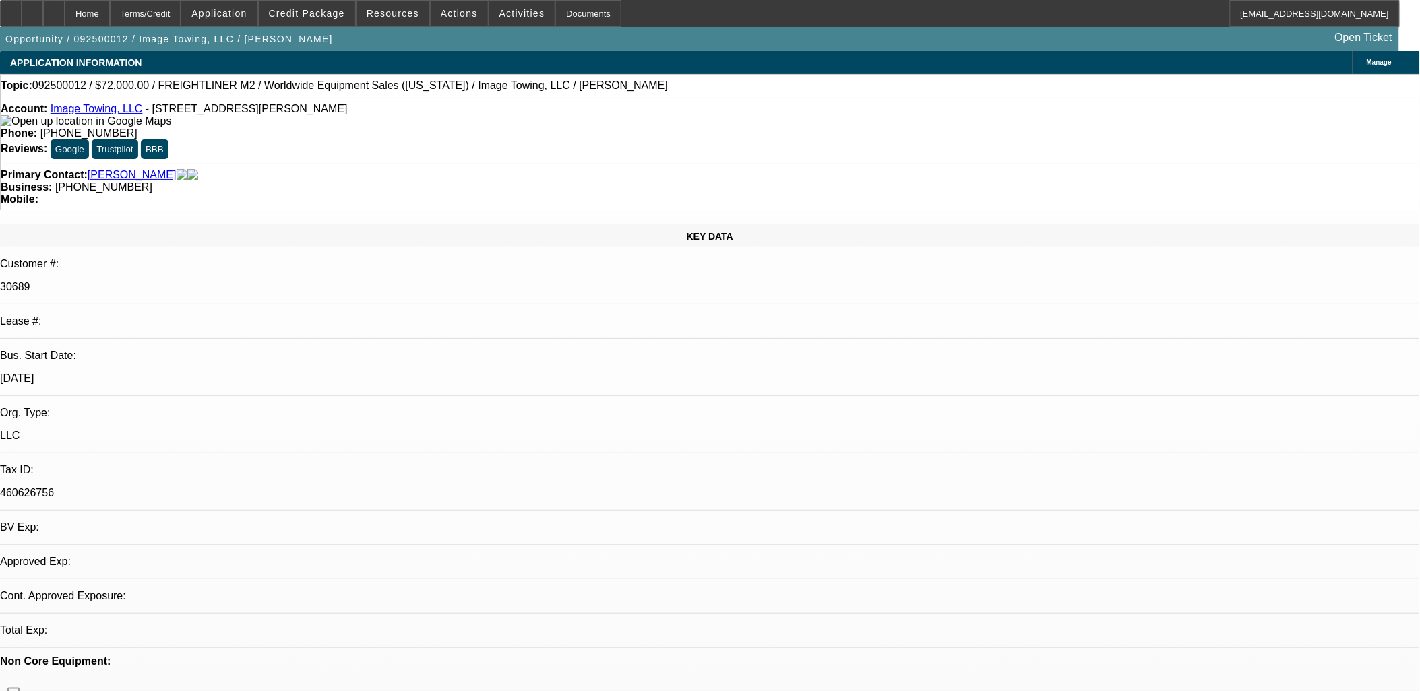
select select "0"
select select "1"
select select "6"
select select "1"
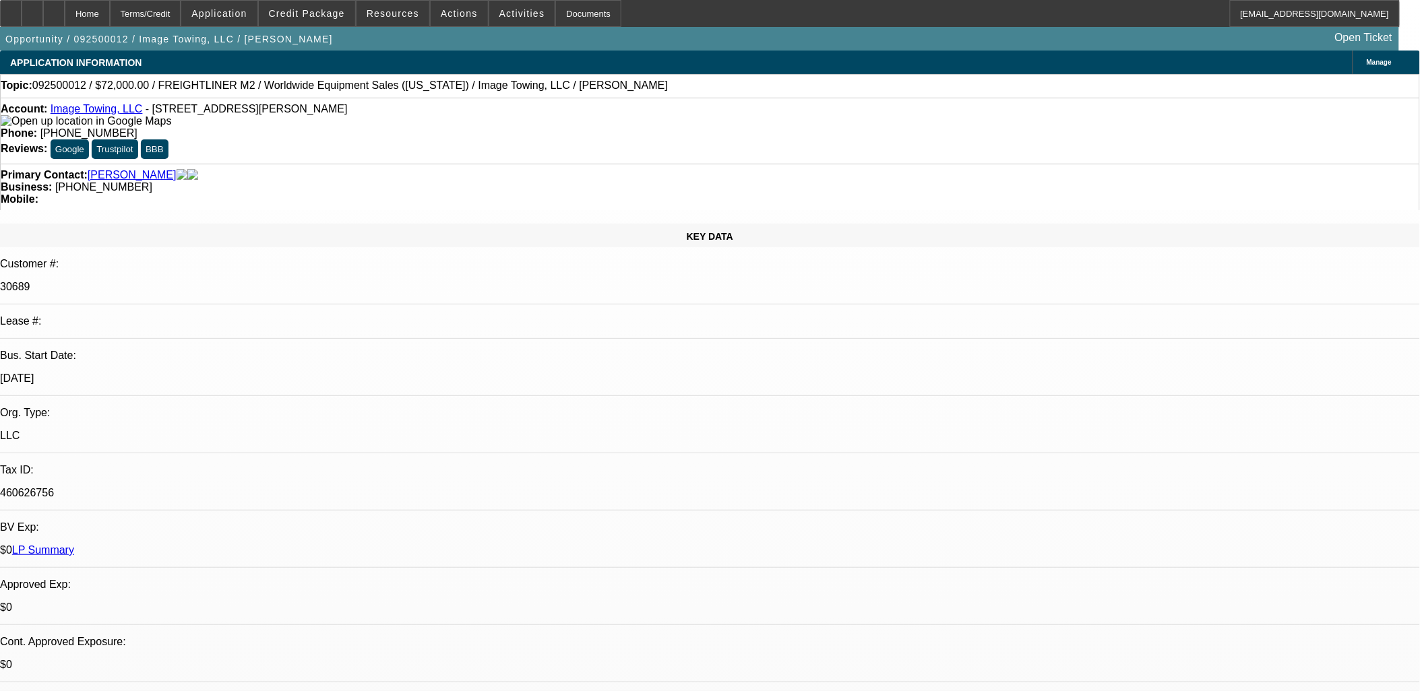
select select "1"
select select "6"
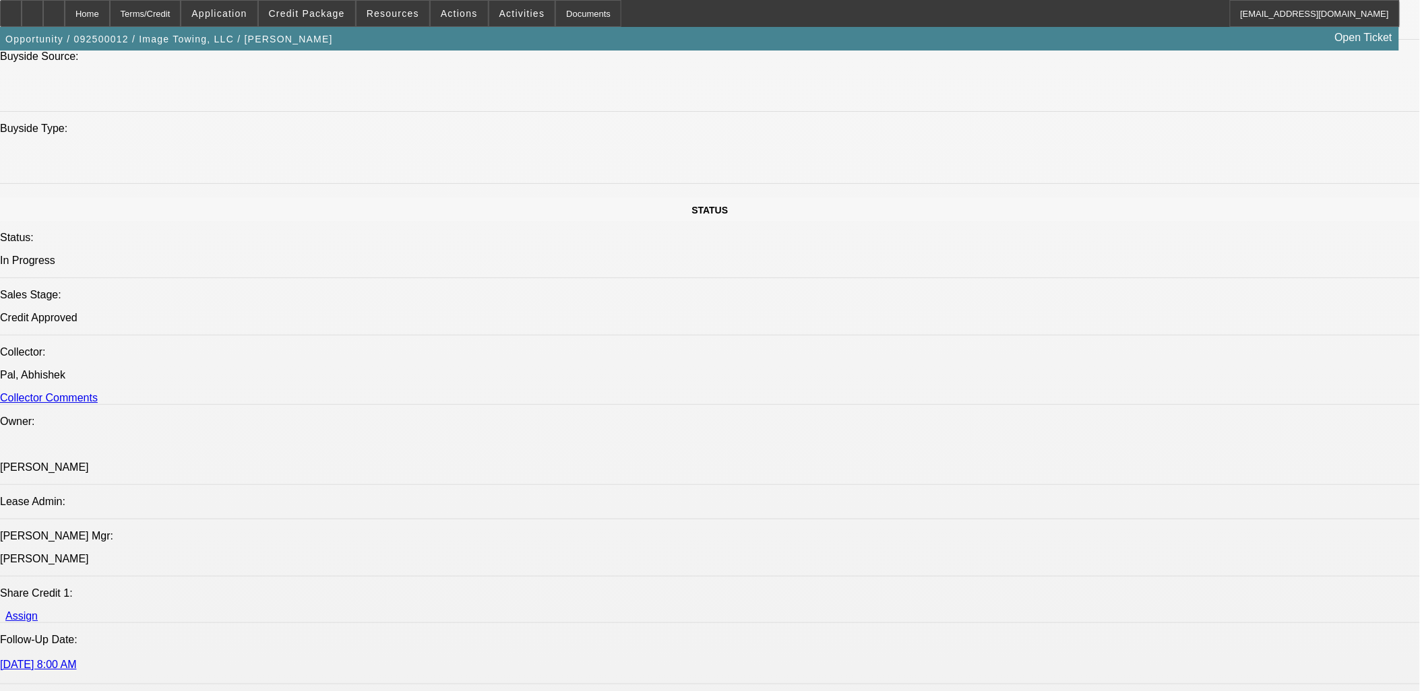
scroll to position [1348, 0]
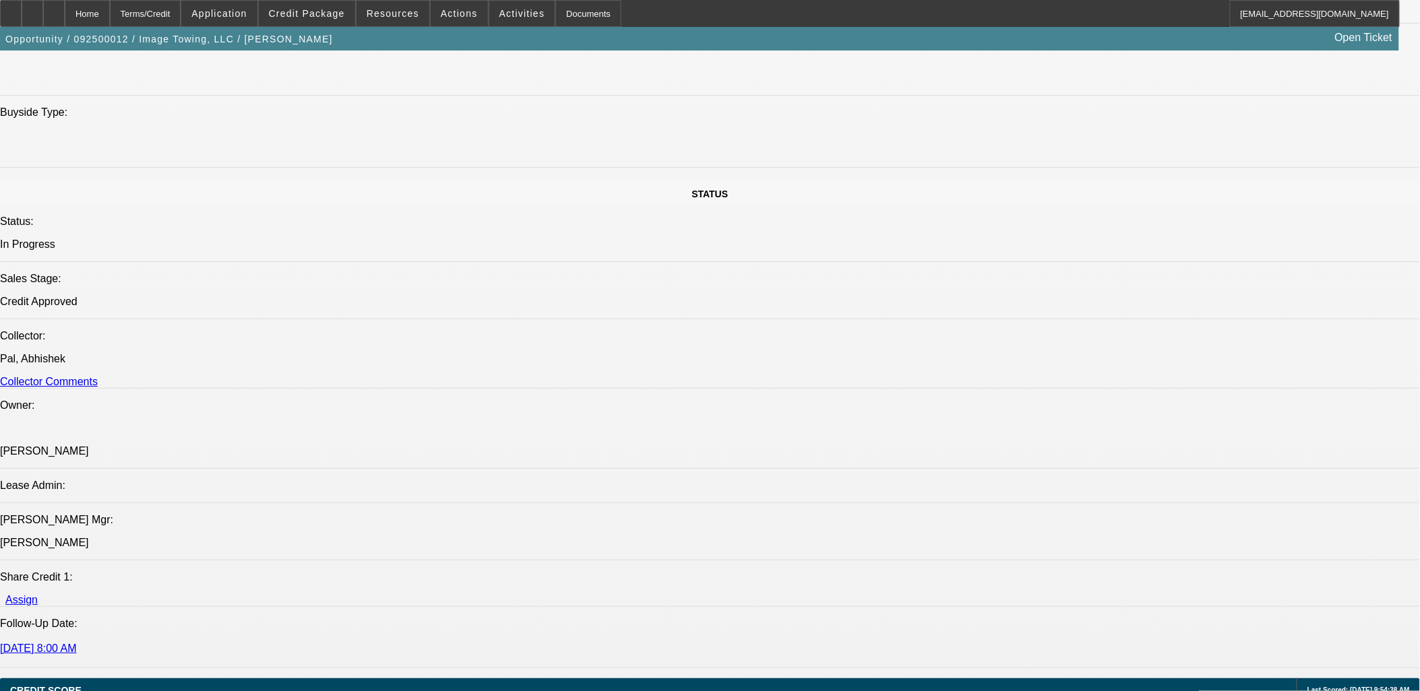
drag, startPoint x: 1141, startPoint y: 548, endPoint x: 960, endPoint y: 523, distance: 183.0
drag, startPoint x: 960, startPoint y: 523, endPoint x: 951, endPoint y: 307, distance: 215.8
click at [32, 9] on icon at bounding box center [32, 9] width 0 height 0
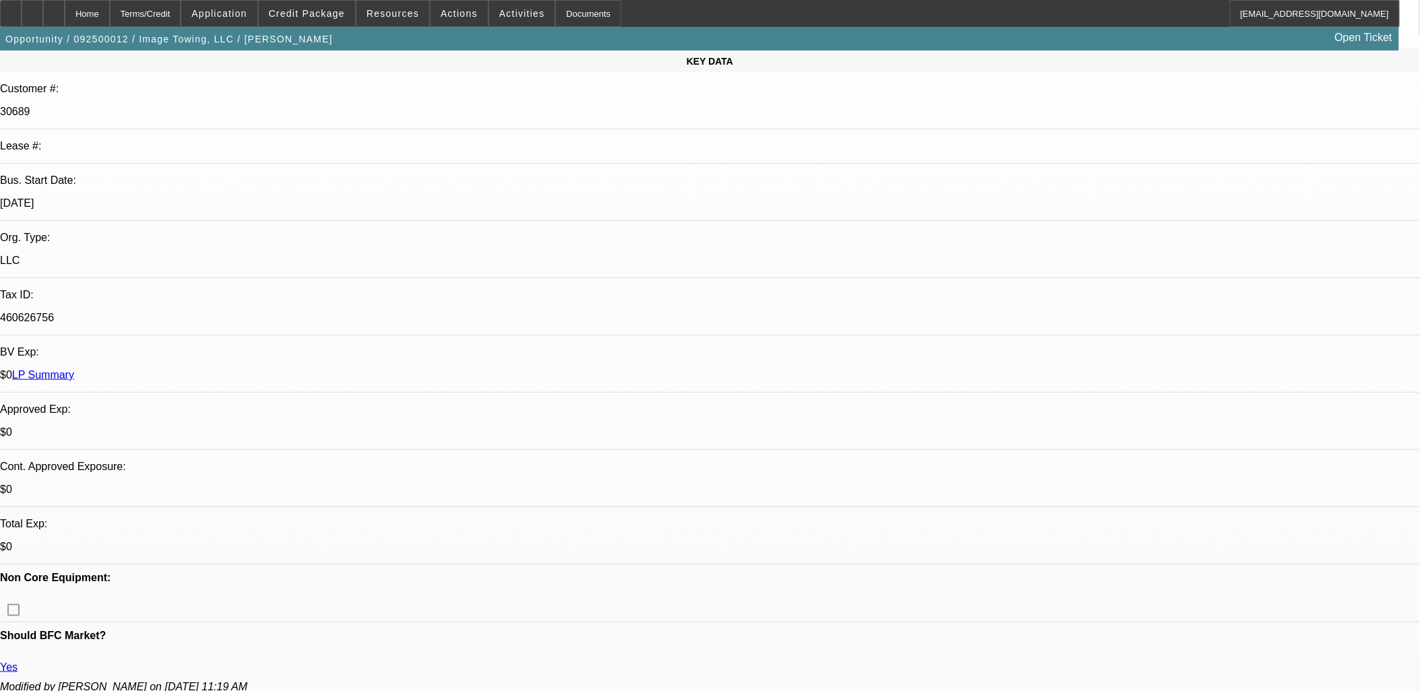
scroll to position [0, 0]
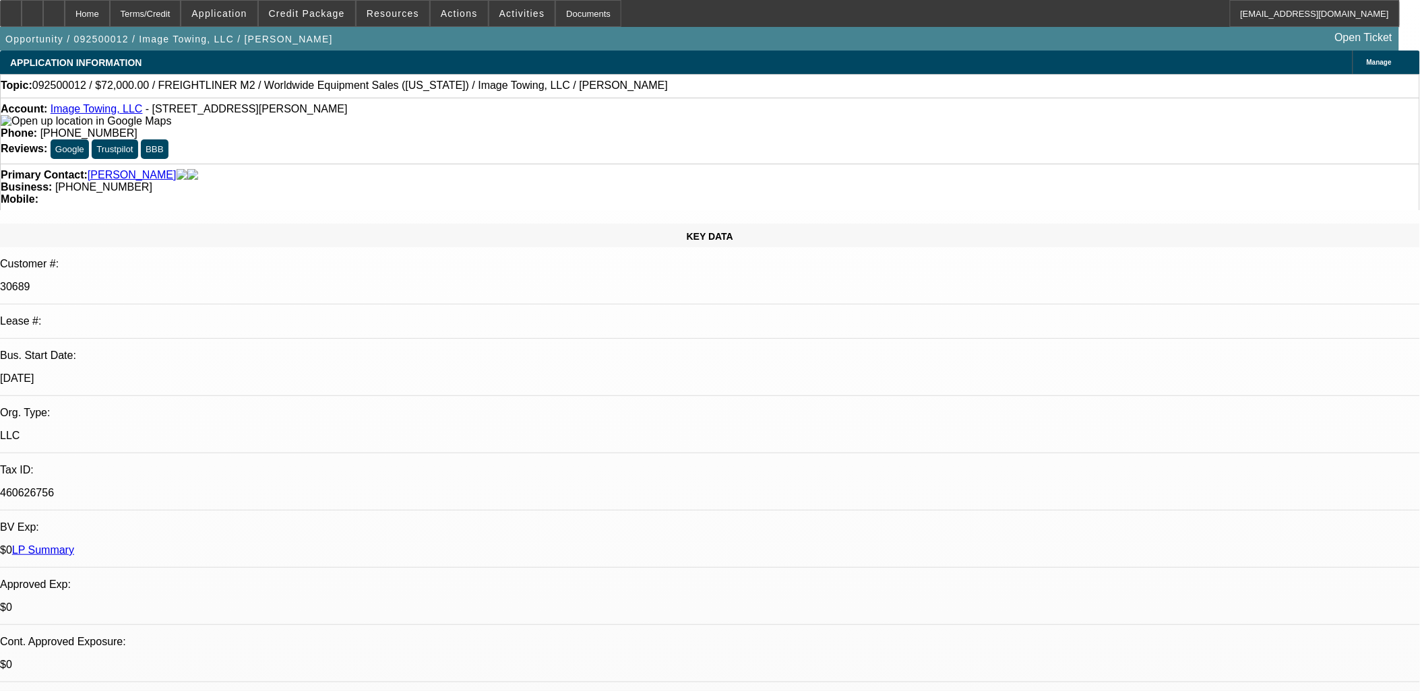
drag, startPoint x: 447, startPoint y: 358, endPoint x: 460, endPoint y: 358, distance: 13.5
drag, startPoint x: 540, startPoint y: 331, endPoint x: 330, endPoint y: 295, distance: 212.6
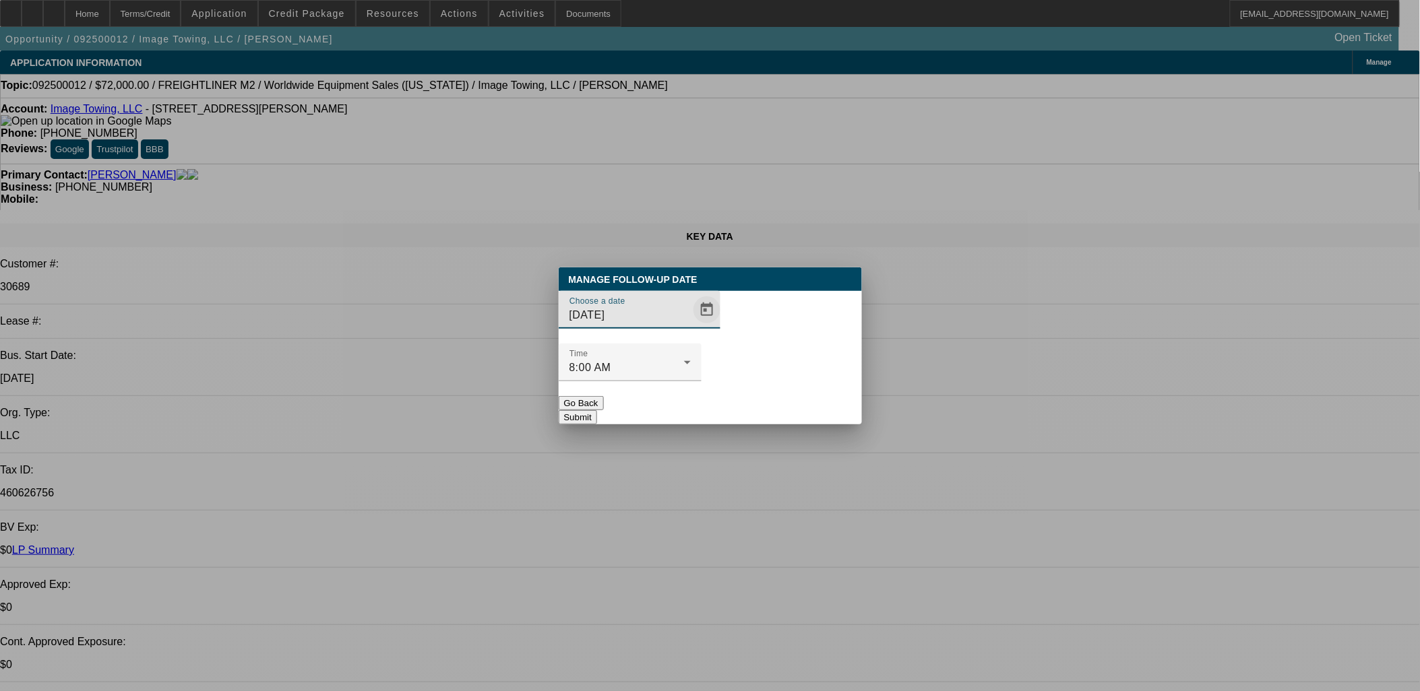
click at [691, 326] on span "Open calendar" at bounding box center [707, 310] width 32 height 32
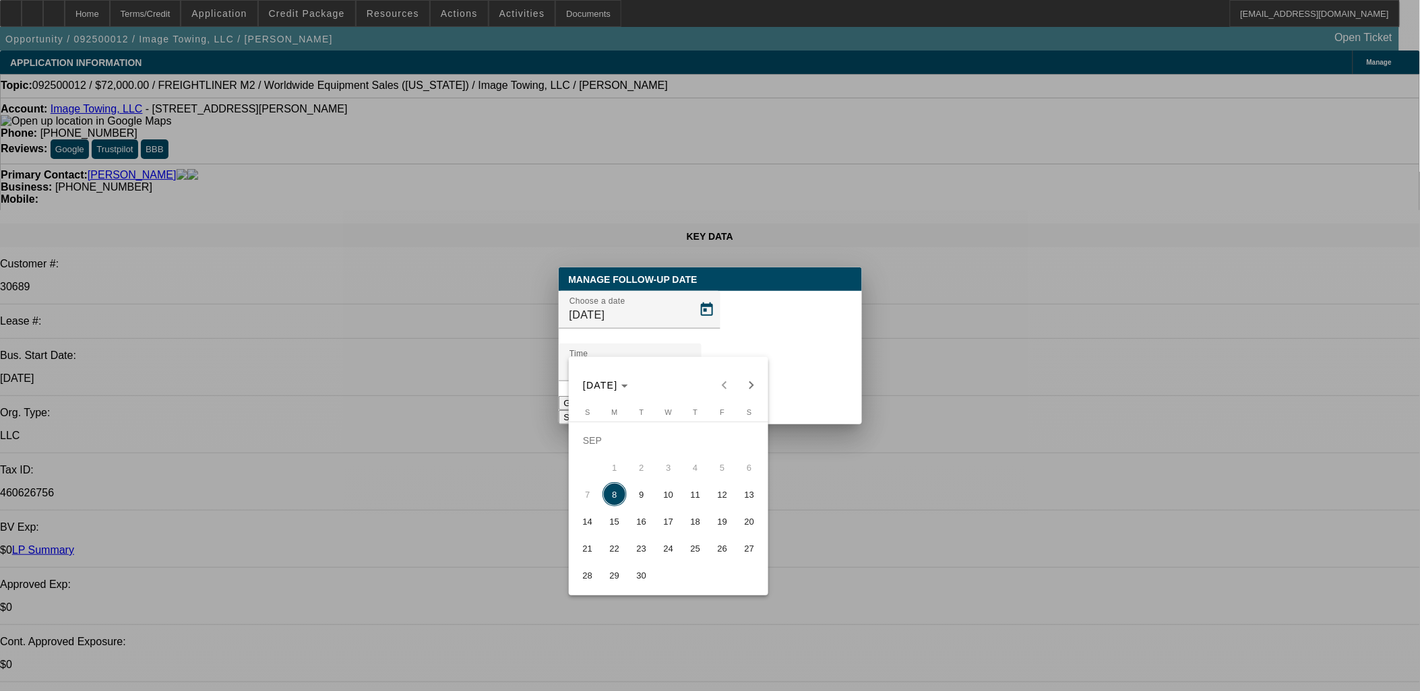
click at [637, 497] on span "9" at bounding box center [641, 494] width 24 height 24
type input "9/9/2025"
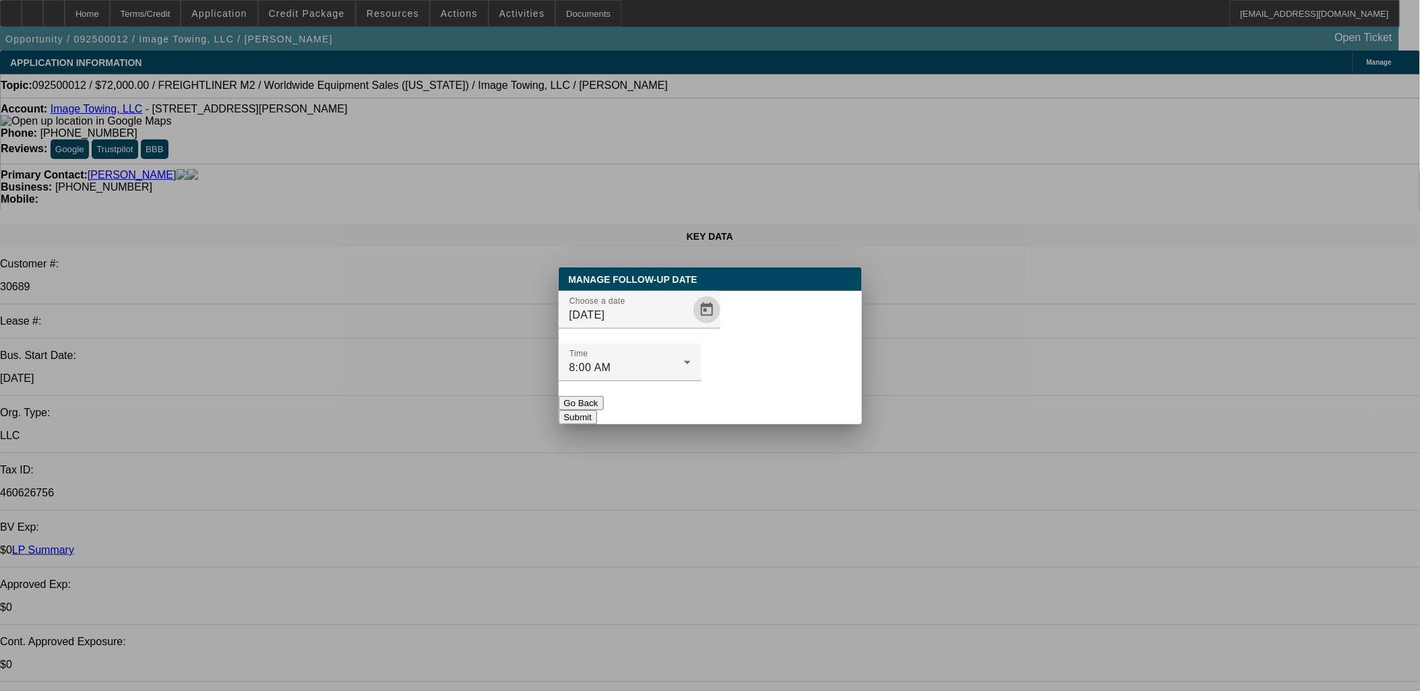
click at [597, 410] on button "Submit" at bounding box center [578, 417] width 38 height 14
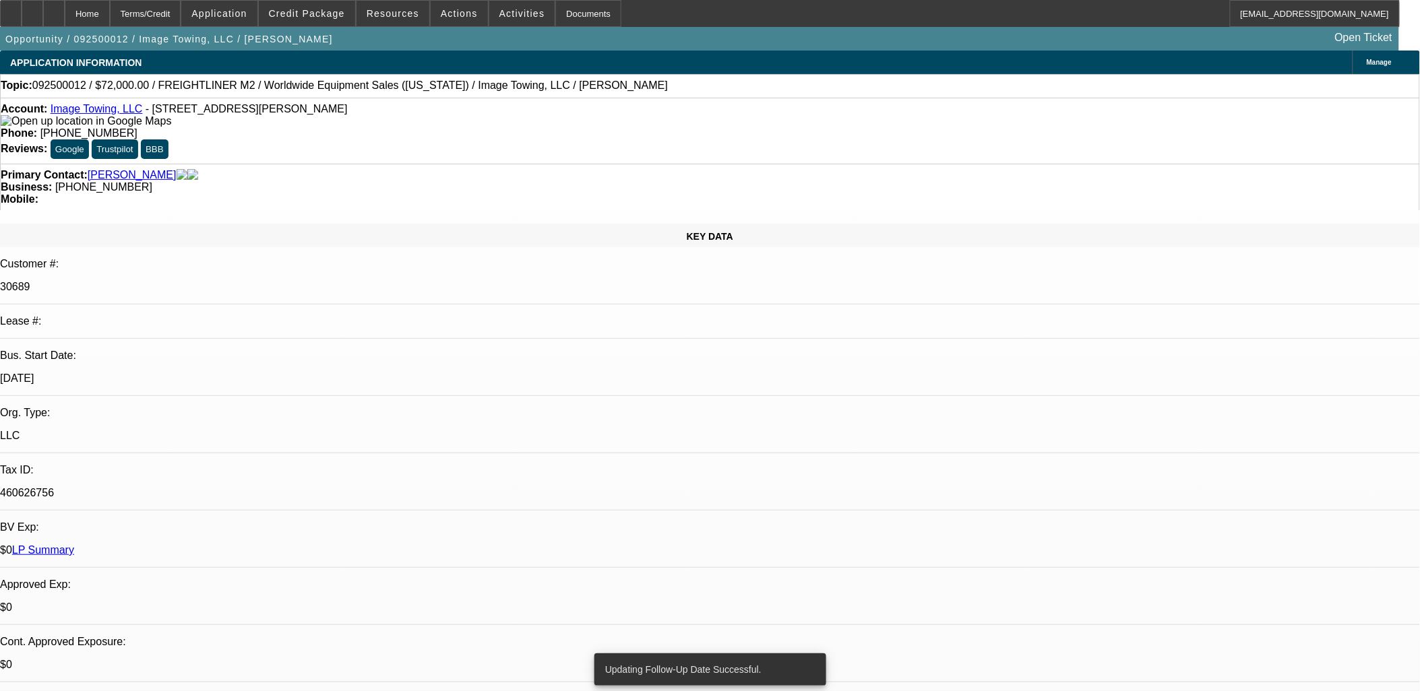
scroll to position [1497, 0]
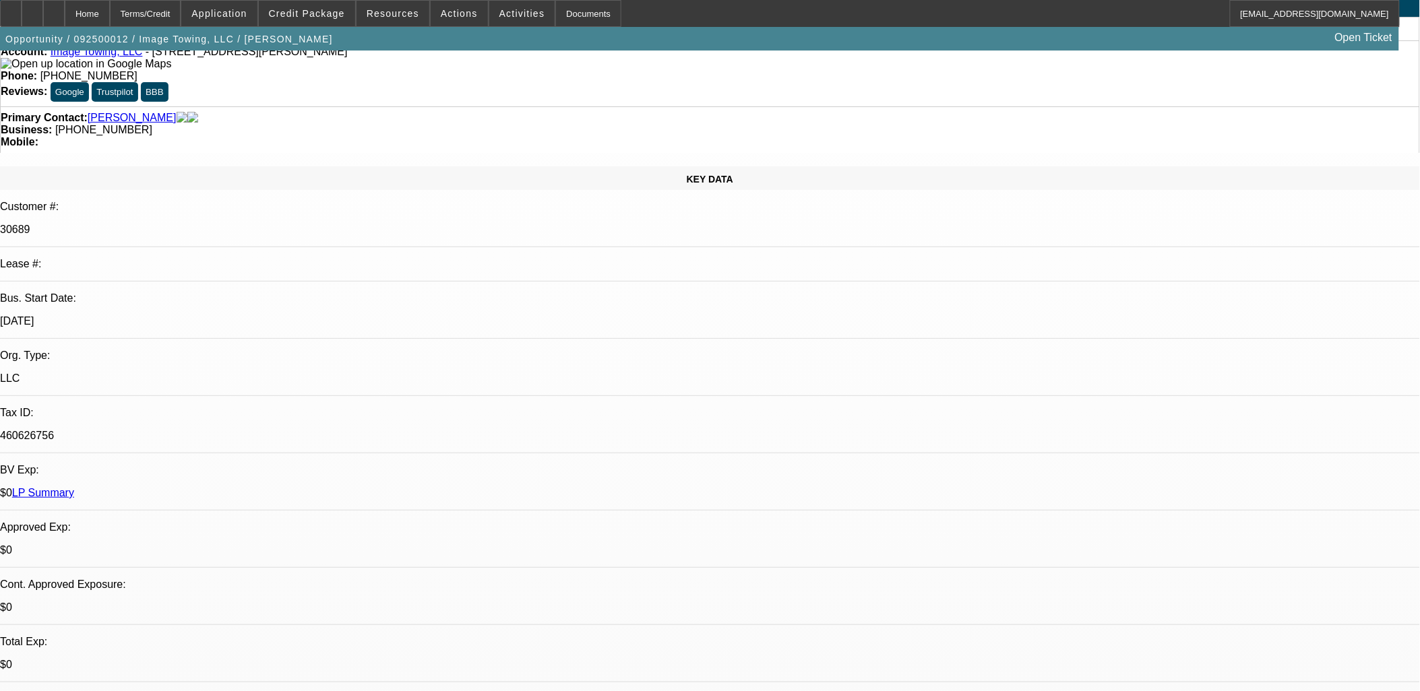
scroll to position [0, 0]
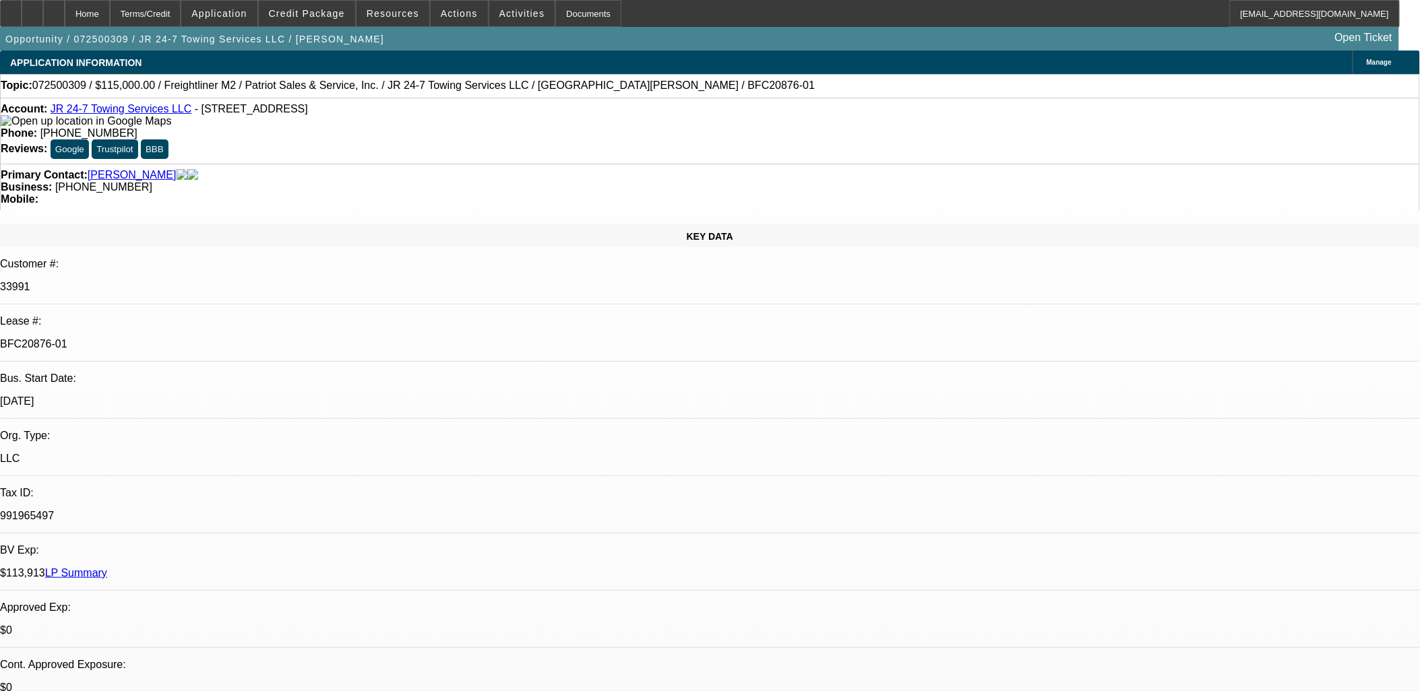
select select "0"
select select "2"
select select "0"
select select "2"
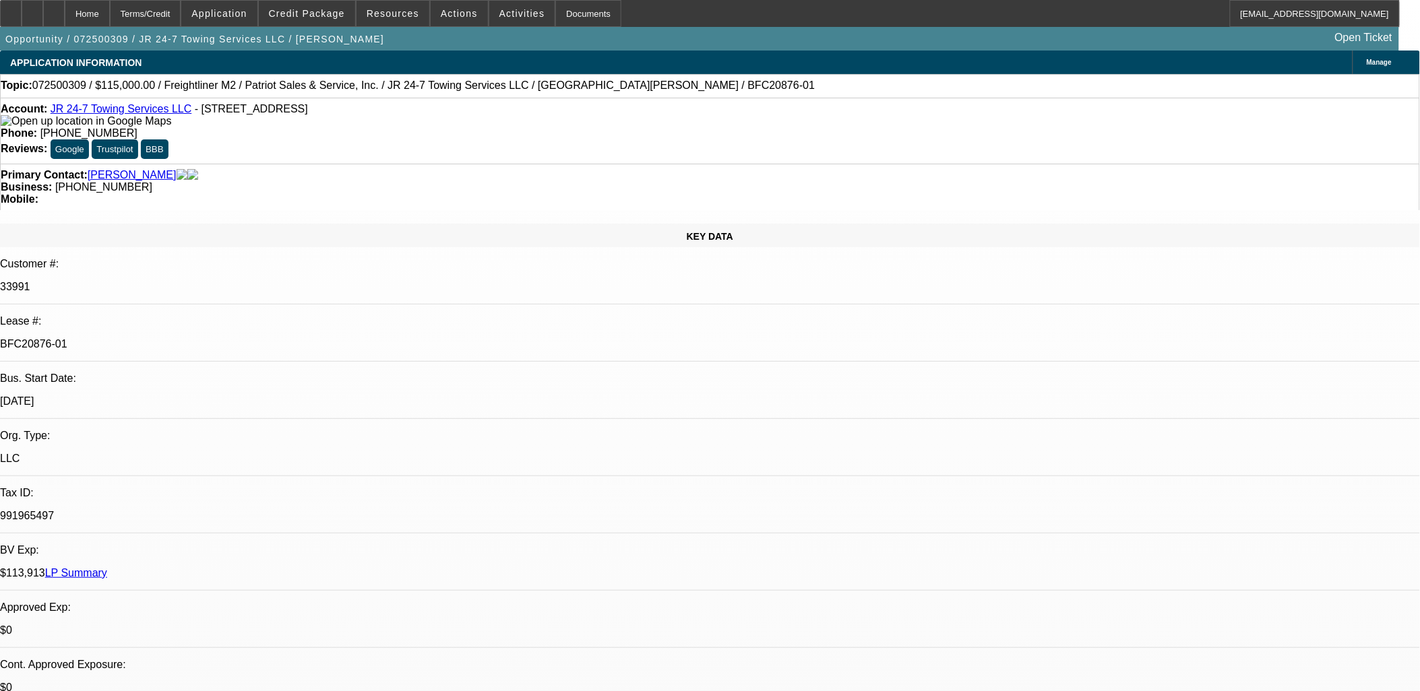
select select "0"
select select "2"
select select "0.2"
select select "0"
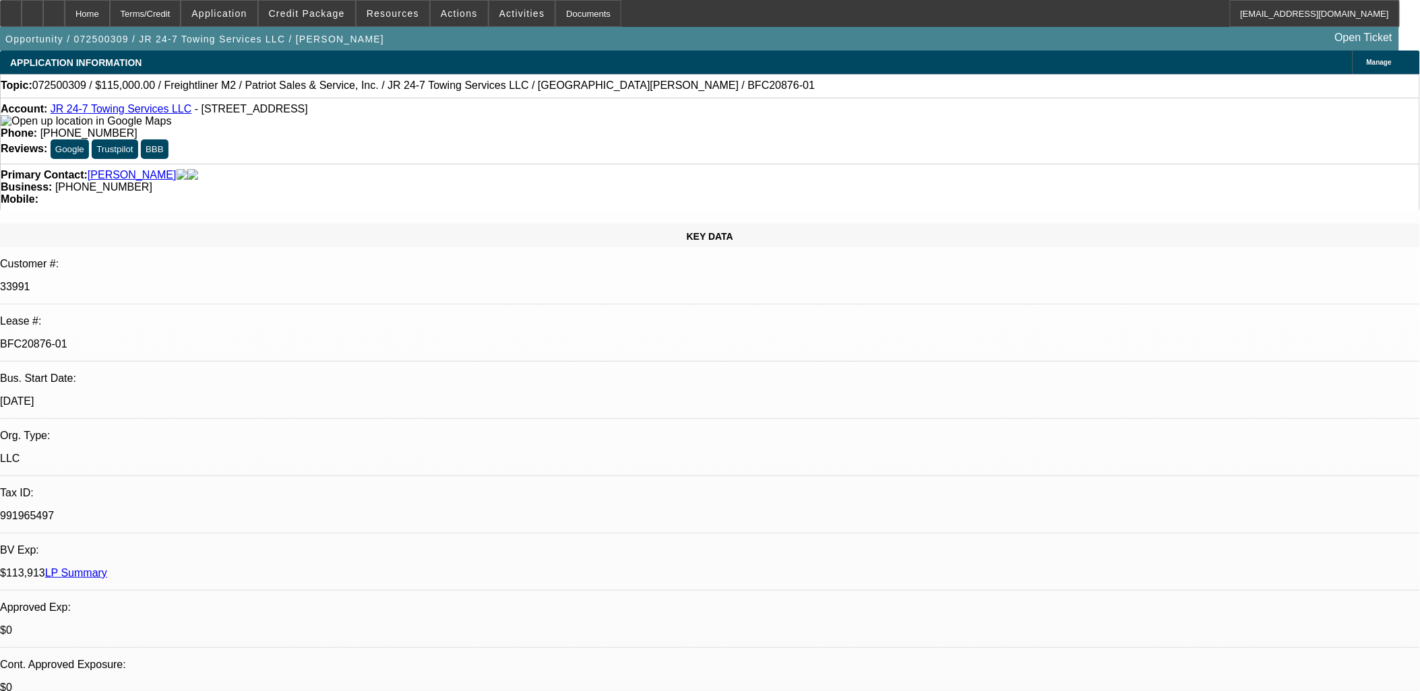
select select "2"
select select "0"
select select "1"
select select "2"
select select "6"
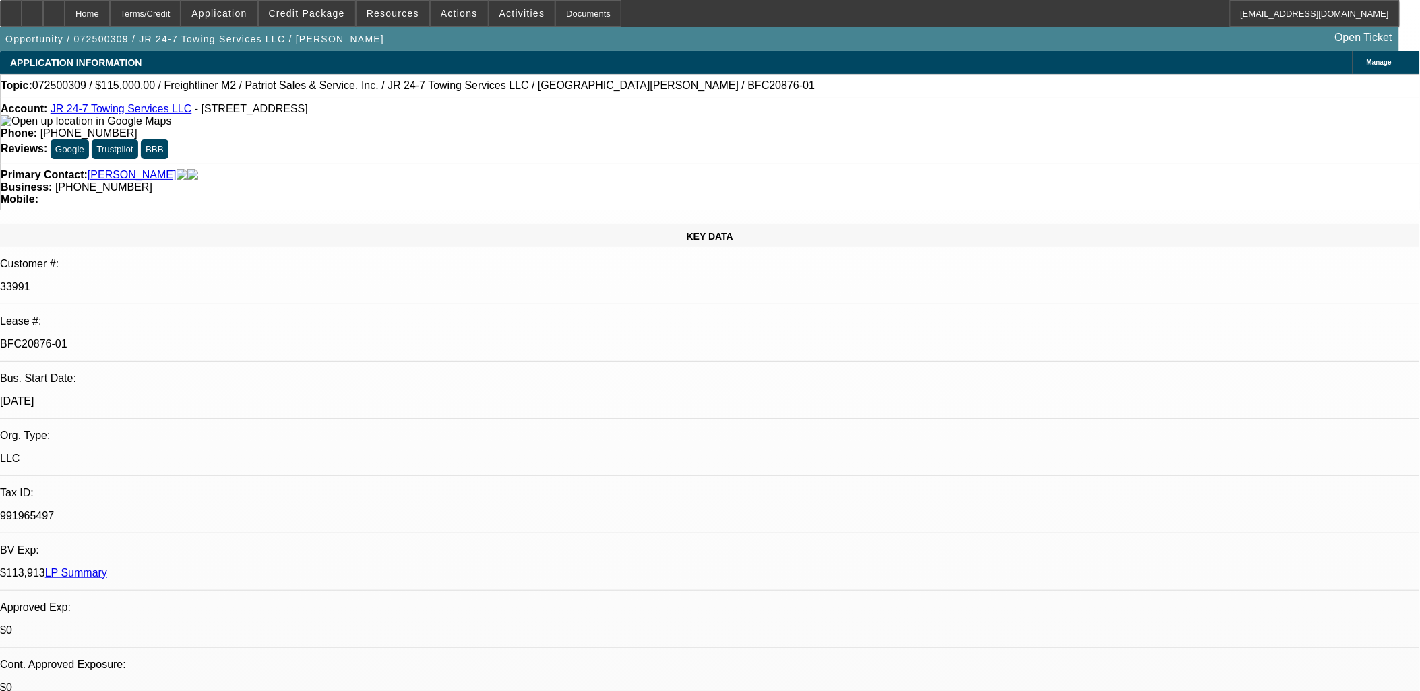
select select "1"
select select "2"
select select "6"
select select "1"
select select "2"
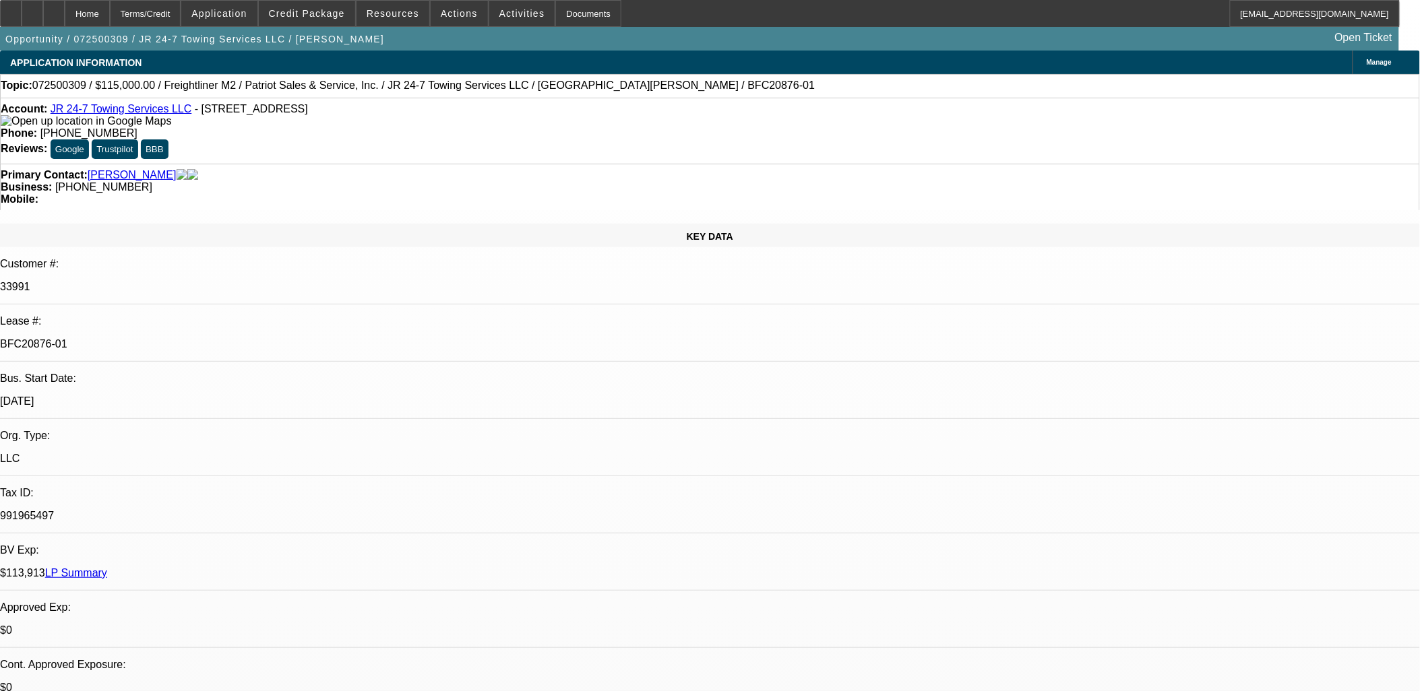
select select "17"
select select "1"
select select "2"
select select "6"
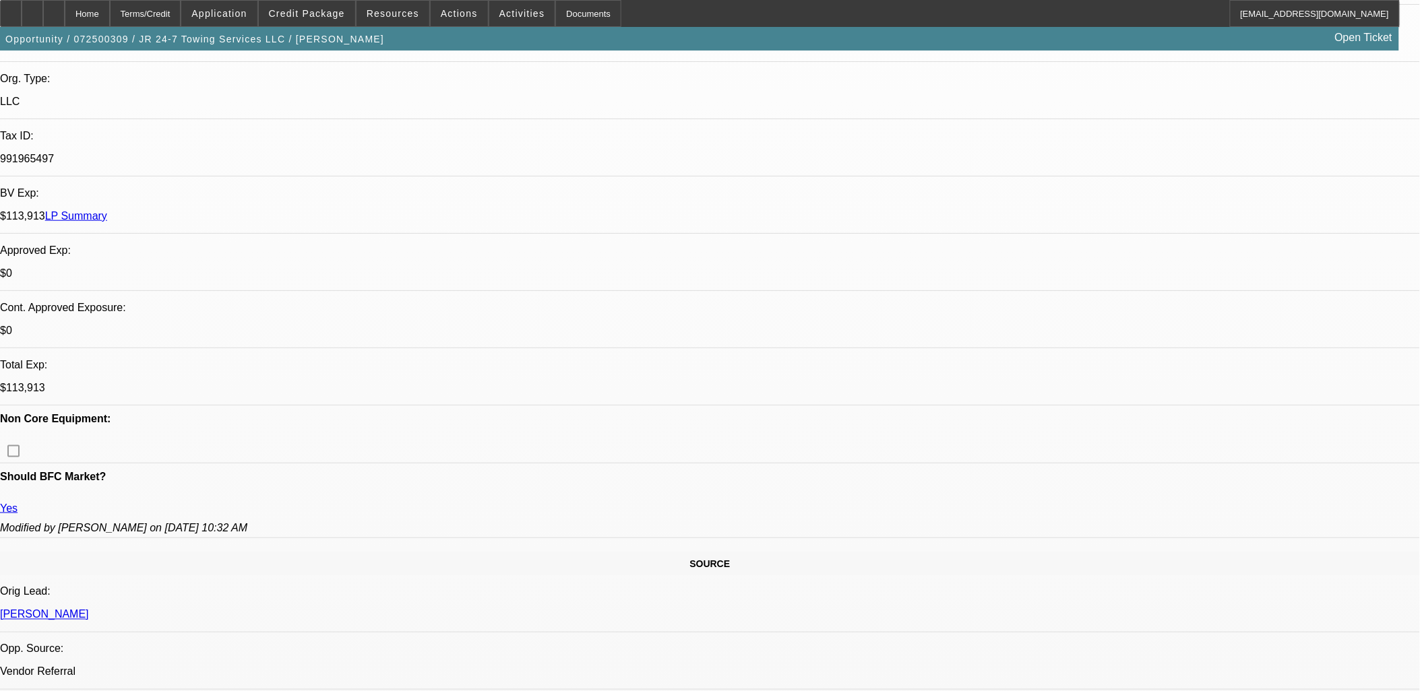
scroll to position [374, 0]
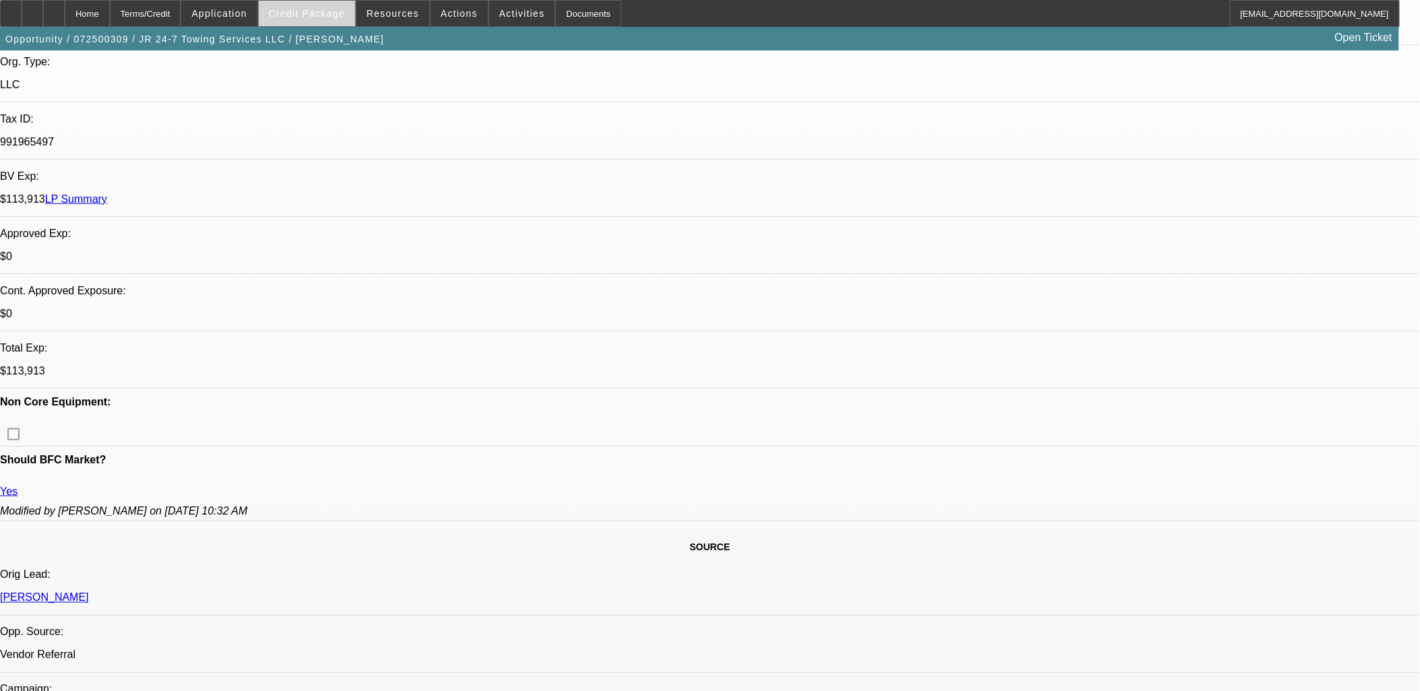
click at [330, 24] on span at bounding box center [307, 13] width 96 height 32
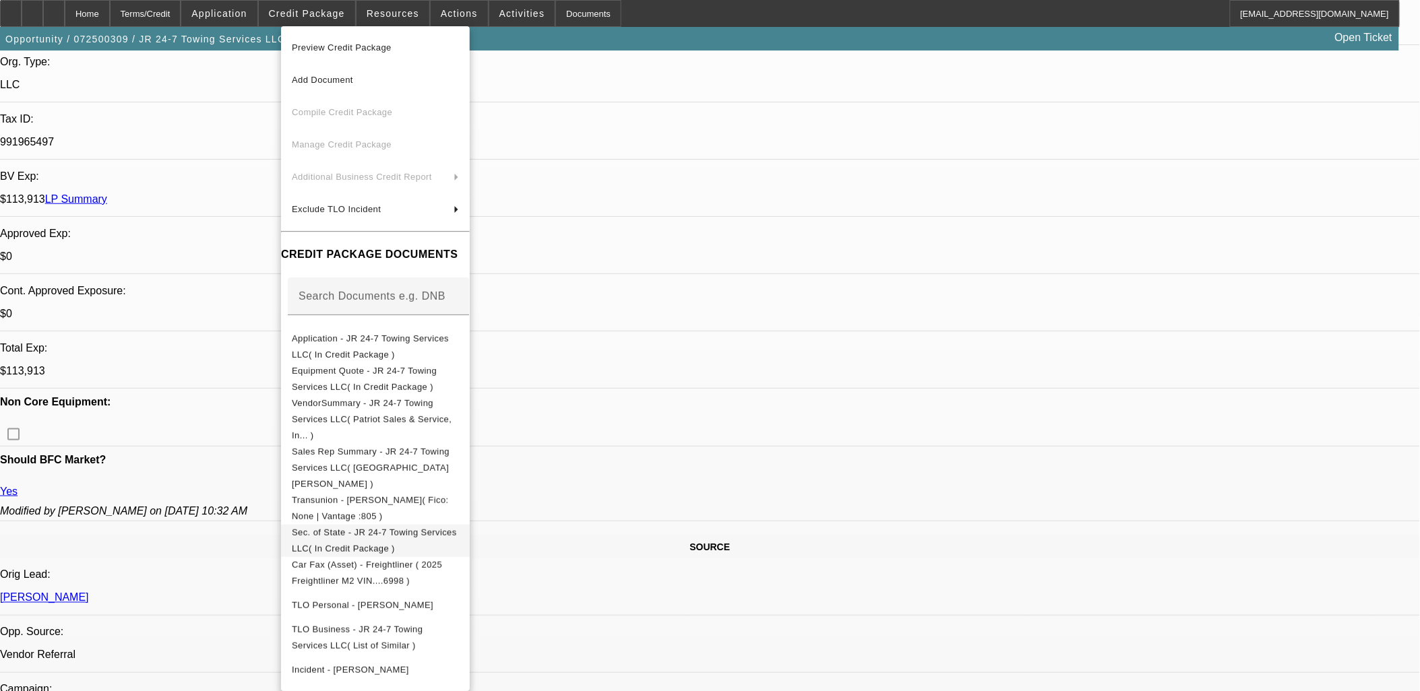
click at [372, 527] on span "Sec. of State - JR 24-7 Towing Services LLC( In Credit Package )" at bounding box center [374, 540] width 165 height 26
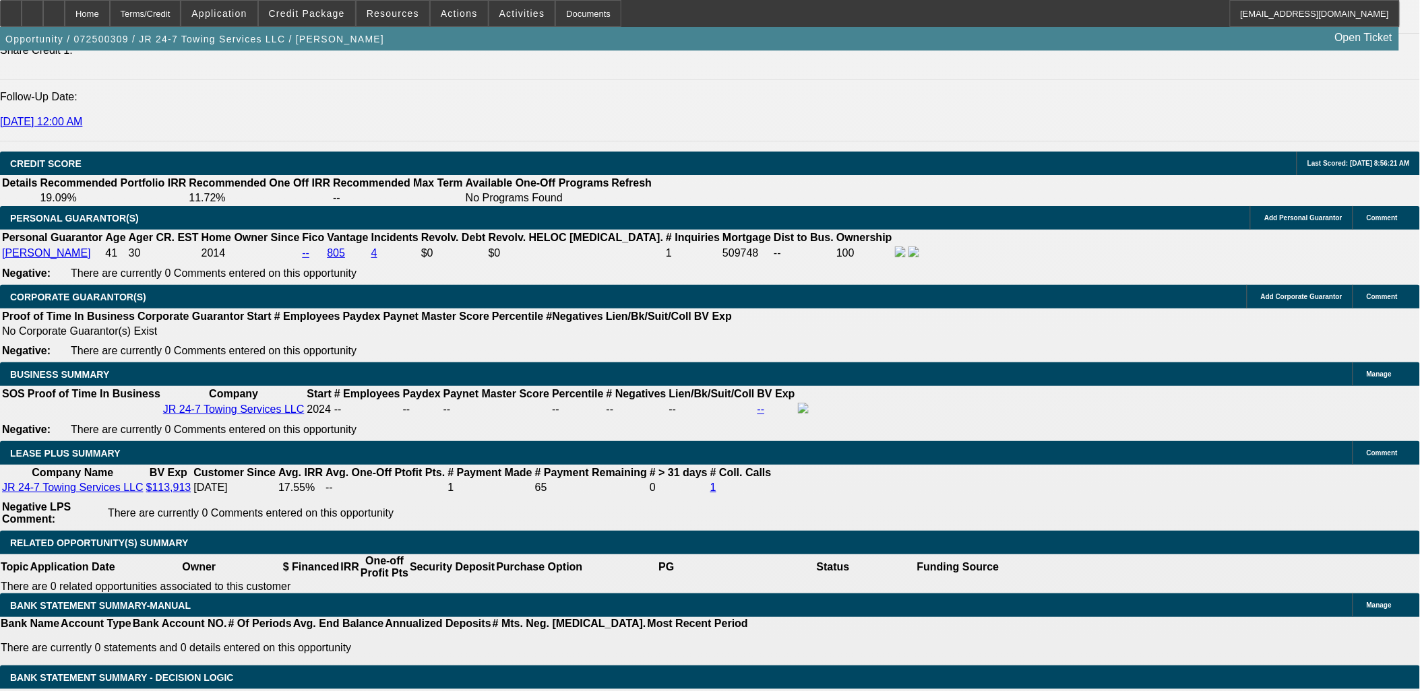
scroll to position [1946, 0]
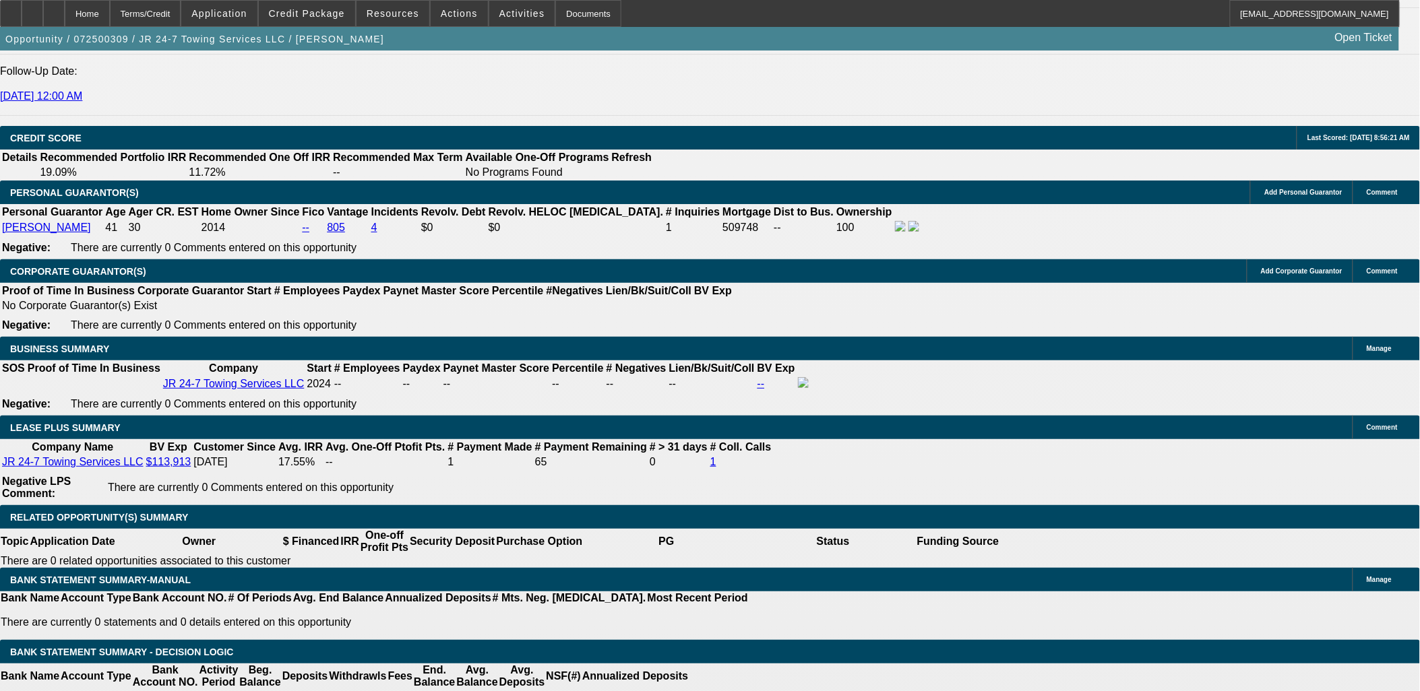
select select "0"
select select "2"
select select "0"
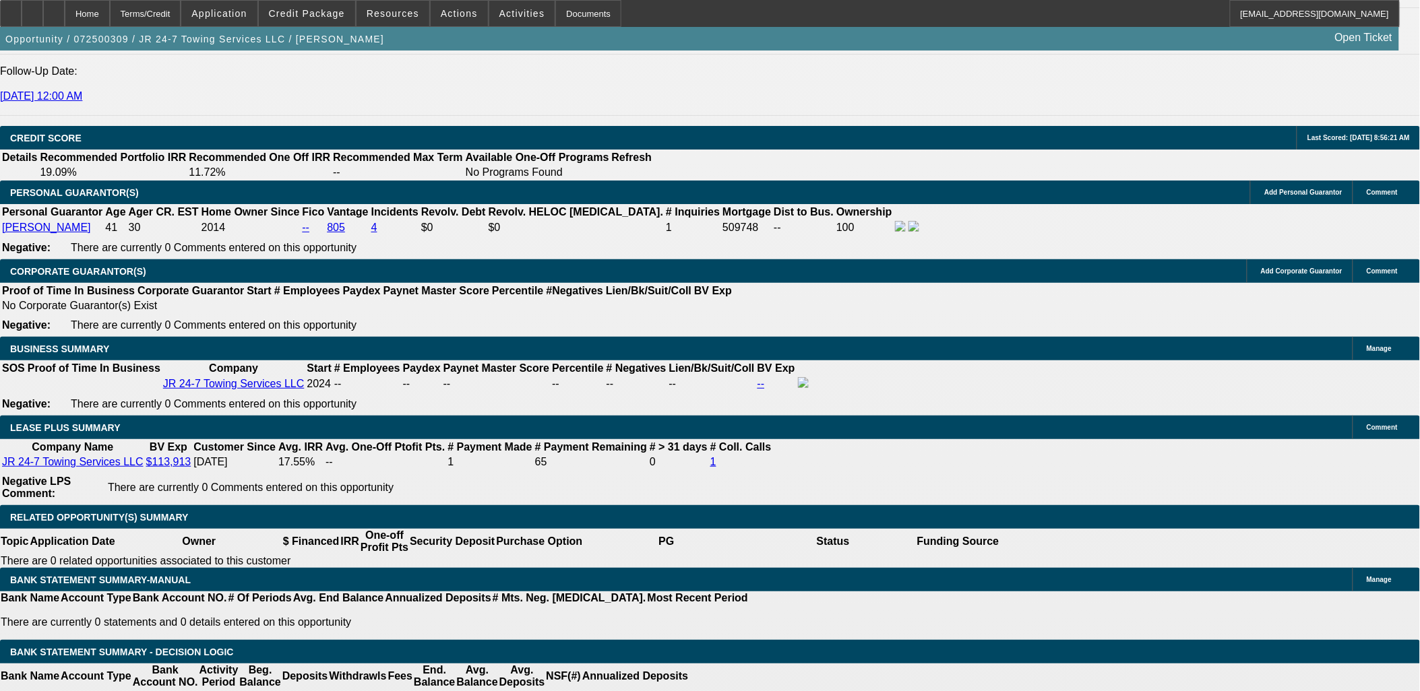
select select "6"
select select "0"
select select "2"
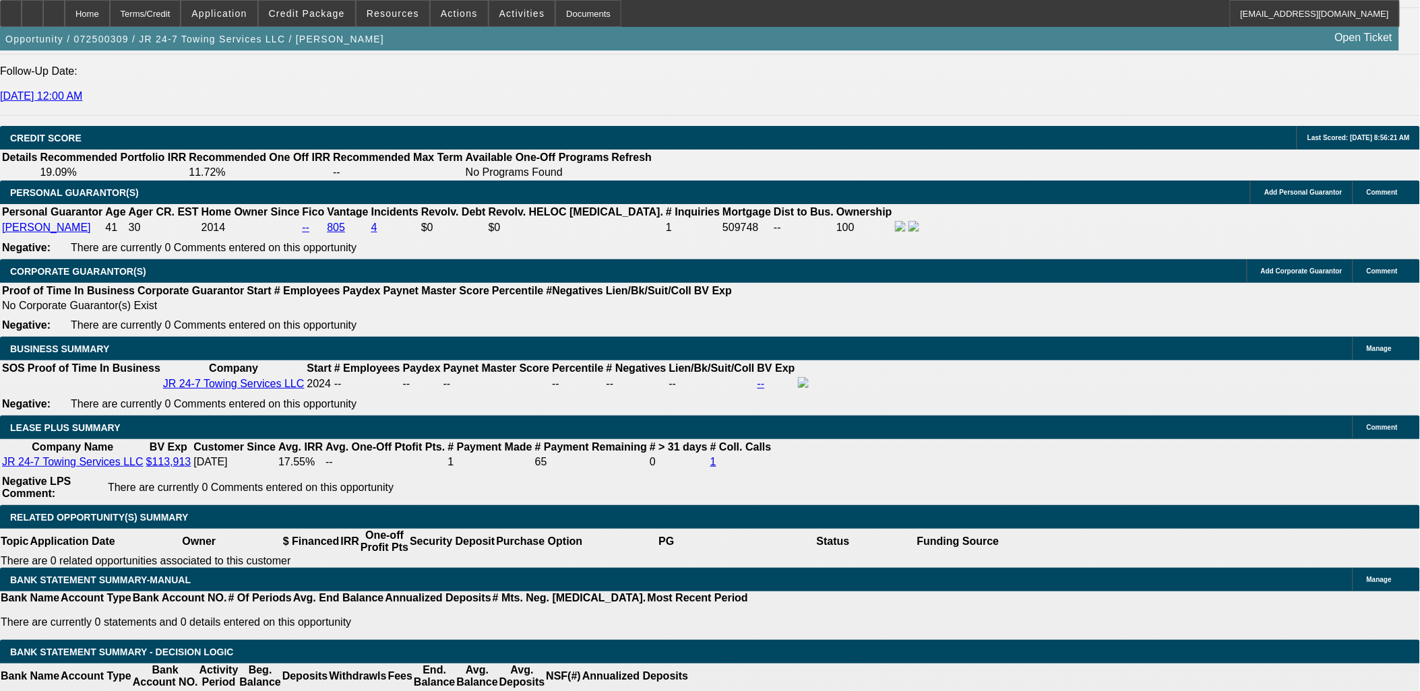
select select "0"
select select "6"
select select "0"
select select "2"
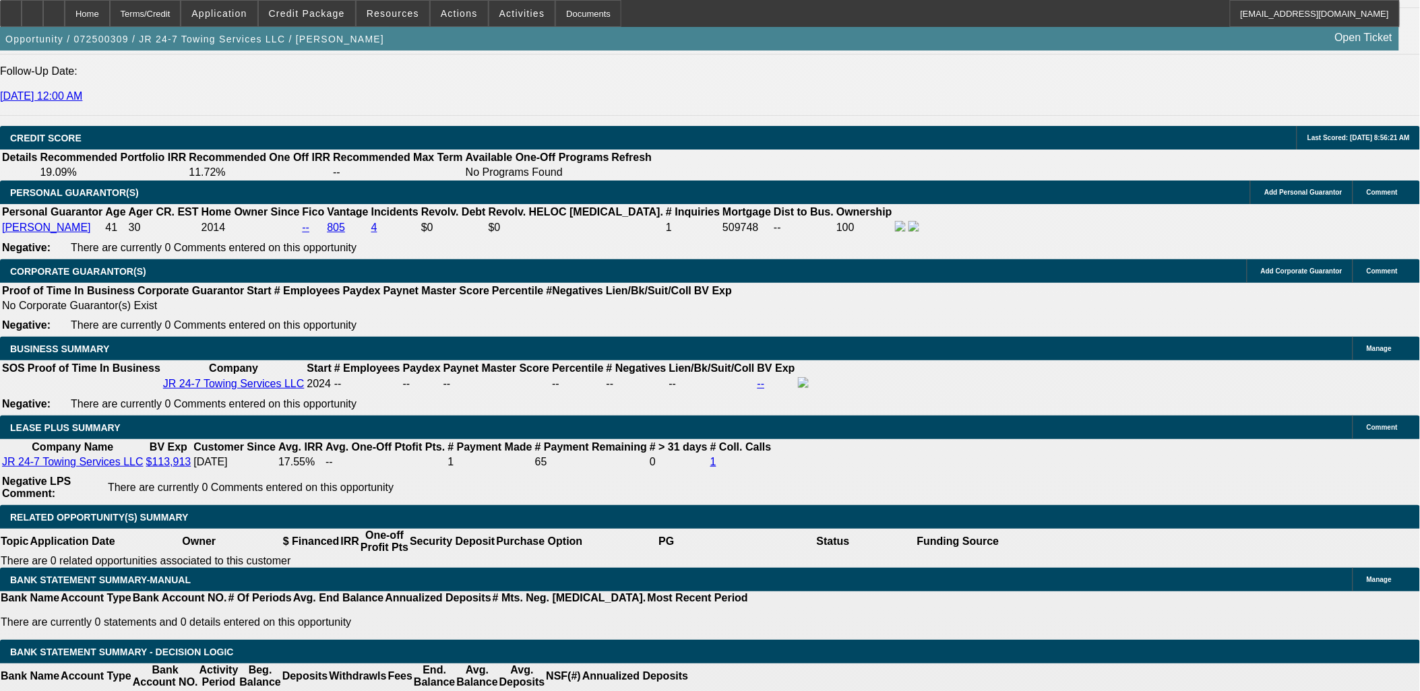
select select "0"
select select "6"
select select "0"
select select "2"
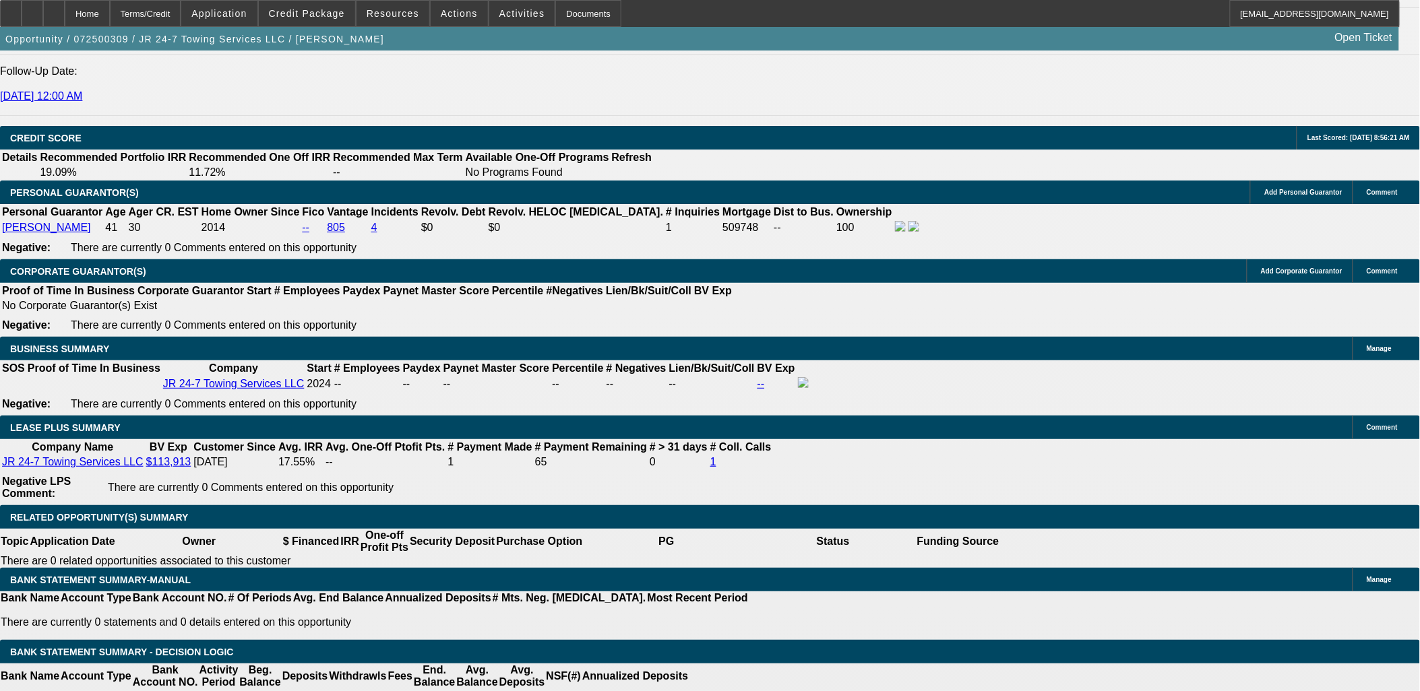
select select "0.2"
select select "17"
select select "0"
select select "2"
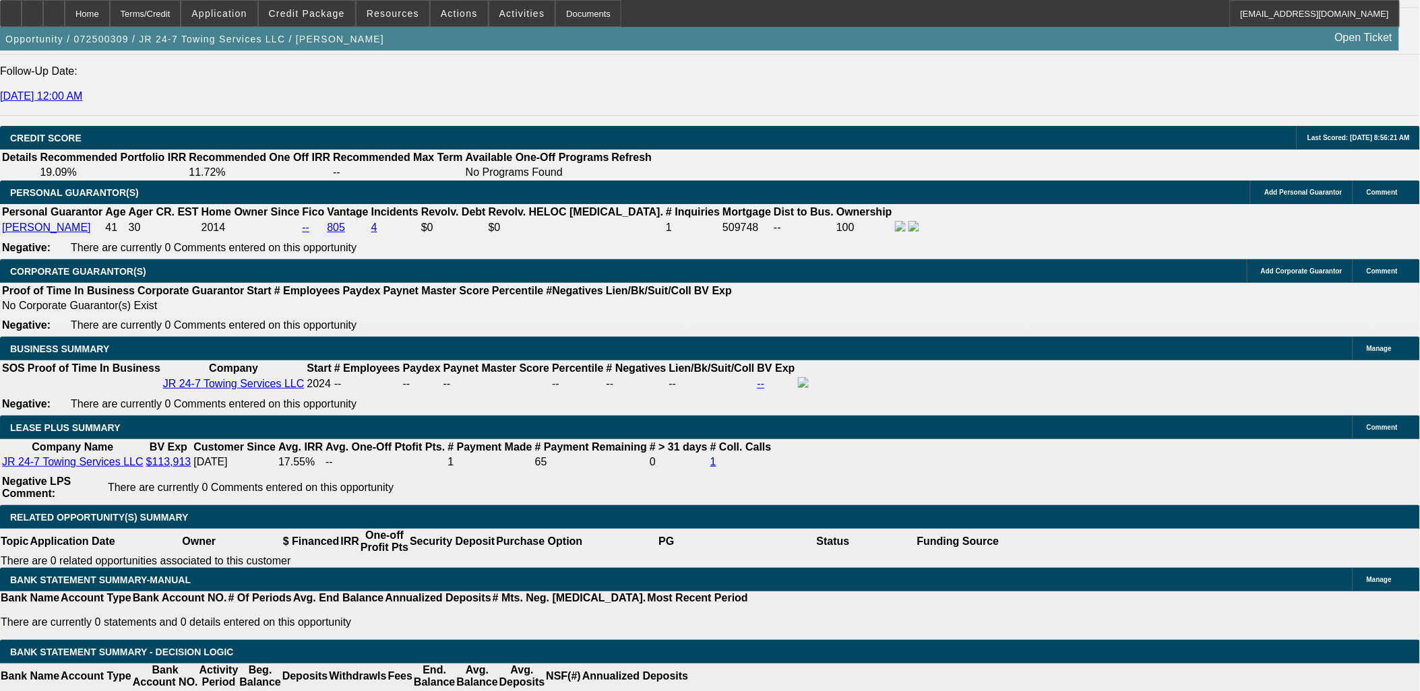
select select "0"
select select "6"
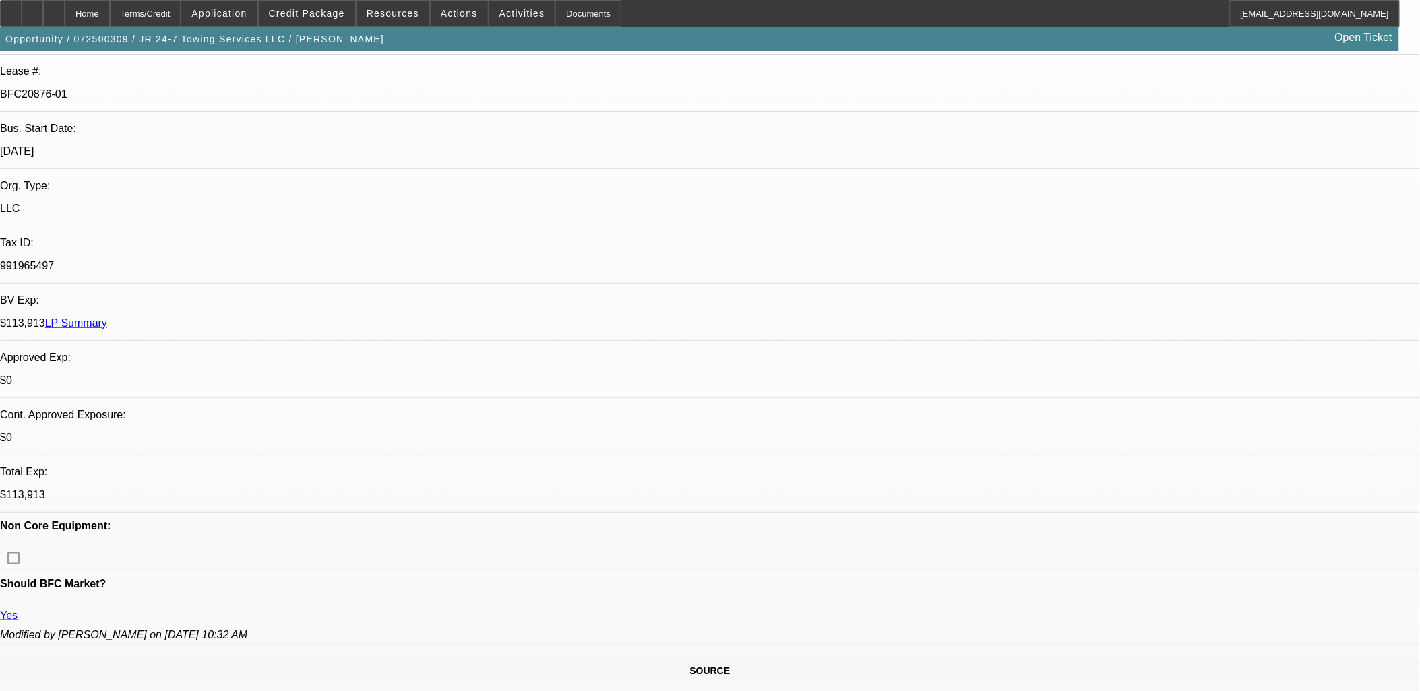
scroll to position [449, 0]
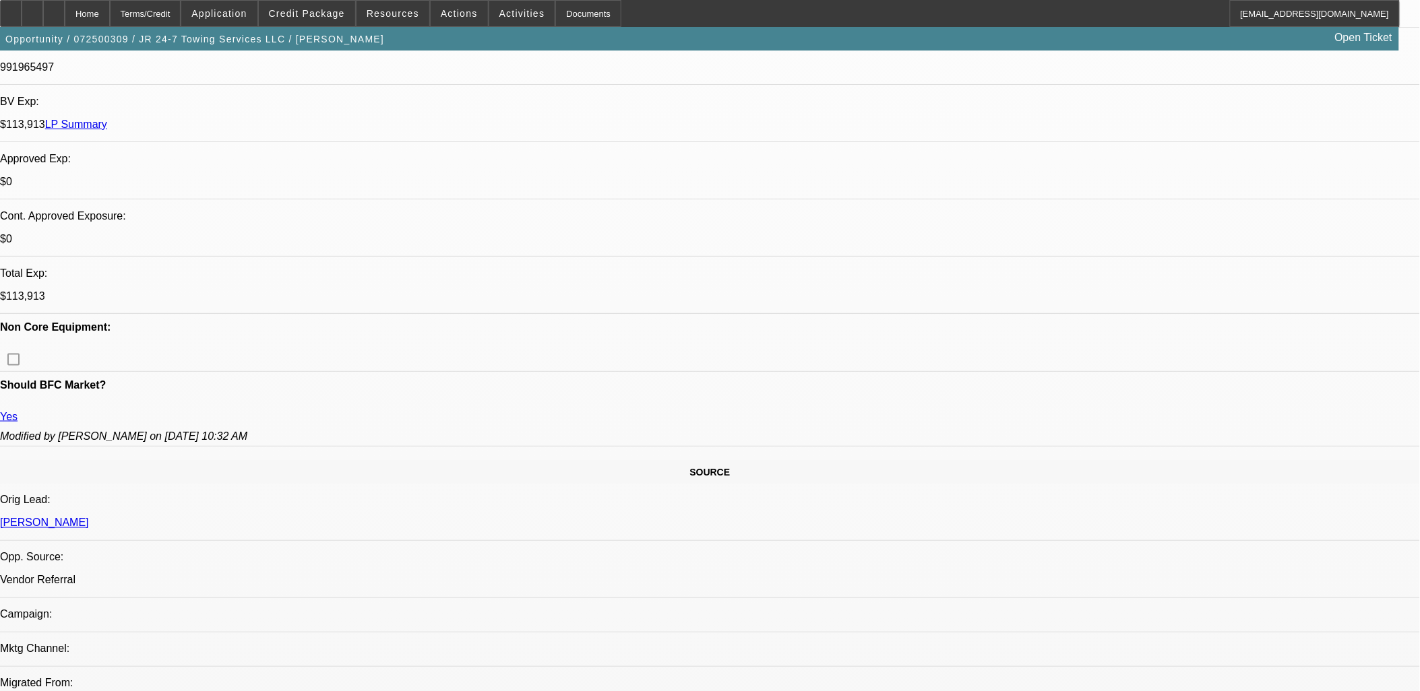
drag, startPoint x: 313, startPoint y: 340, endPoint x: -15, endPoint y: 180, distance: 364.4
drag, startPoint x: 29, startPoint y: 214, endPoint x: 941, endPoint y: 342, distance: 921.3
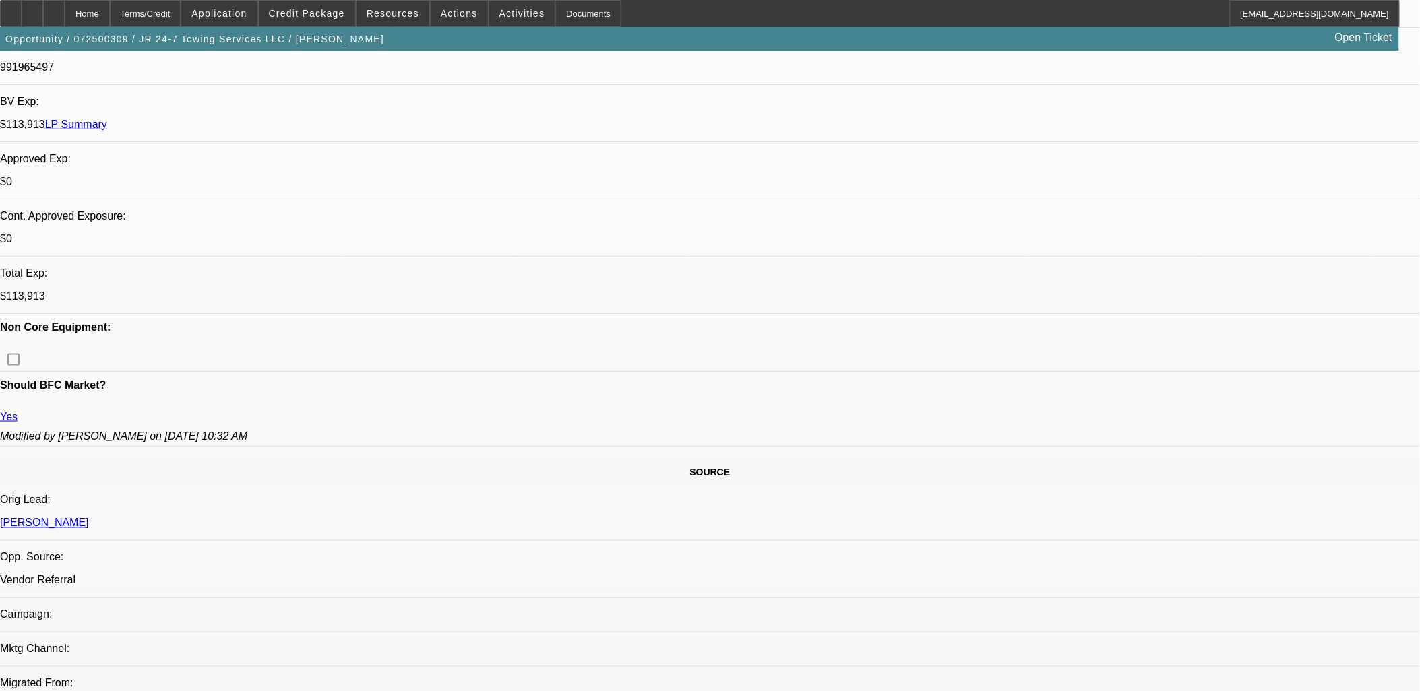
drag, startPoint x: 940, startPoint y: 346, endPoint x: 29, endPoint y: 207, distance: 921.7
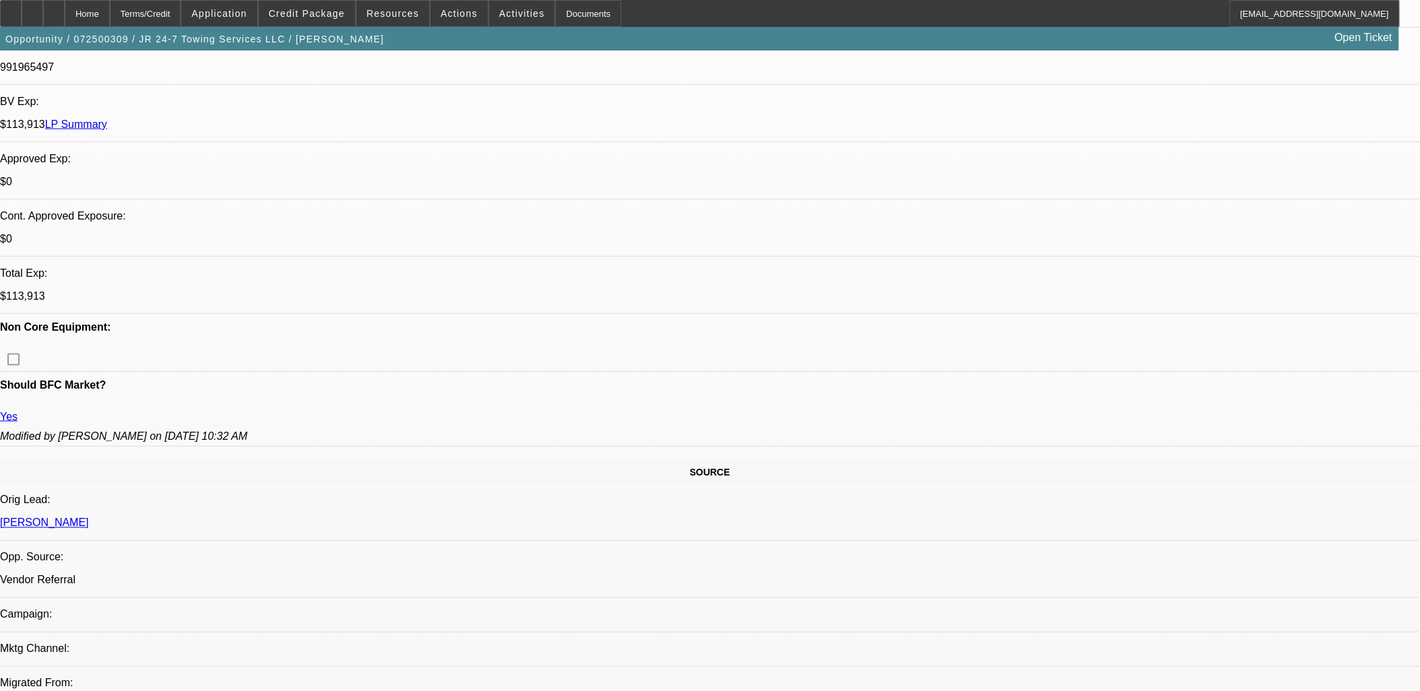
drag, startPoint x: 28, startPoint y: 210, endPoint x: 944, endPoint y: 342, distance: 925.9
drag, startPoint x: 594, startPoint y: 365, endPoint x: 719, endPoint y: 349, distance: 125.6
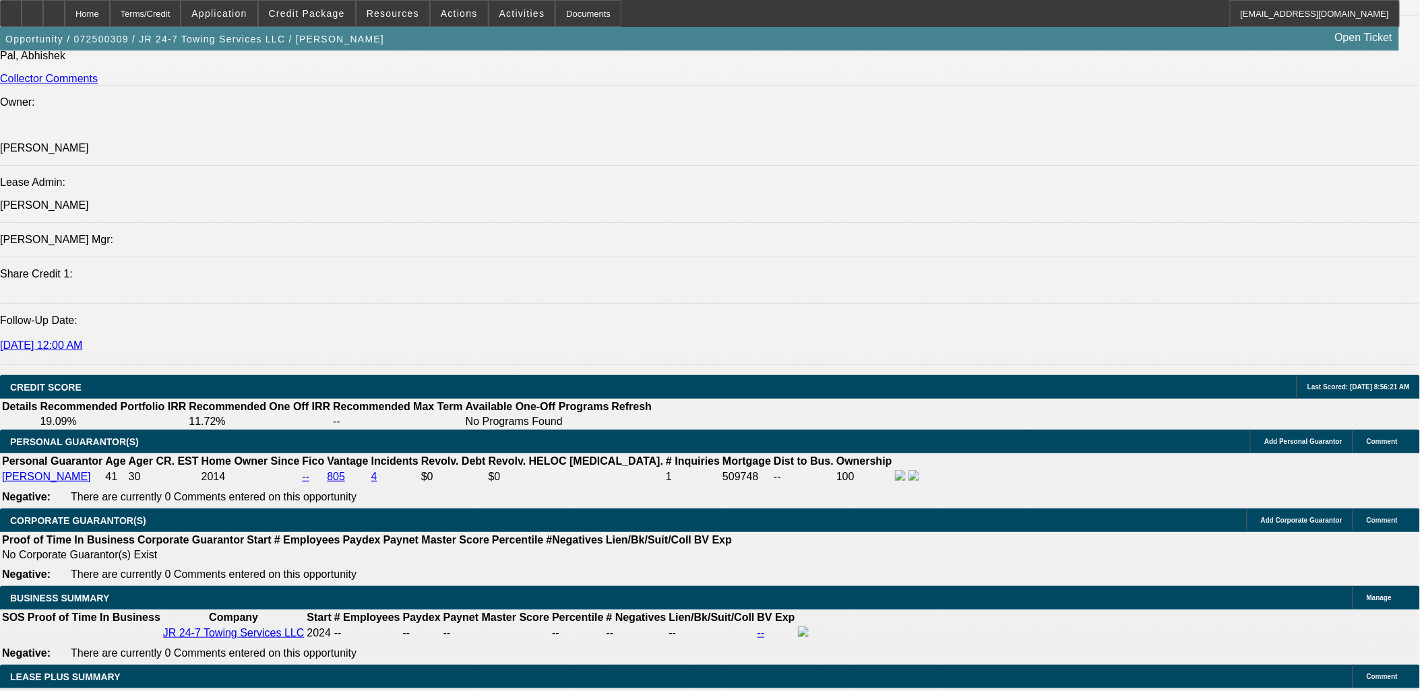
scroll to position [1796, 0]
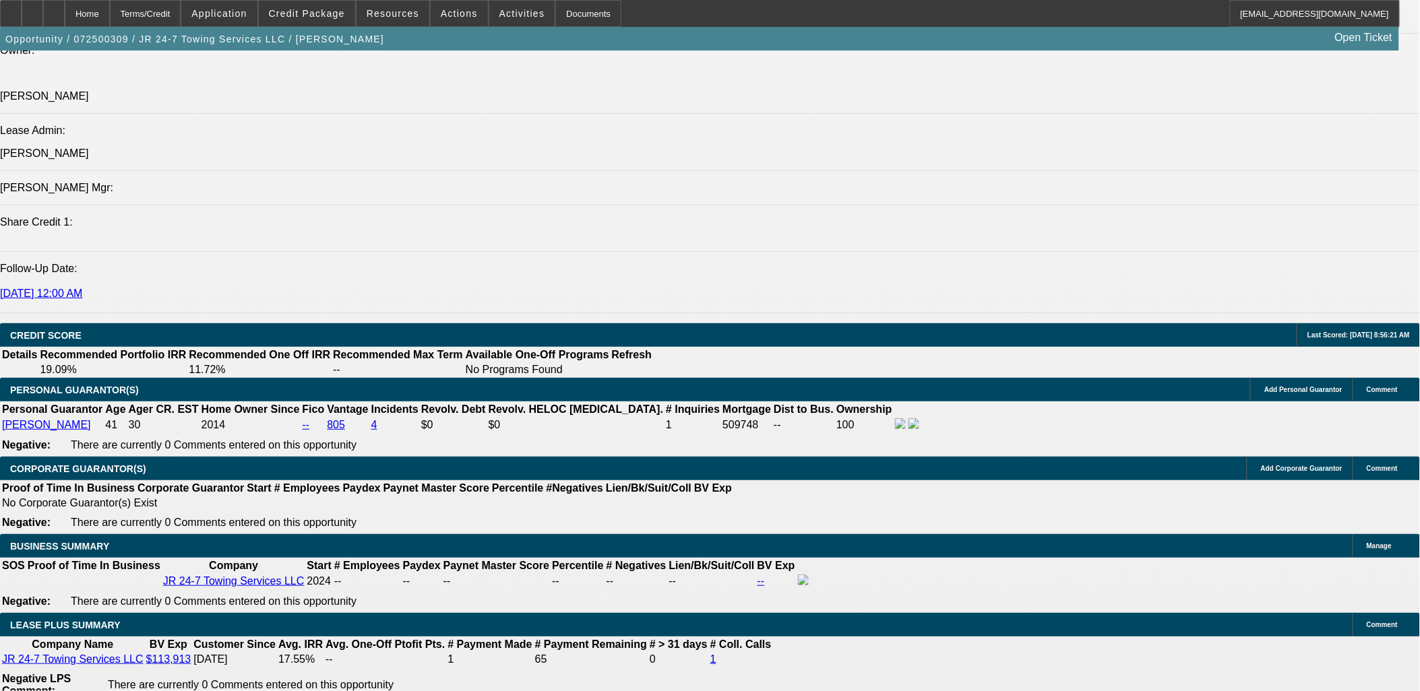
scroll to position [1946, 0]
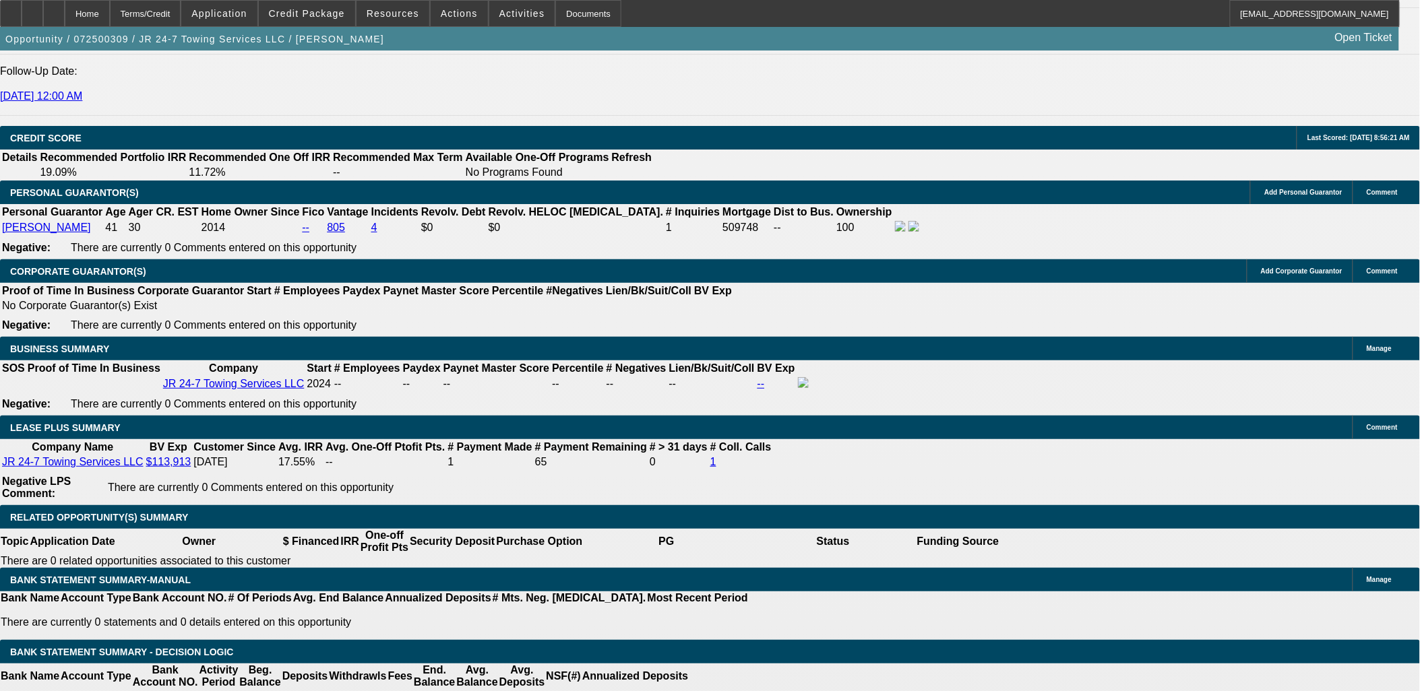
drag, startPoint x: 904, startPoint y: 340, endPoint x: 923, endPoint y: 348, distance: 21.1
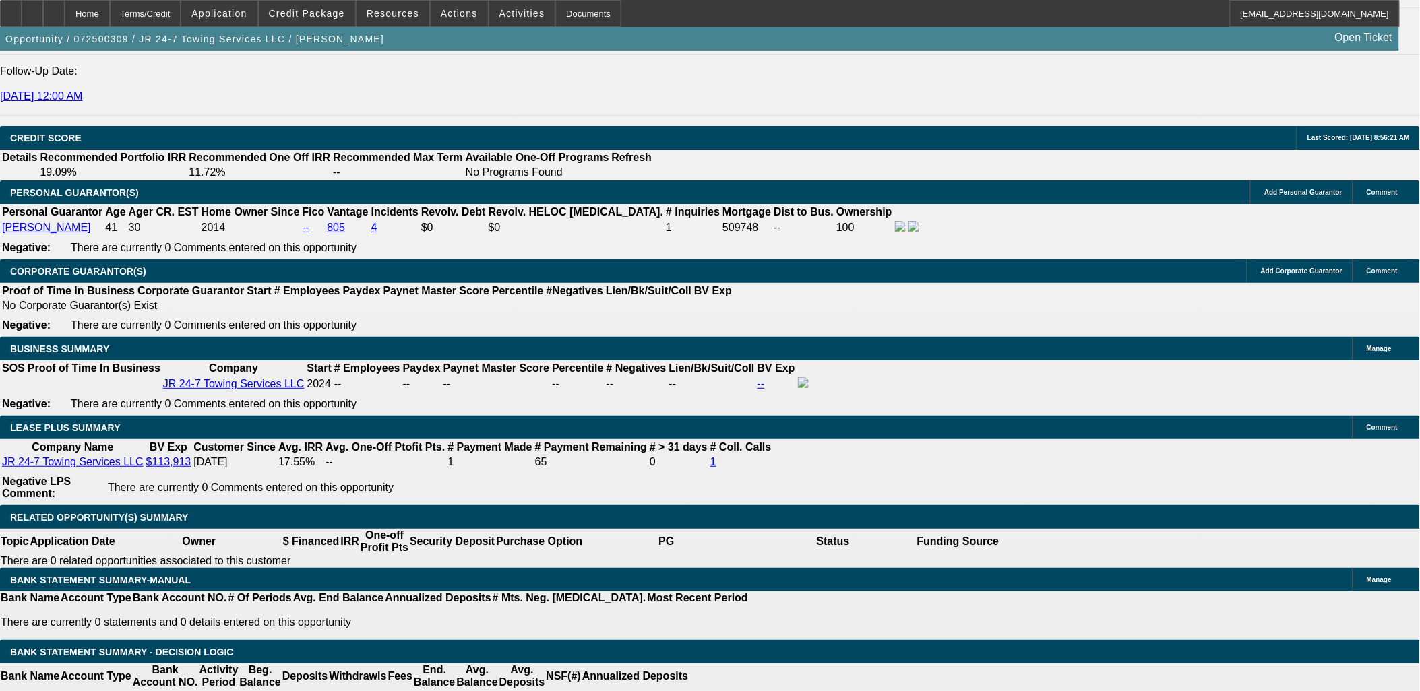
drag, startPoint x: 1042, startPoint y: 311, endPoint x: 1040, endPoint y: 302, distance: 9.6
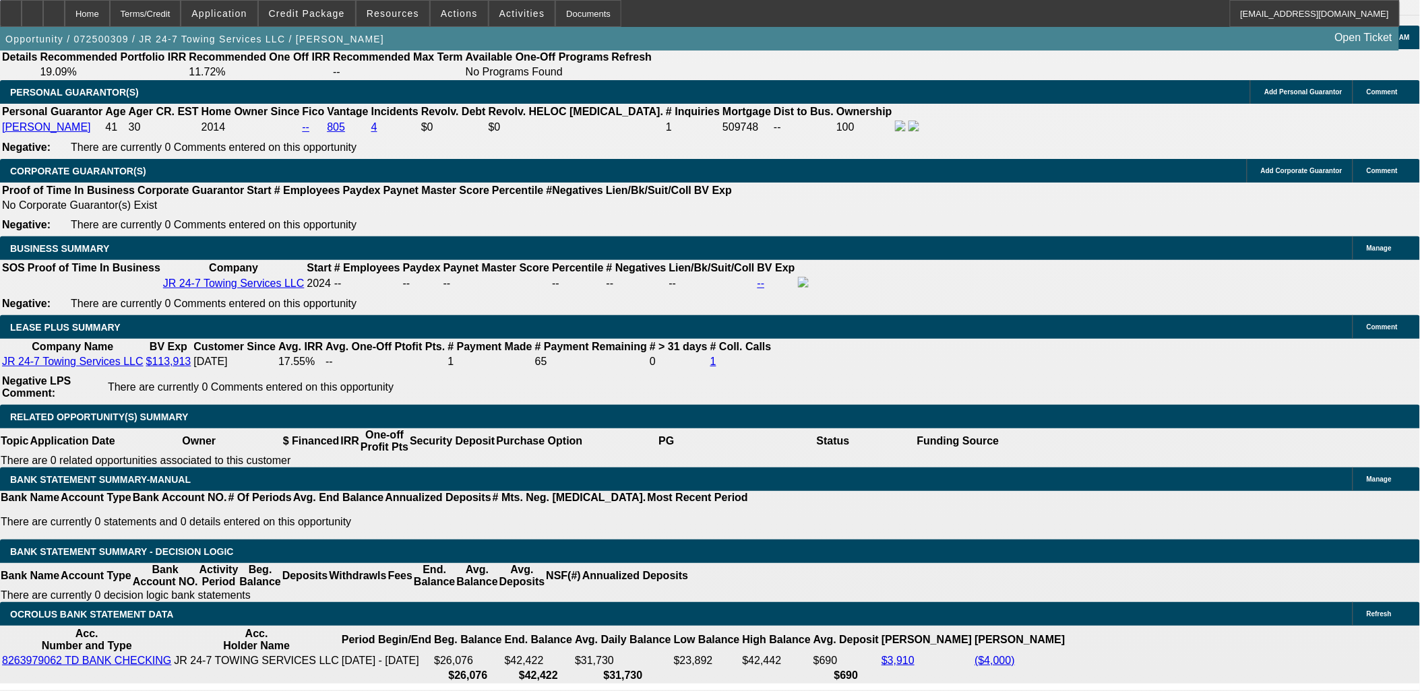
scroll to position [2022, 0]
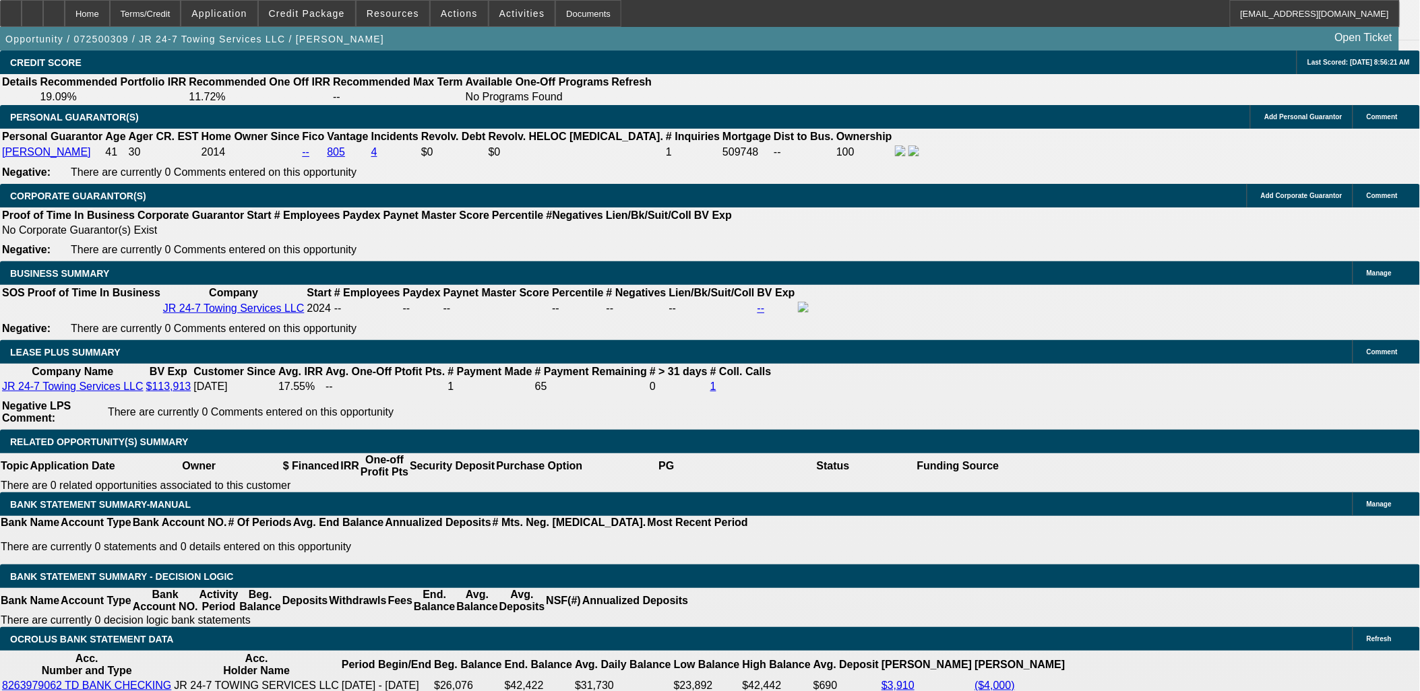
drag, startPoint x: 1117, startPoint y: 505, endPoint x: 955, endPoint y: 469, distance: 166.4
drag, startPoint x: 956, startPoint y: 468, endPoint x: 1156, endPoint y: 512, distance: 205.7
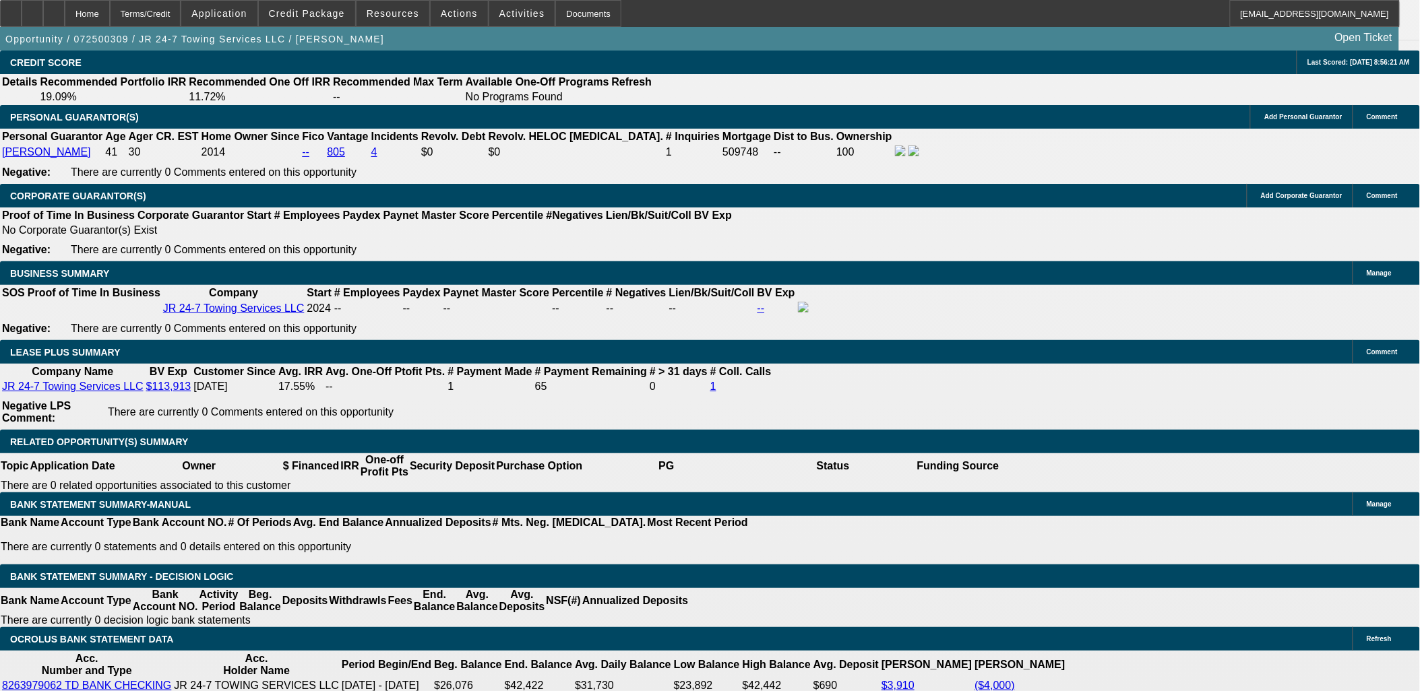
drag, startPoint x: 965, startPoint y: 466, endPoint x: 1163, endPoint y: 514, distance: 204.0
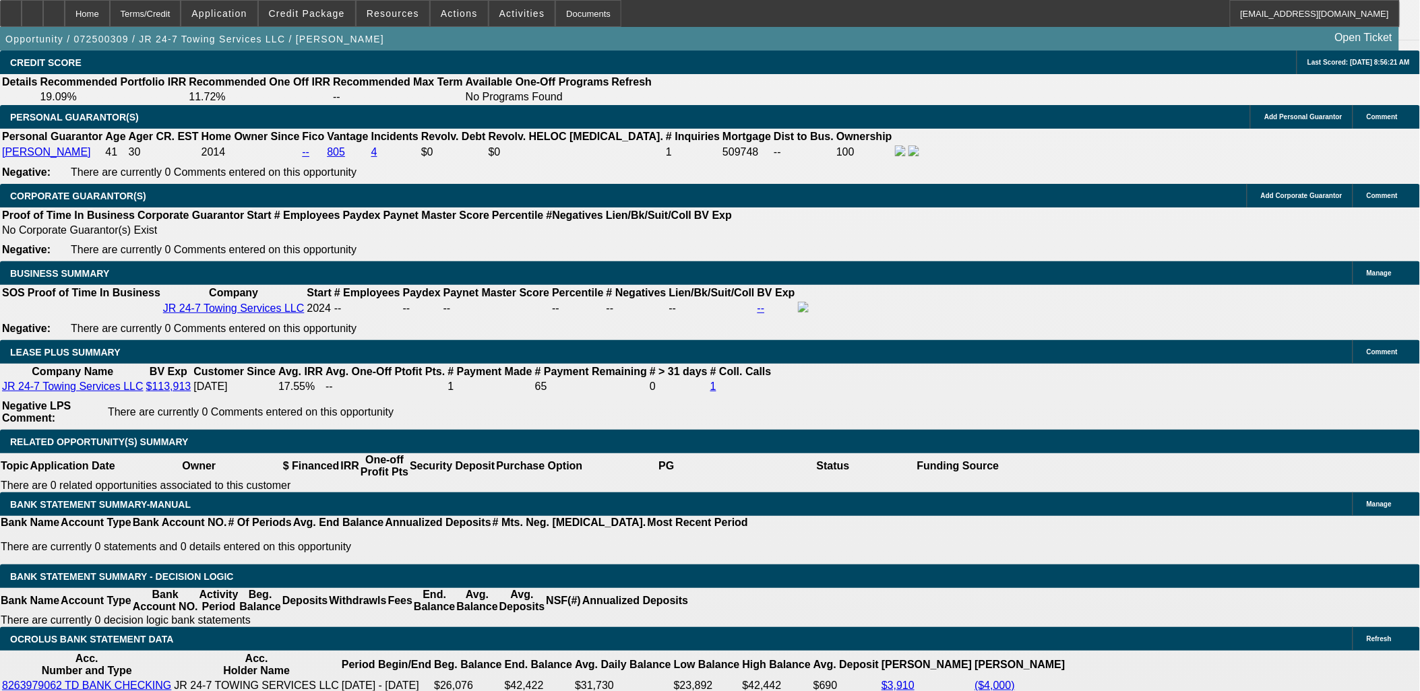
drag, startPoint x: 1005, startPoint y: 493, endPoint x: 1218, endPoint y: 627, distance: 251.6
drag, startPoint x: 1218, startPoint y: 627, endPoint x: 950, endPoint y: 418, distance: 339.4
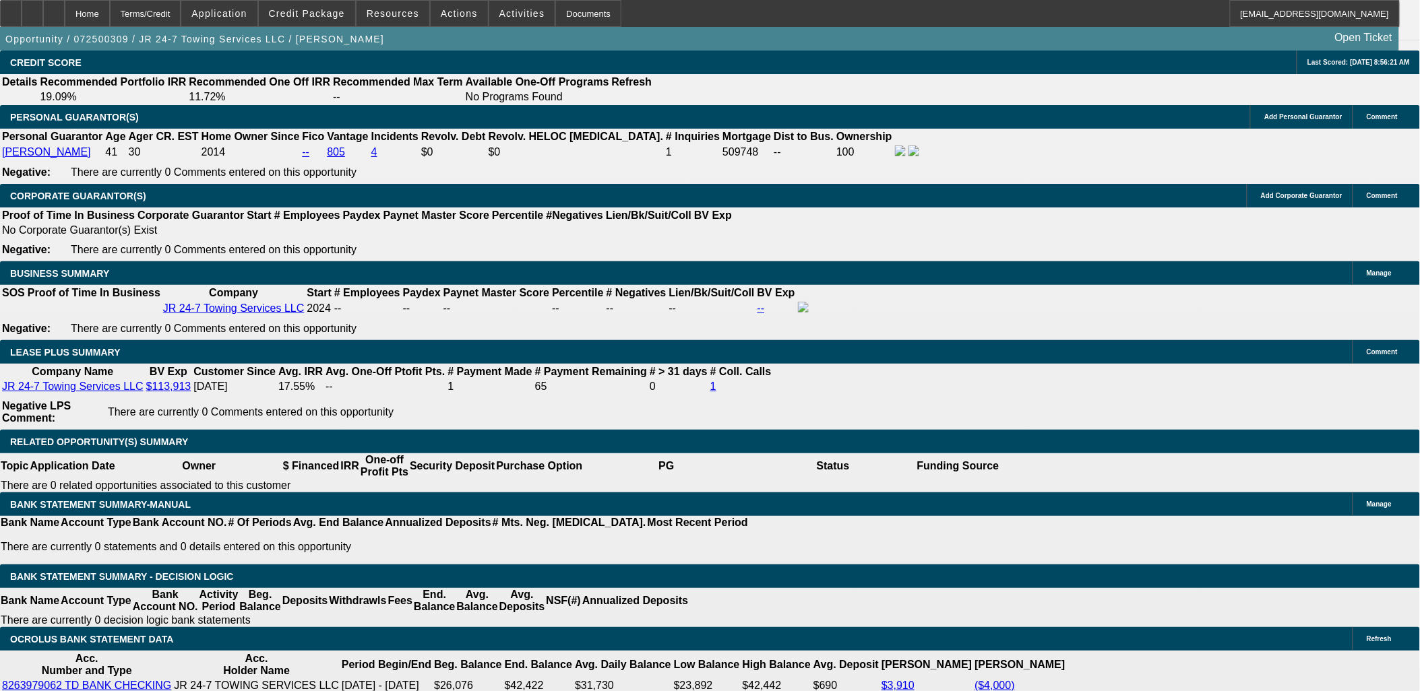
drag, startPoint x: 950, startPoint y: 418, endPoint x: 967, endPoint y: 463, distance: 48.2
drag, startPoint x: 957, startPoint y: 467, endPoint x: 1296, endPoint y: 627, distance: 375.3
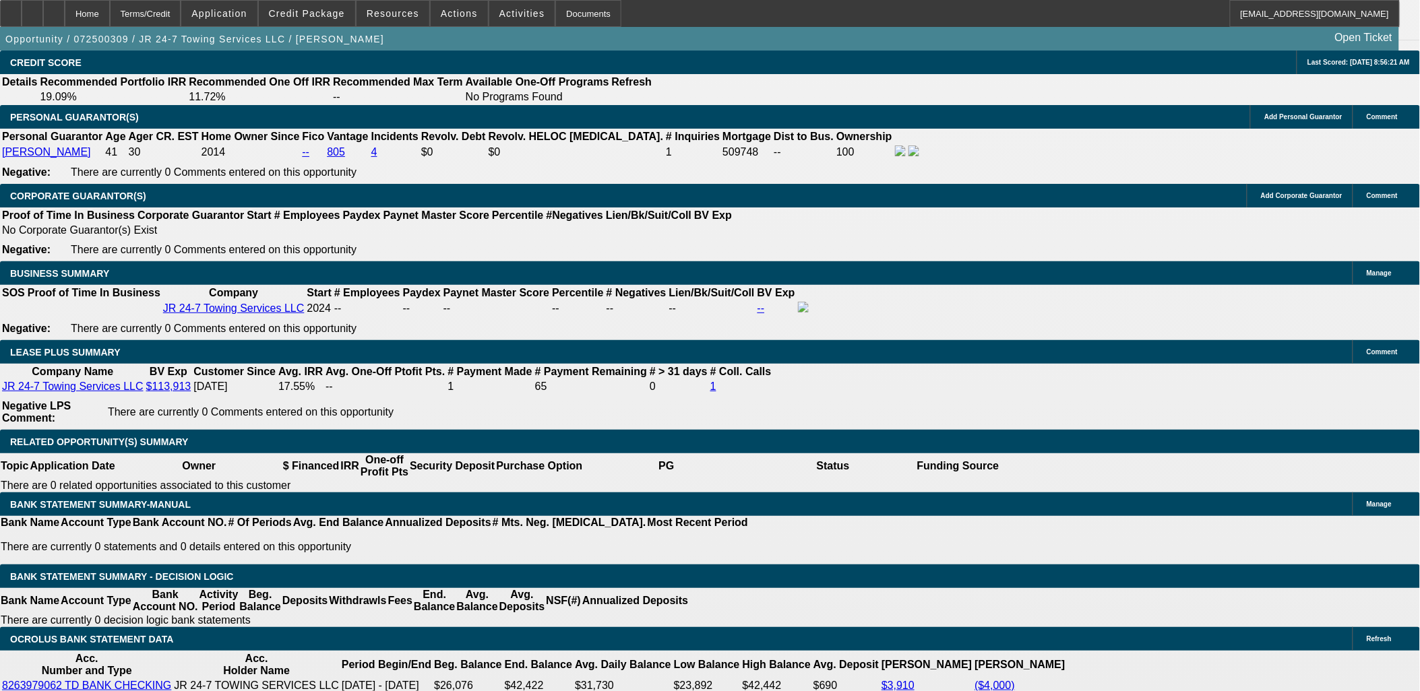
drag, startPoint x: 1144, startPoint y: 551, endPoint x: 958, endPoint y: 433, distance: 219.3
drag, startPoint x: 960, startPoint y: 431, endPoint x: 1151, endPoint y: 556, distance: 228.4
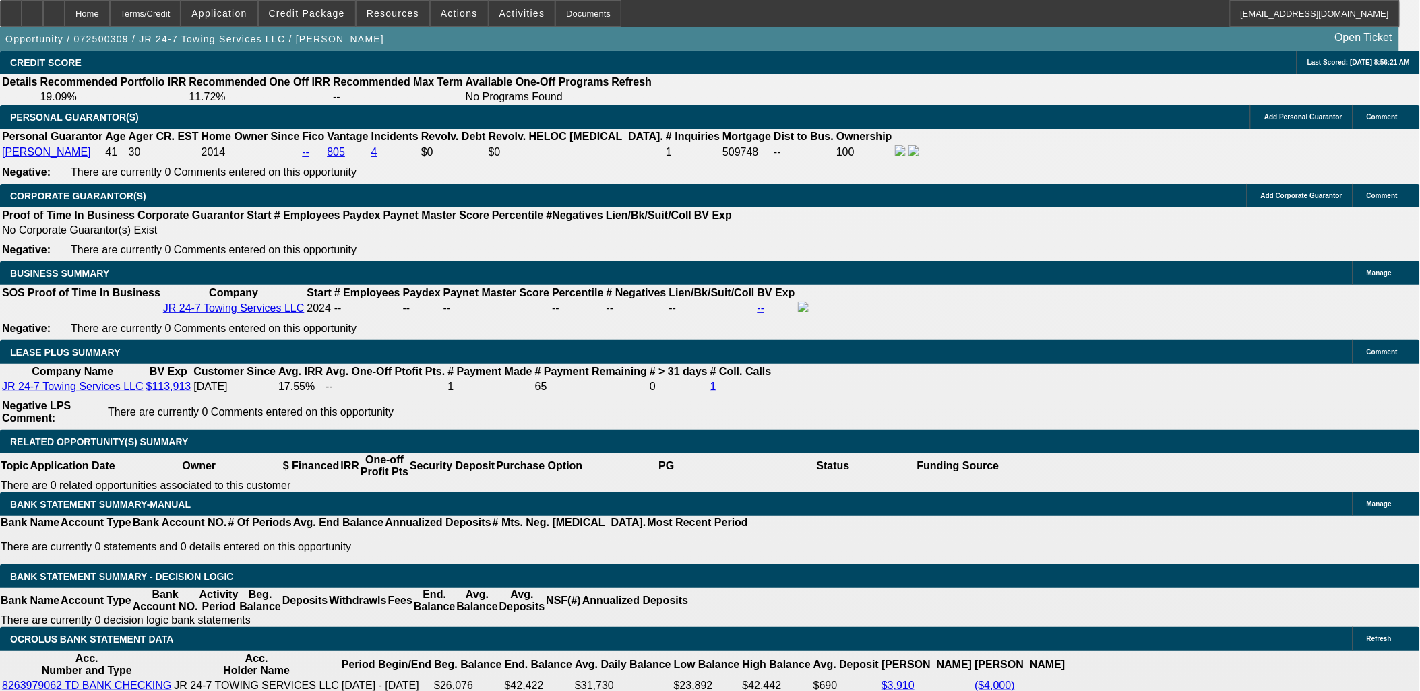
drag, startPoint x: 1152, startPoint y: 556, endPoint x: 1171, endPoint y: 563, distance: 20.0
drag, startPoint x: 1171, startPoint y: 563, endPoint x: 941, endPoint y: 448, distance: 257.4
click at [941, 448] on div "APPLICATION INFORMATION Manage Topic: 072500309 / $115,000.00 / Freightliner M2…" at bounding box center [710, 649] width 1420 height 5240
drag, startPoint x: 945, startPoint y: 447, endPoint x: 993, endPoint y: 449, distance: 47.9
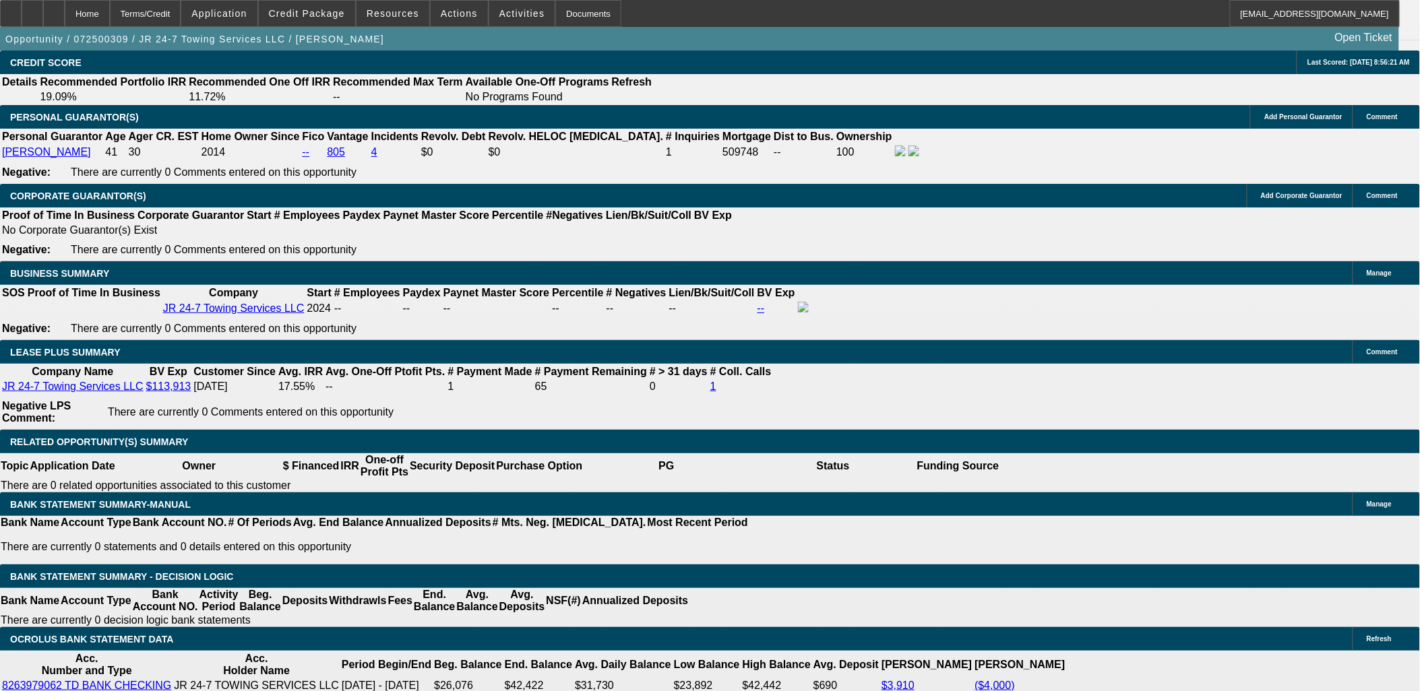
drag, startPoint x: 1031, startPoint y: 496, endPoint x: 1285, endPoint y: 543, distance: 258.4
drag, startPoint x: 1285, startPoint y: 543, endPoint x: 960, endPoint y: 447, distance: 339.4
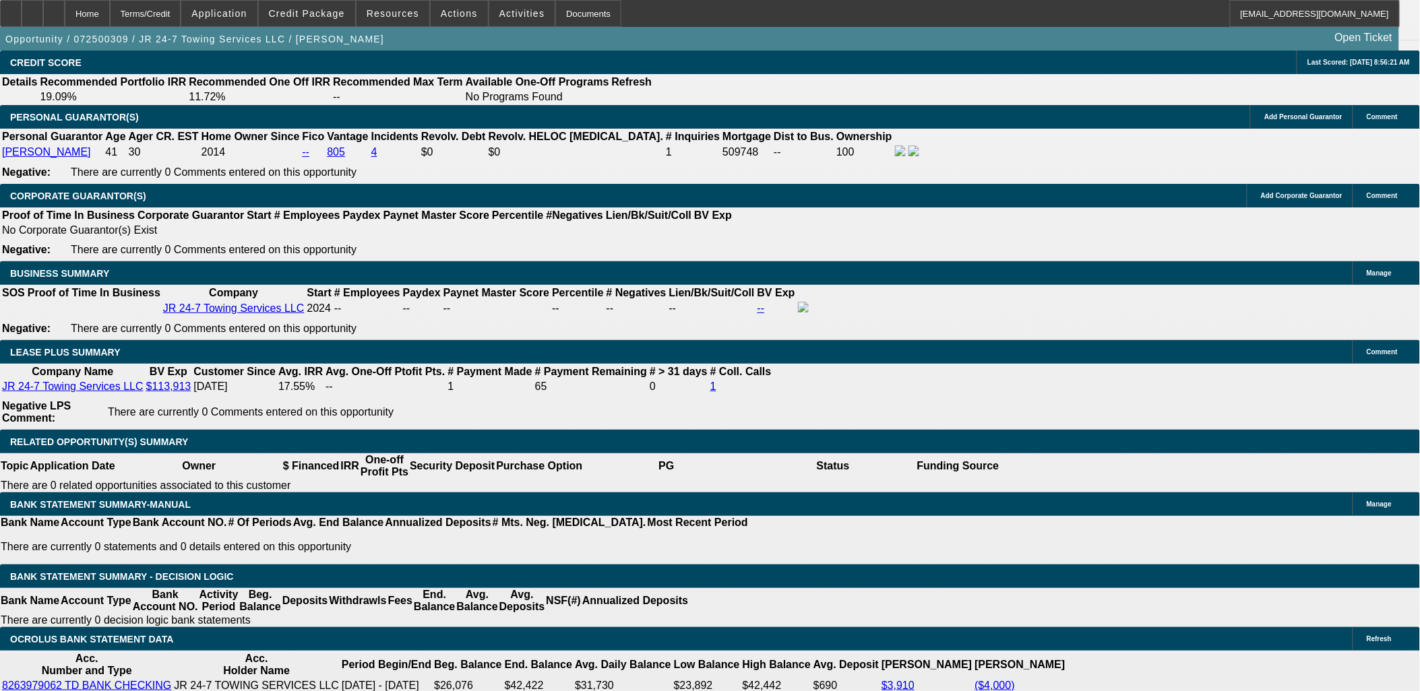
drag, startPoint x: 960, startPoint y: 447, endPoint x: 1260, endPoint y: 567, distance: 323.6
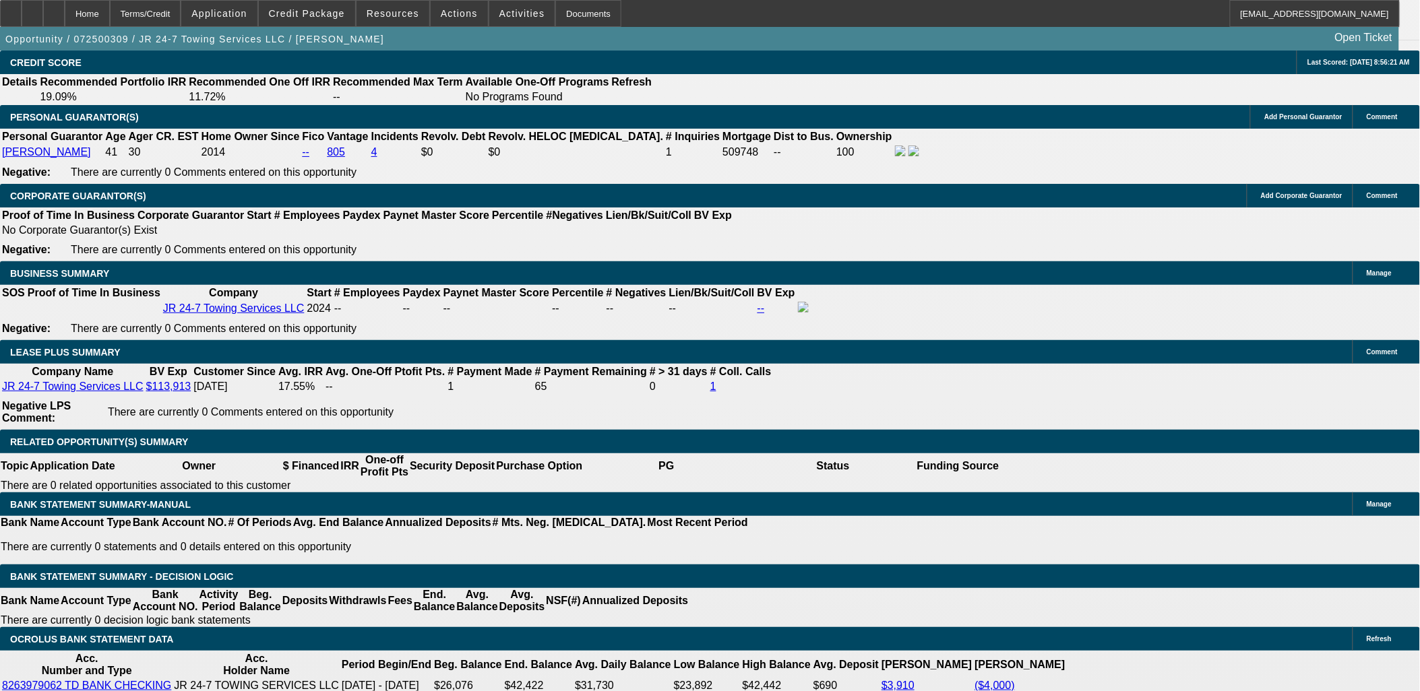
drag, startPoint x: 1134, startPoint y: 561, endPoint x: 957, endPoint y: 430, distance: 220.2
drag, startPoint x: 957, startPoint y: 430, endPoint x: 958, endPoint y: 420, distance: 9.5
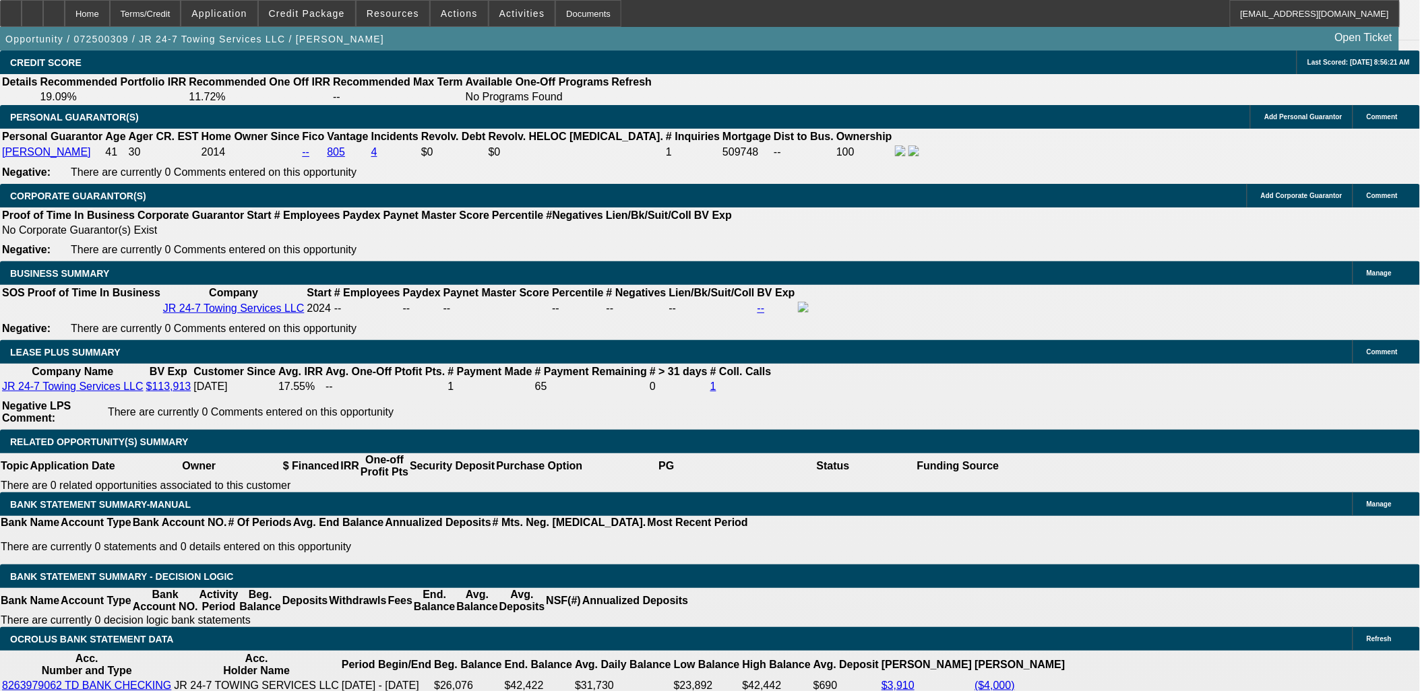
drag, startPoint x: 968, startPoint y: 427, endPoint x: 1161, endPoint y: 569, distance: 239.9
drag, startPoint x: 1161, startPoint y: 569, endPoint x: 1166, endPoint y: 575, distance: 7.6
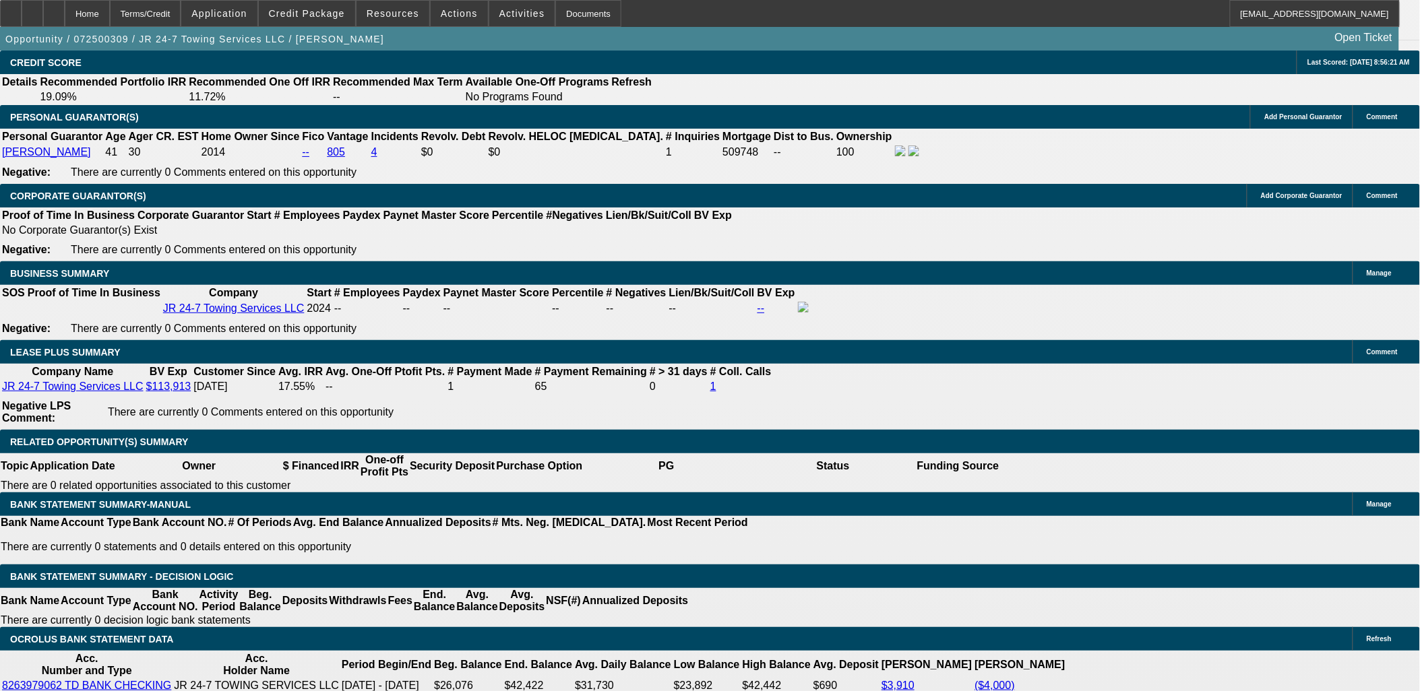
drag, startPoint x: 1170, startPoint y: 580, endPoint x: 953, endPoint y: 429, distance: 265.3
drag, startPoint x: 953, startPoint y: 429, endPoint x: 960, endPoint y: 439, distance: 13.1
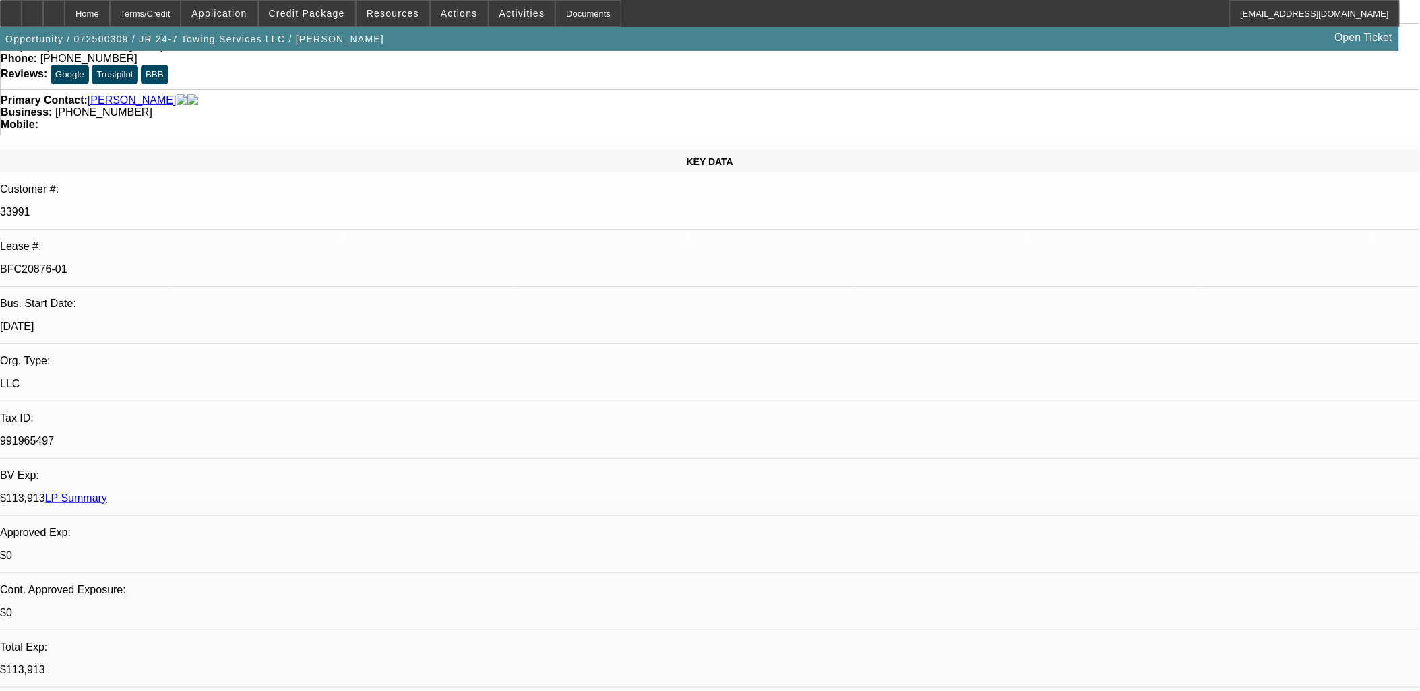
scroll to position [0, 0]
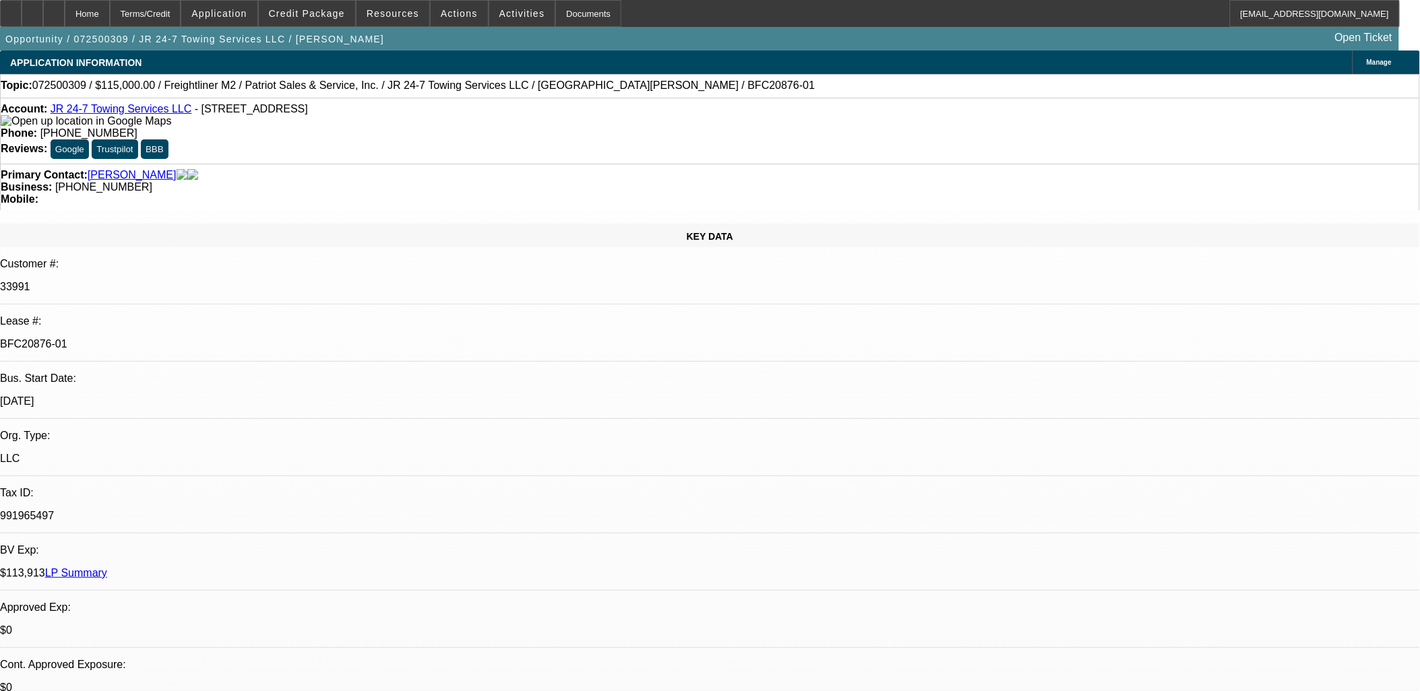
drag, startPoint x: 523, startPoint y: 378, endPoint x: 326, endPoint y: 270, distance: 224.4
drag, startPoint x: 466, startPoint y: 334, endPoint x: 324, endPoint y: 280, distance: 152.3
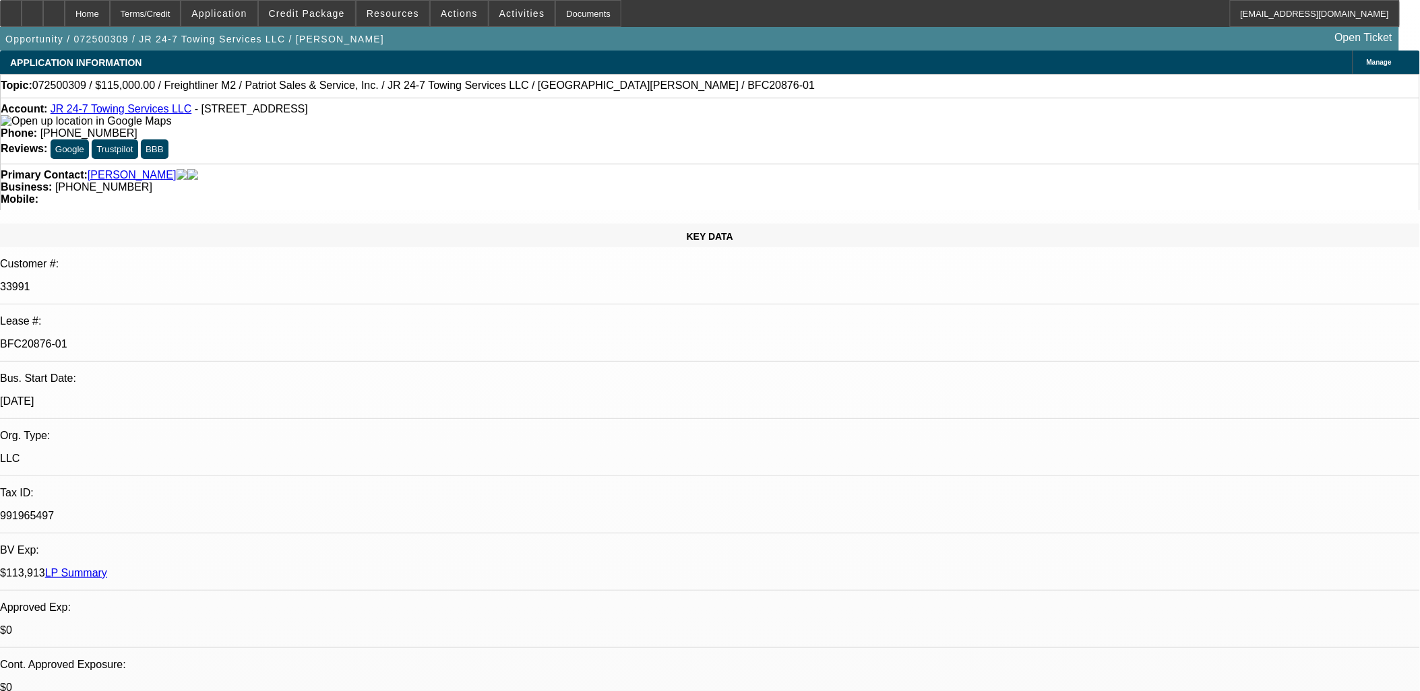
drag, startPoint x: 324, startPoint y: 280, endPoint x: 328, endPoint y: 273, distance: 7.9
drag, startPoint x: 328, startPoint y: 273, endPoint x: 554, endPoint y: 351, distance: 238.9
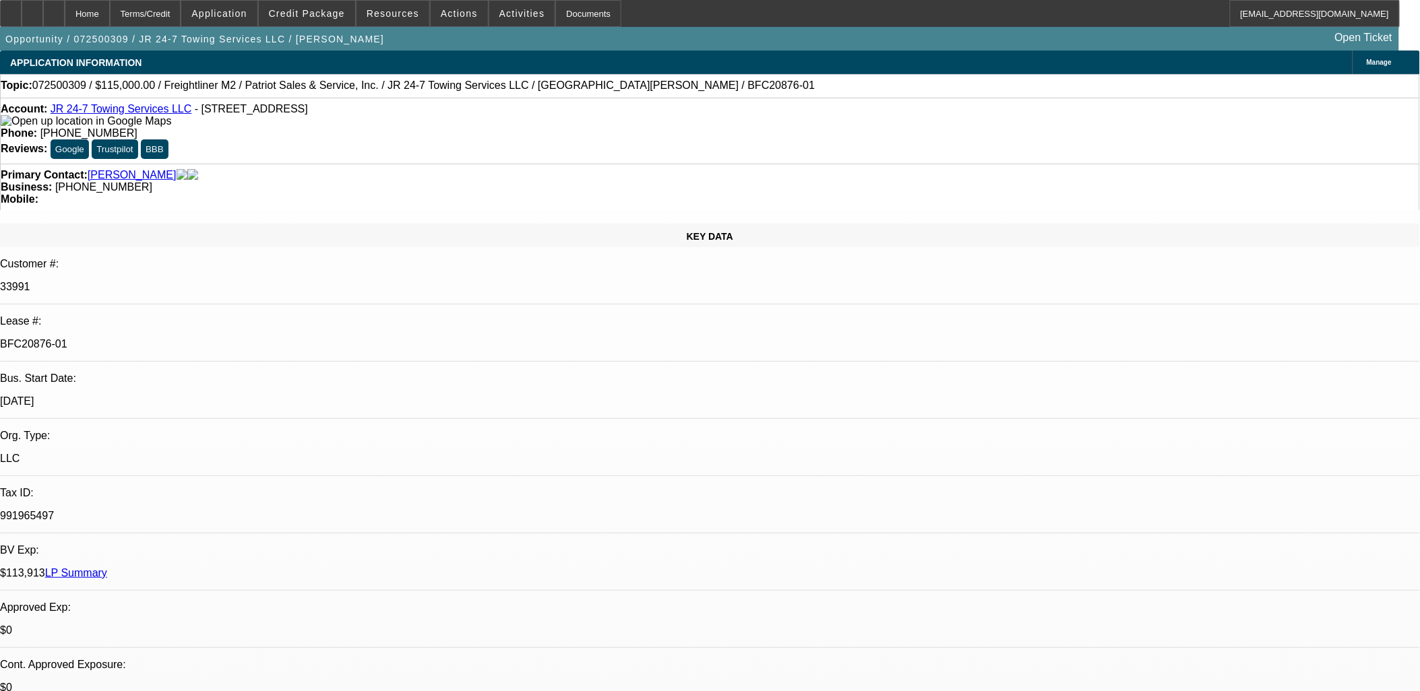
drag, startPoint x: 327, startPoint y: 283, endPoint x: 590, endPoint y: 352, distance: 271.2
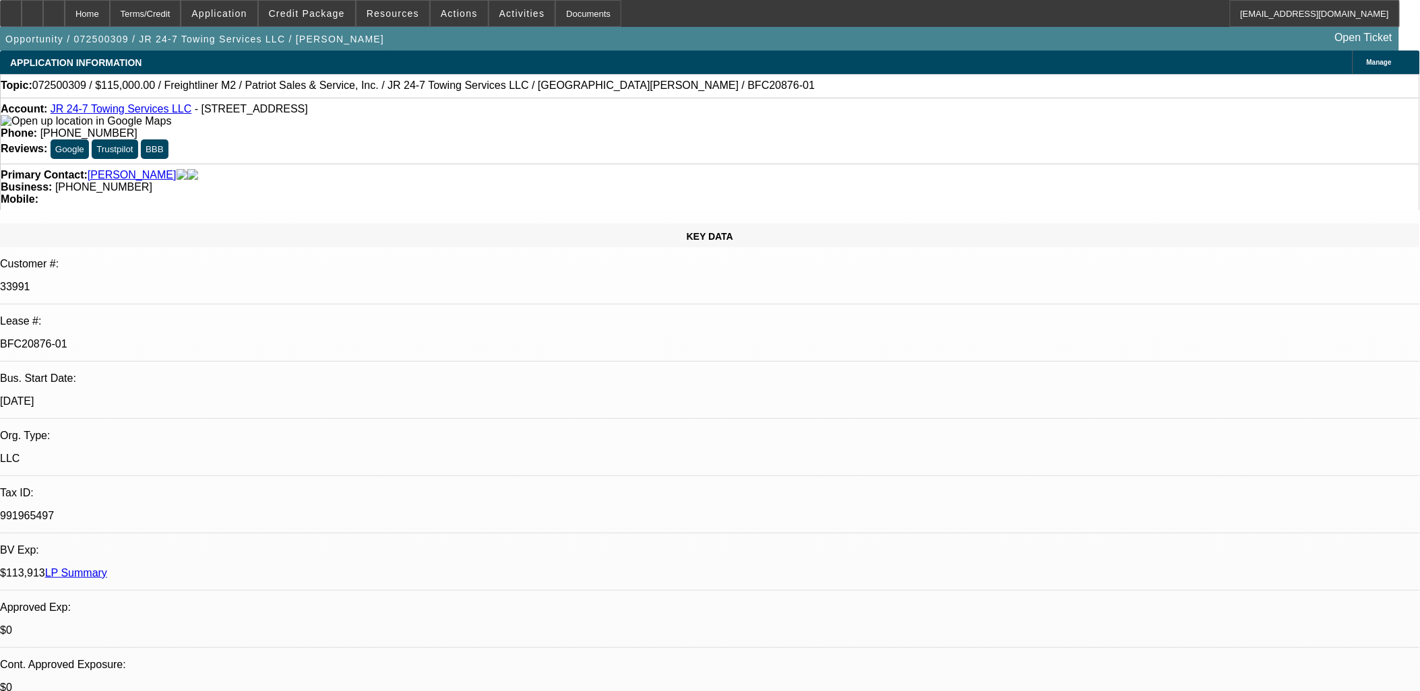
drag, startPoint x: 589, startPoint y: 351, endPoint x: 331, endPoint y: 274, distance: 269.5
drag, startPoint x: 330, startPoint y: 274, endPoint x: 573, endPoint y: 346, distance: 253.7
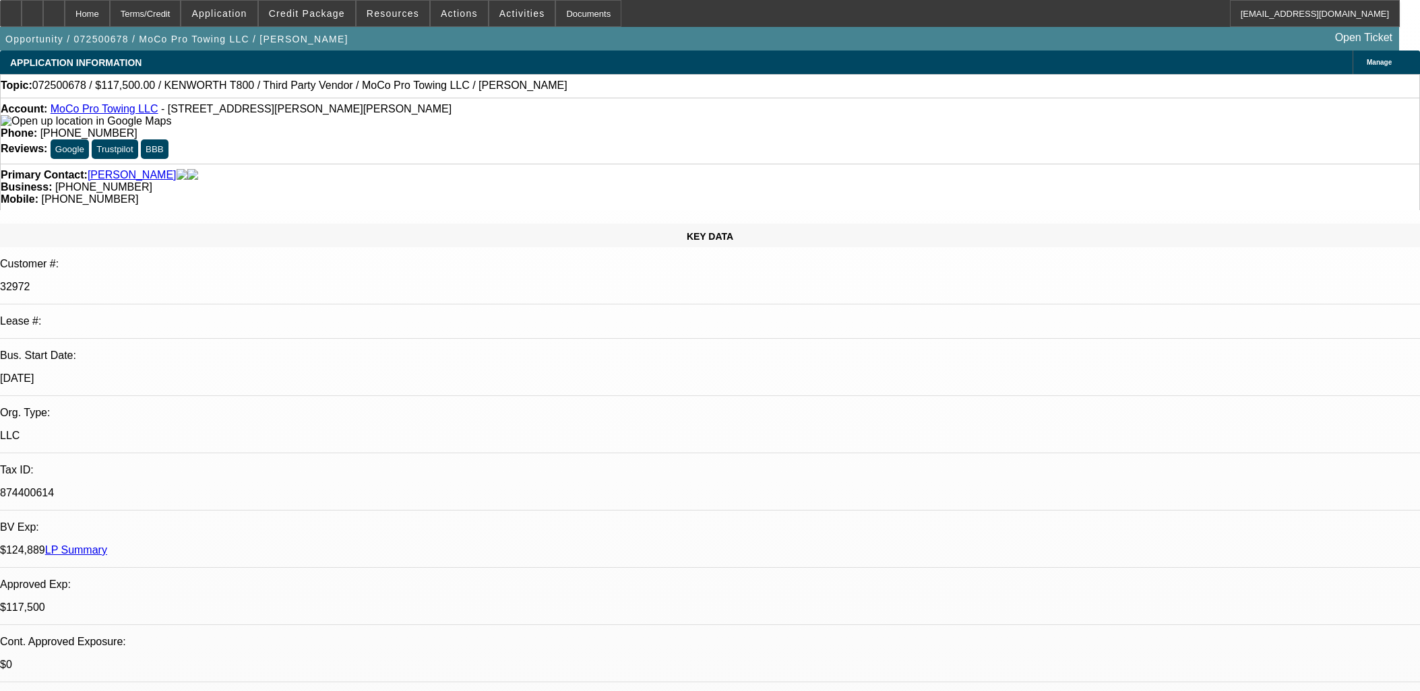
select select "0"
select select "6"
select select "0"
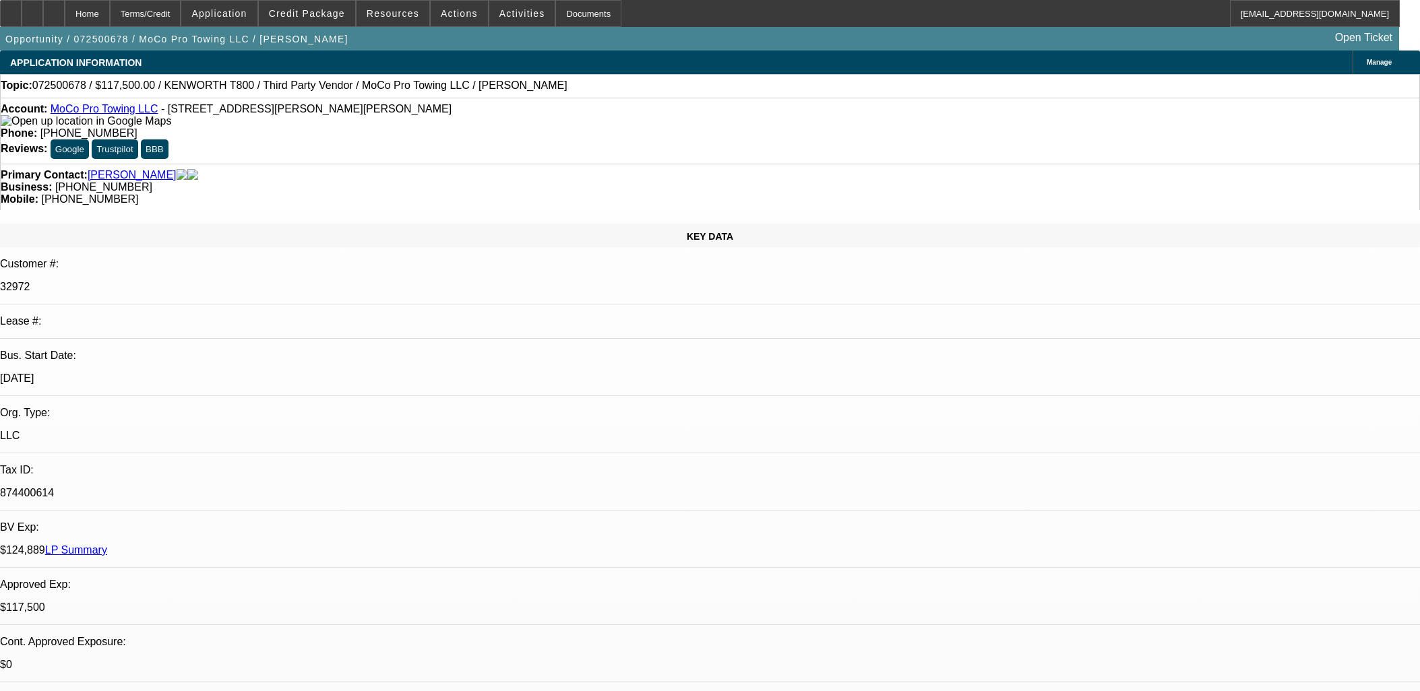
select select "0"
select select "6"
select select "0"
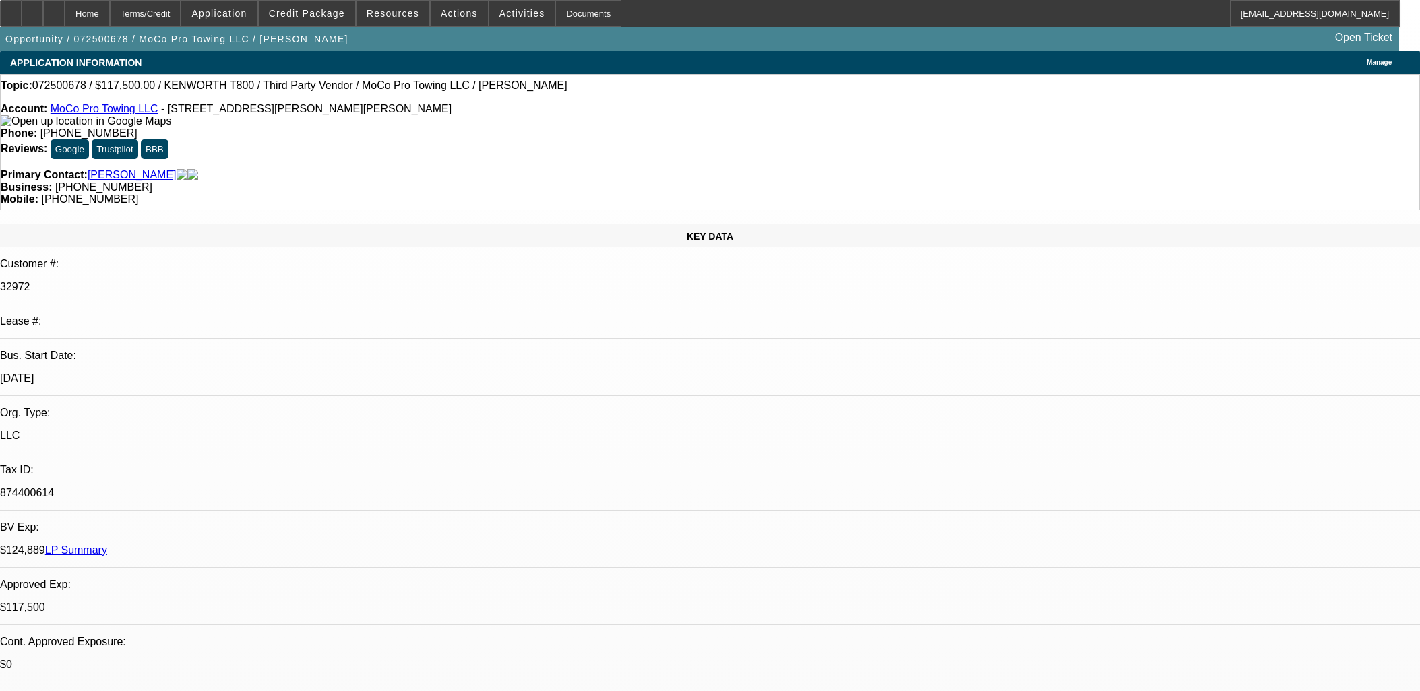
select select "0"
select select "6"
select select "0"
select select "2"
select select "0"
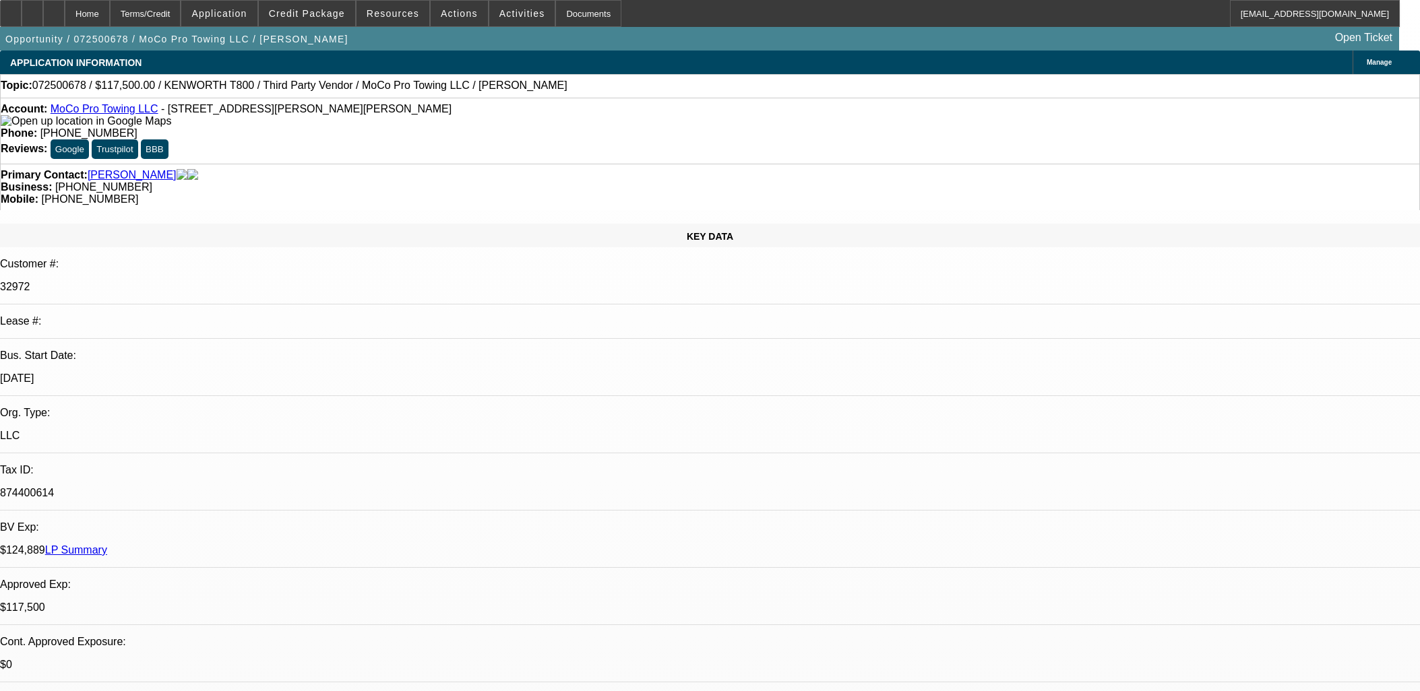
select select "6"
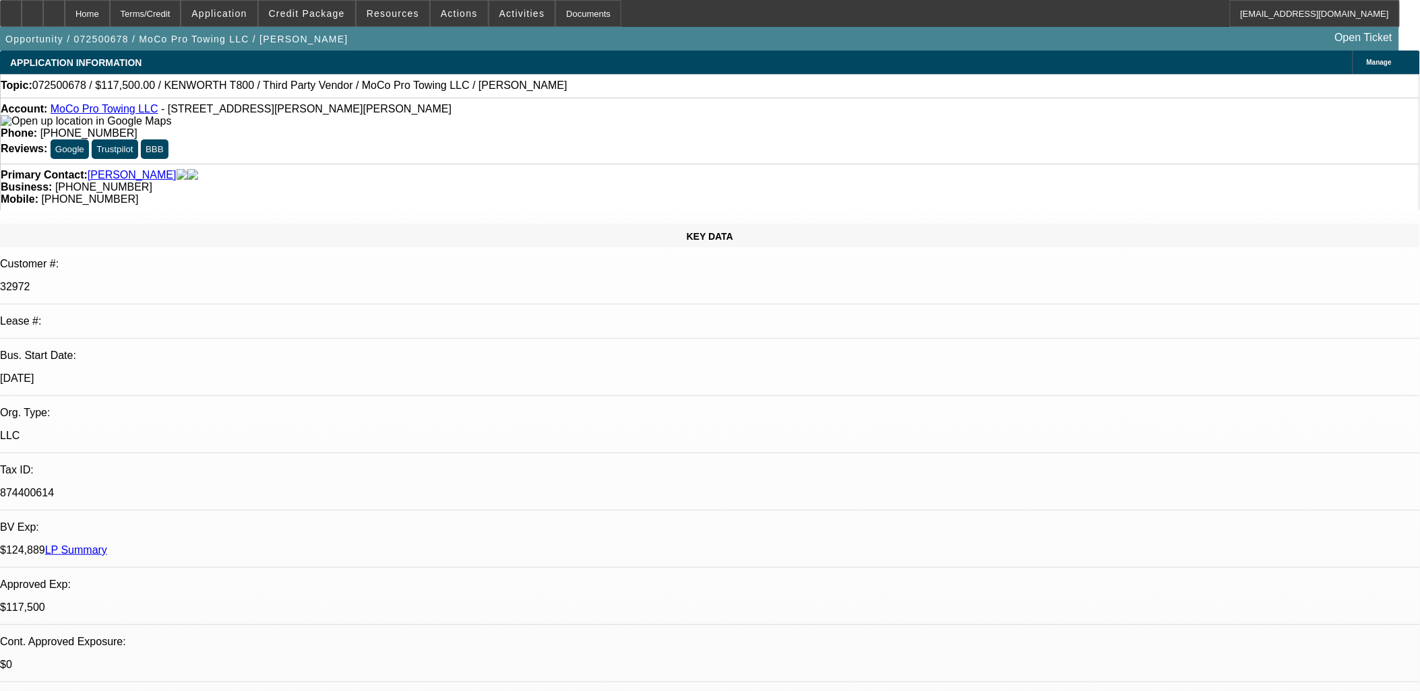
drag, startPoint x: 582, startPoint y: 369, endPoint x: 504, endPoint y: 394, distance: 81.6
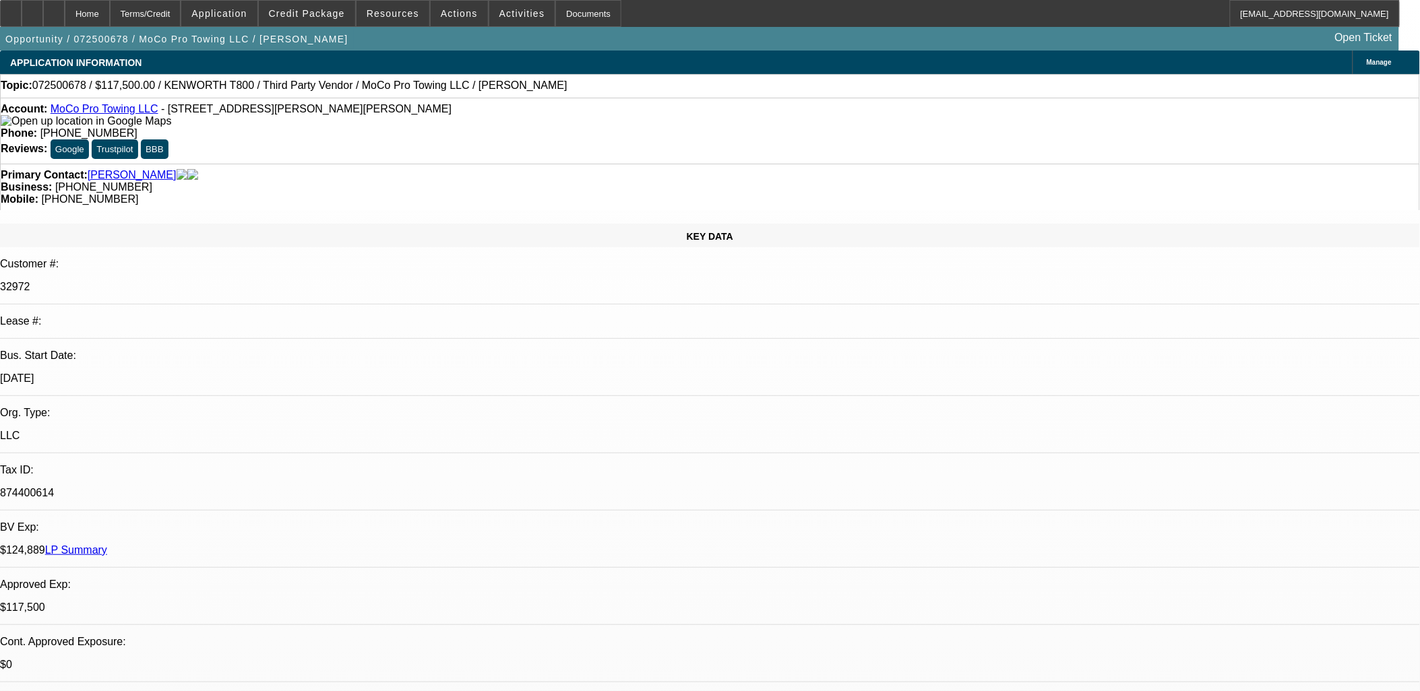
scroll to position [1772, 0]
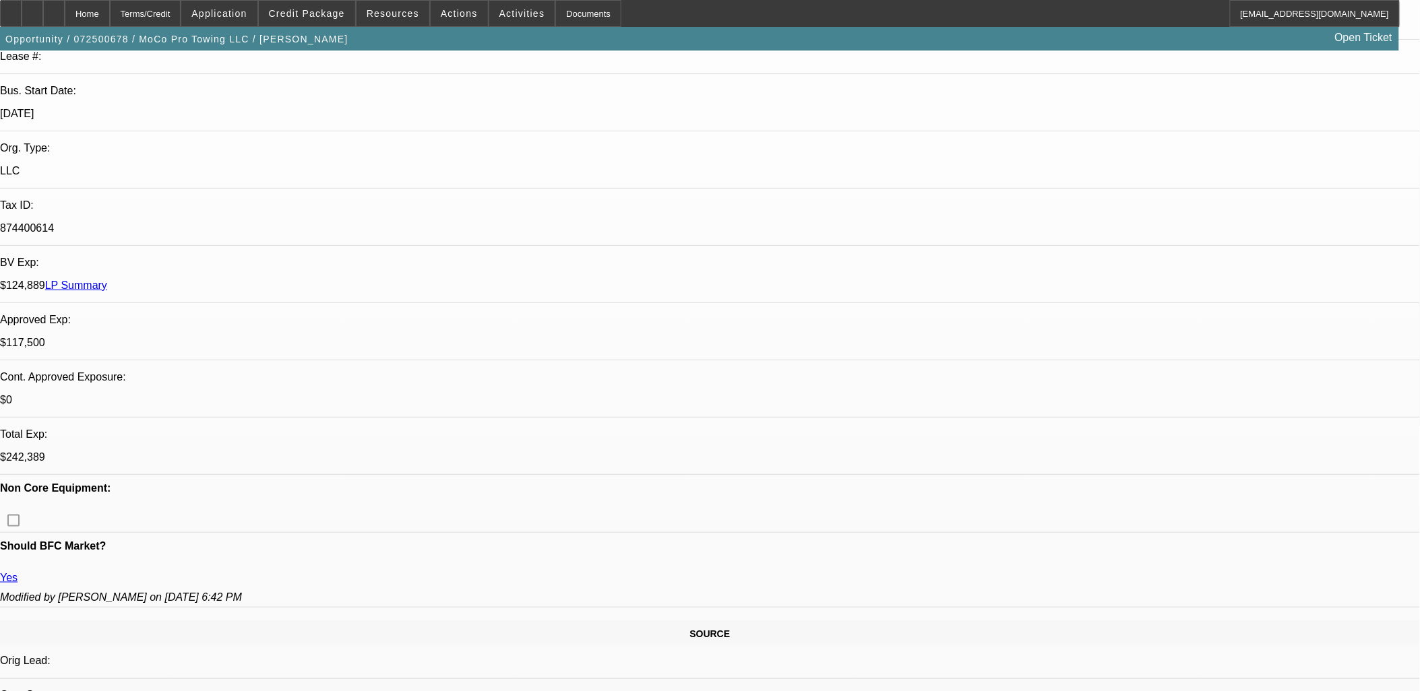
scroll to position [0, 0]
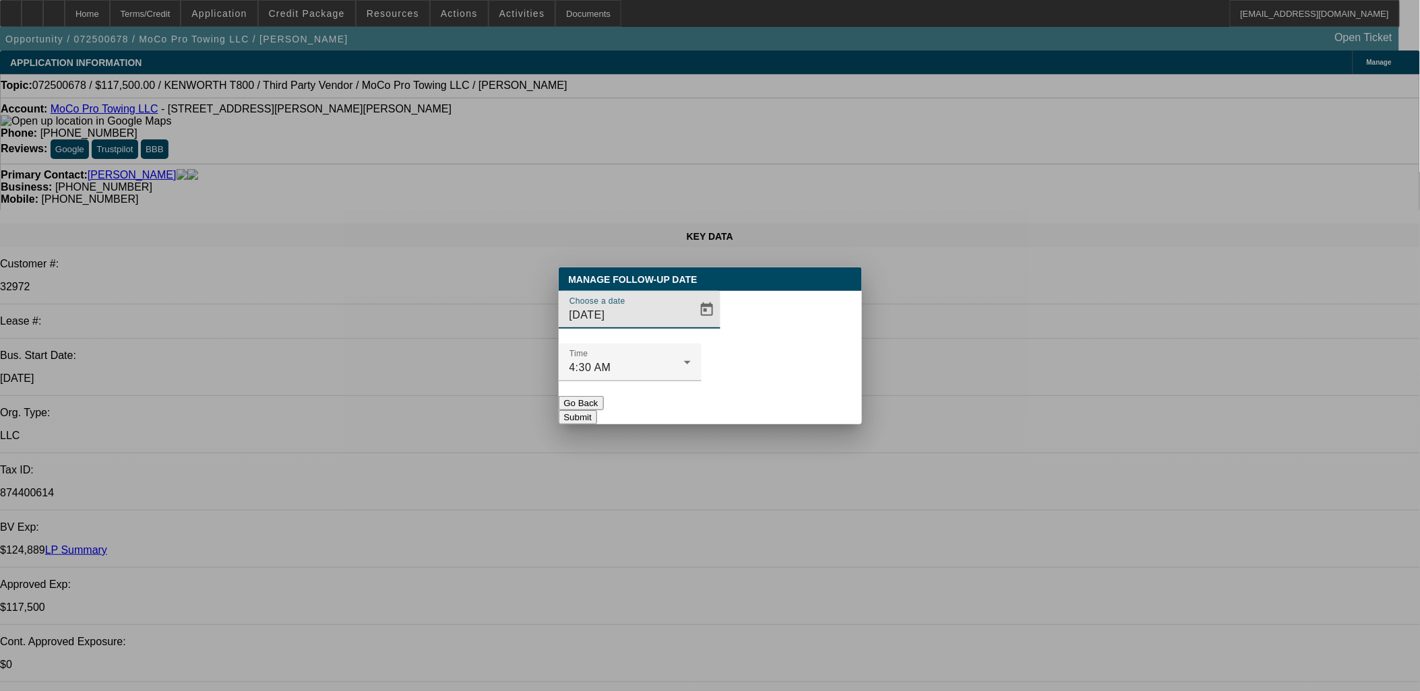
click at [604, 396] on button "Go Back" at bounding box center [581, 403] width 45 height 14
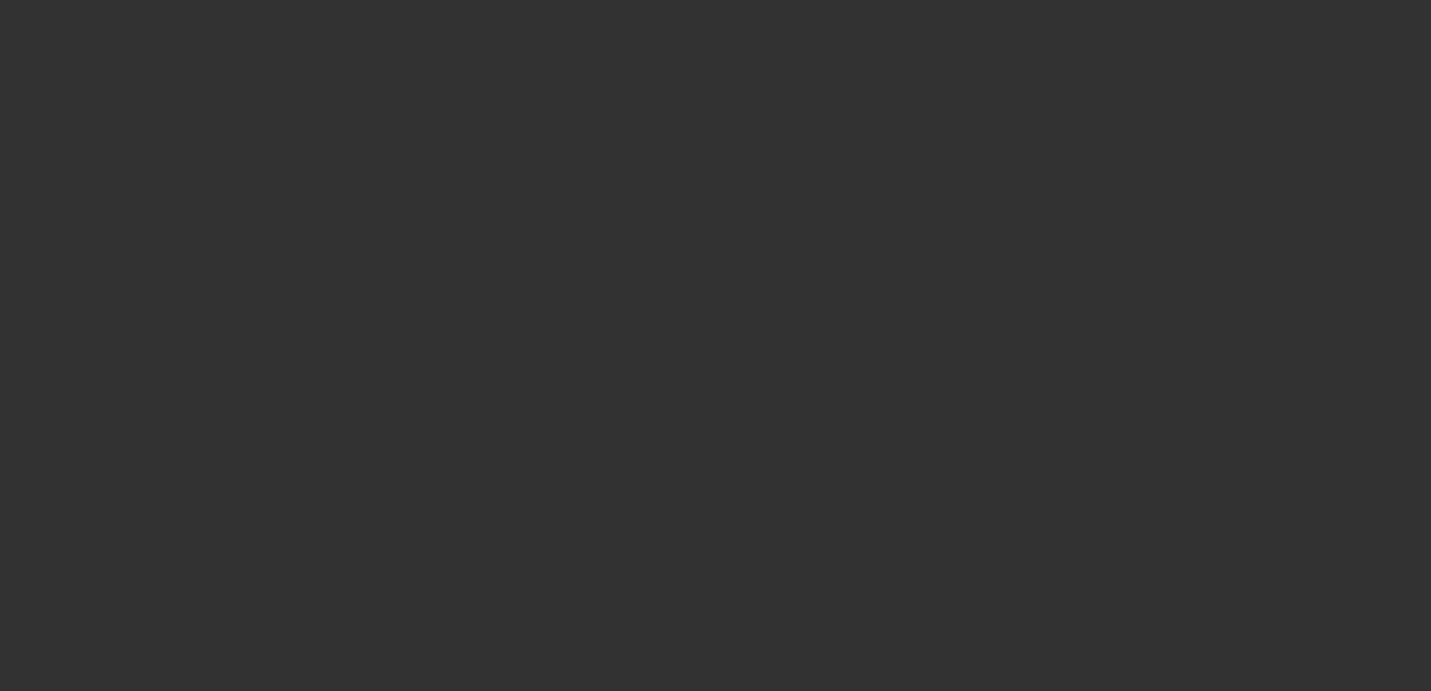
select select "0"
select select "6"
select select "0"
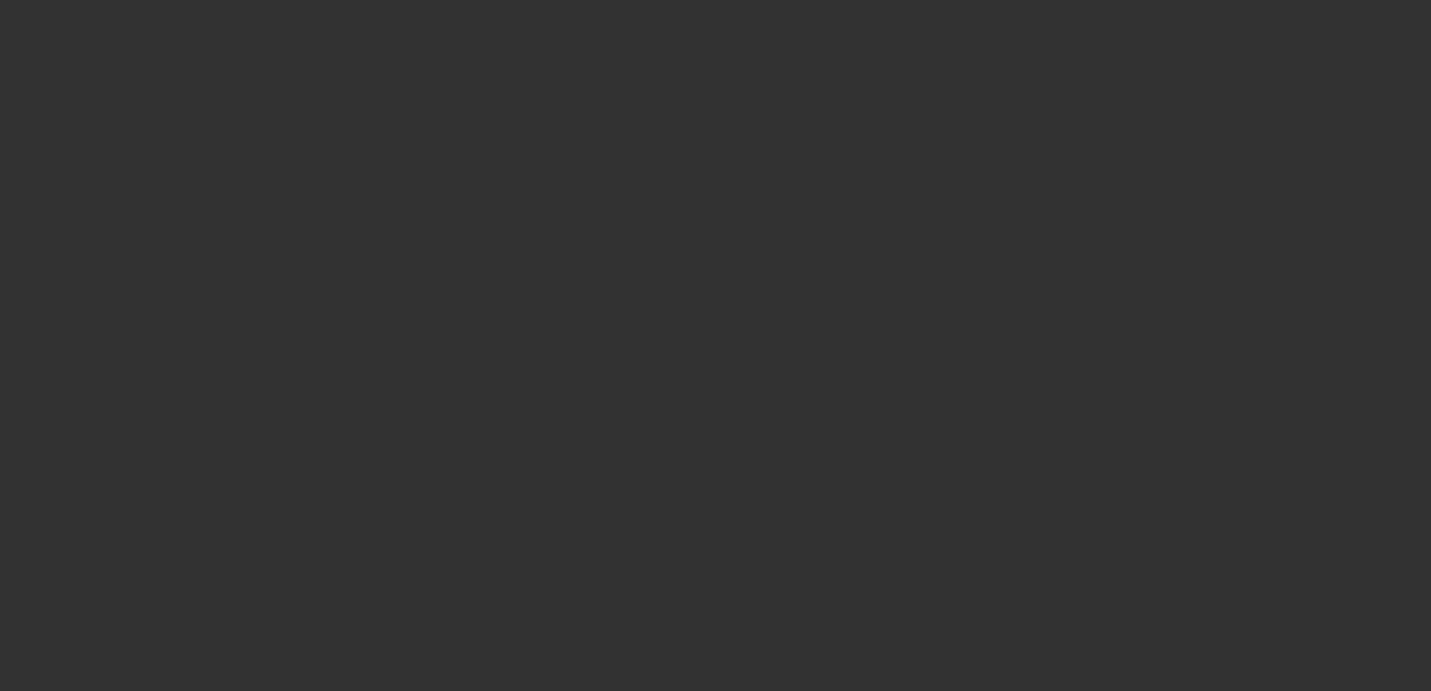
select select "0"
select select "6"
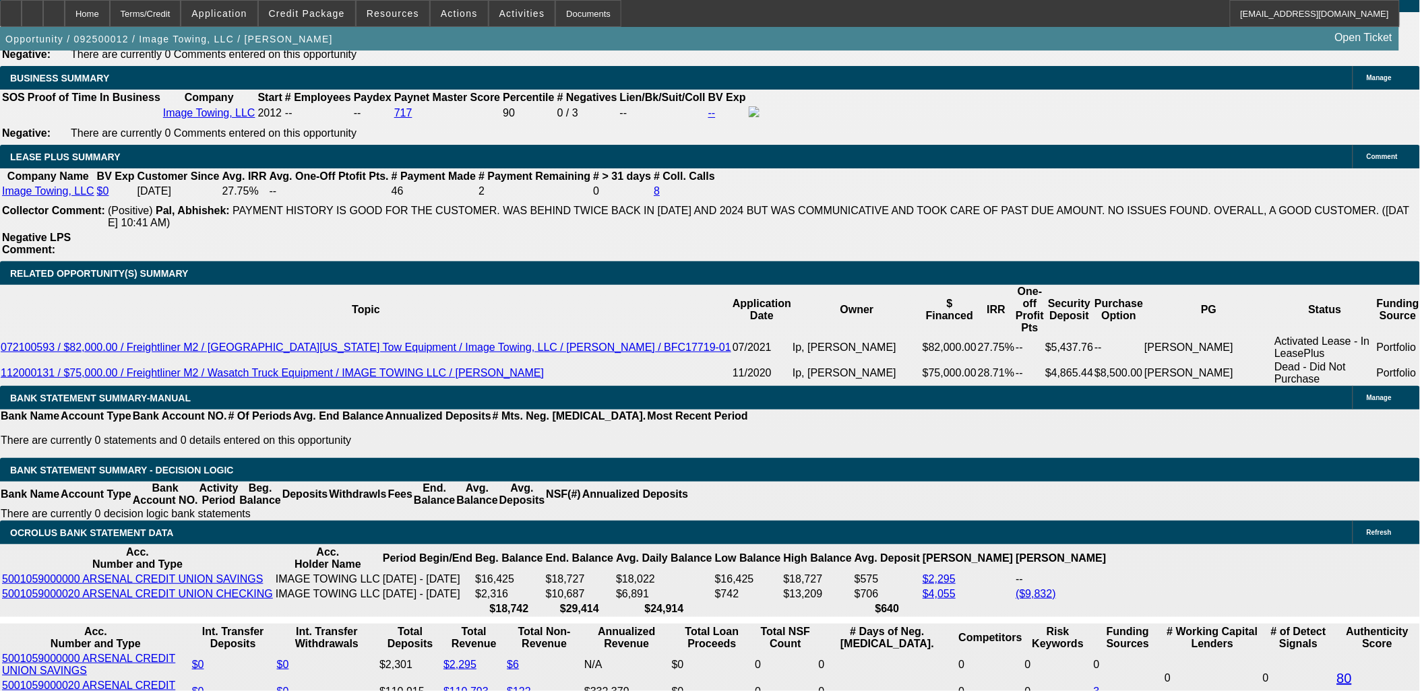
scroll to position [334, 0]
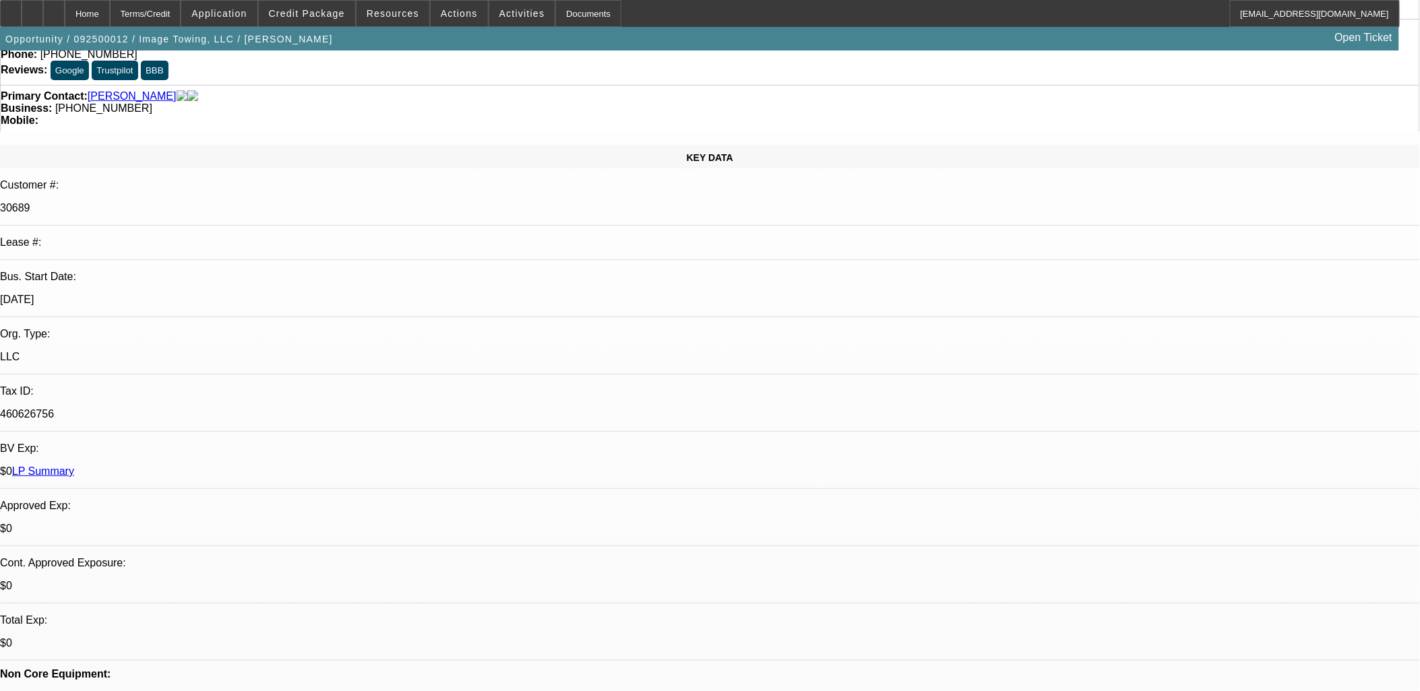
scroll to position [0, 0]
